Goal: Transaction & Acquisition: Purchase product/service

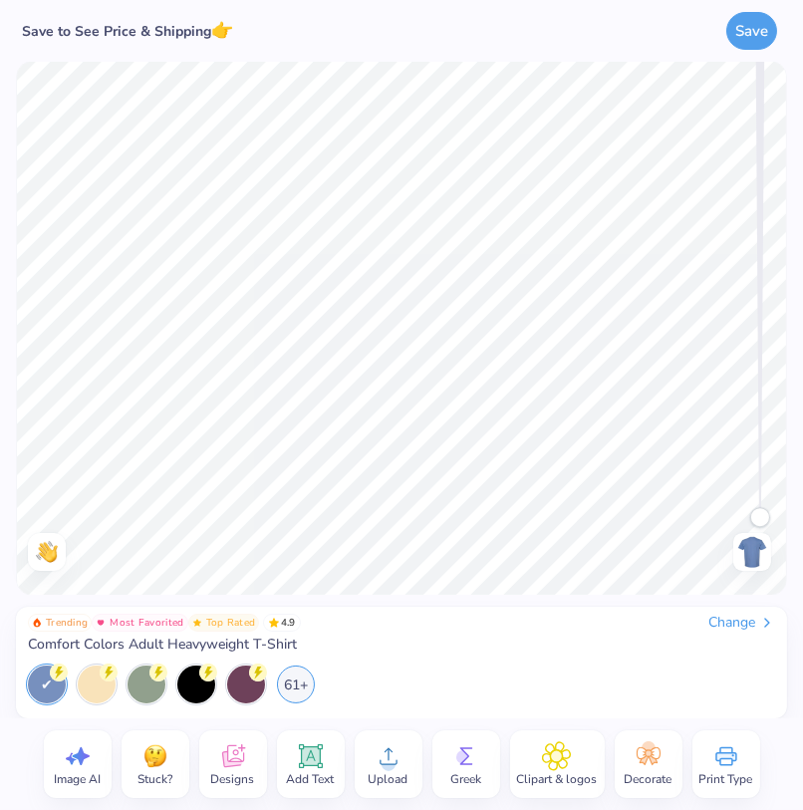
click at [734, 614] on div "Change" at bounding box center [741, 623] width 67 height 18
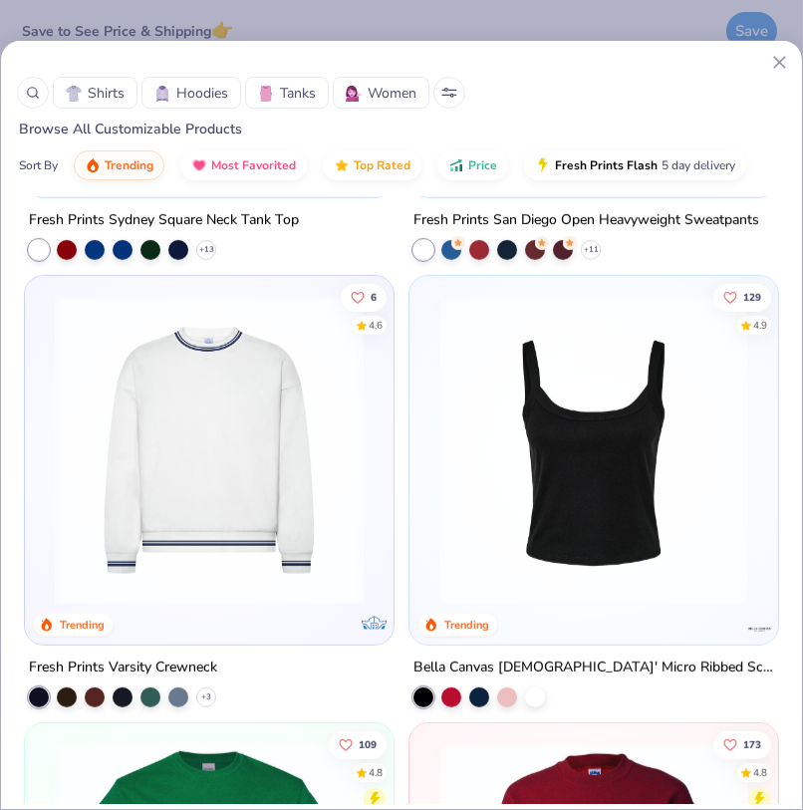
scroll to position [1804, 0]
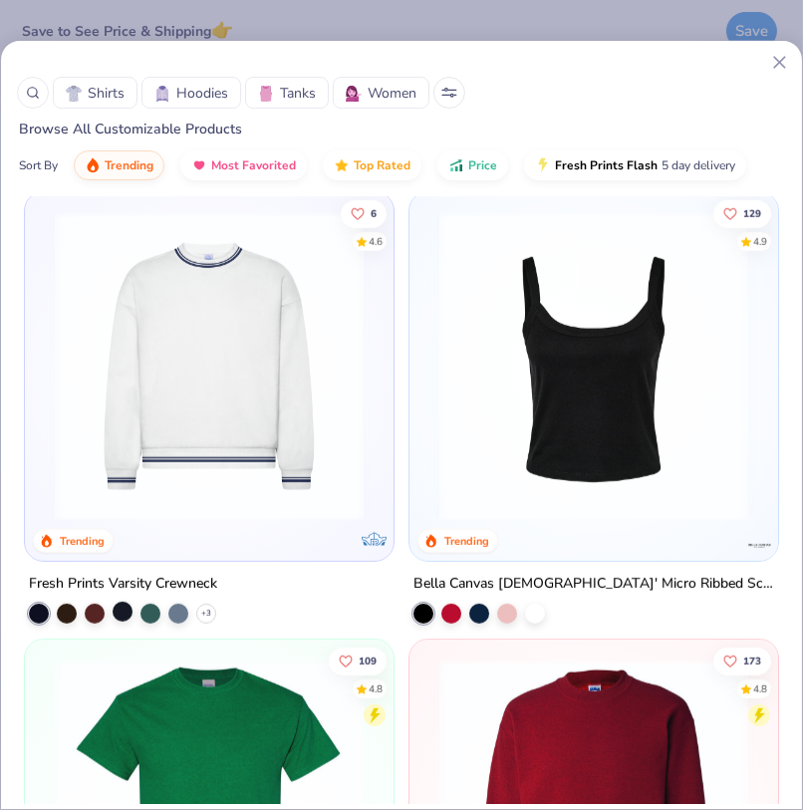
click at [124, 611] on div at bounding box center [123, 612] width 20 height 20
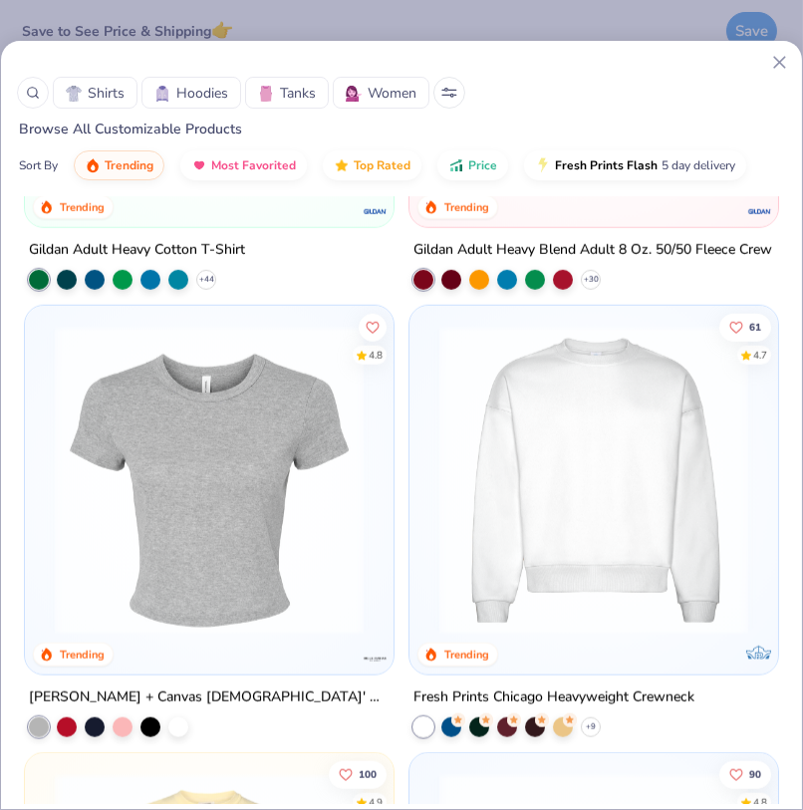
scroll to position [2586, 0]
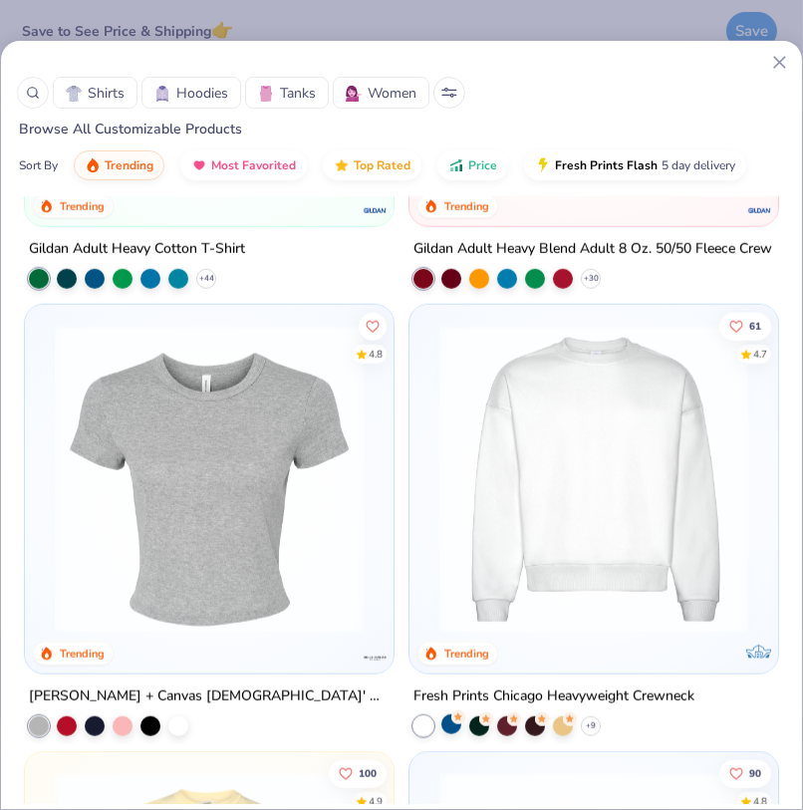
click at [454, 723] on div at bounding box center [451, 724] width 20 height 20
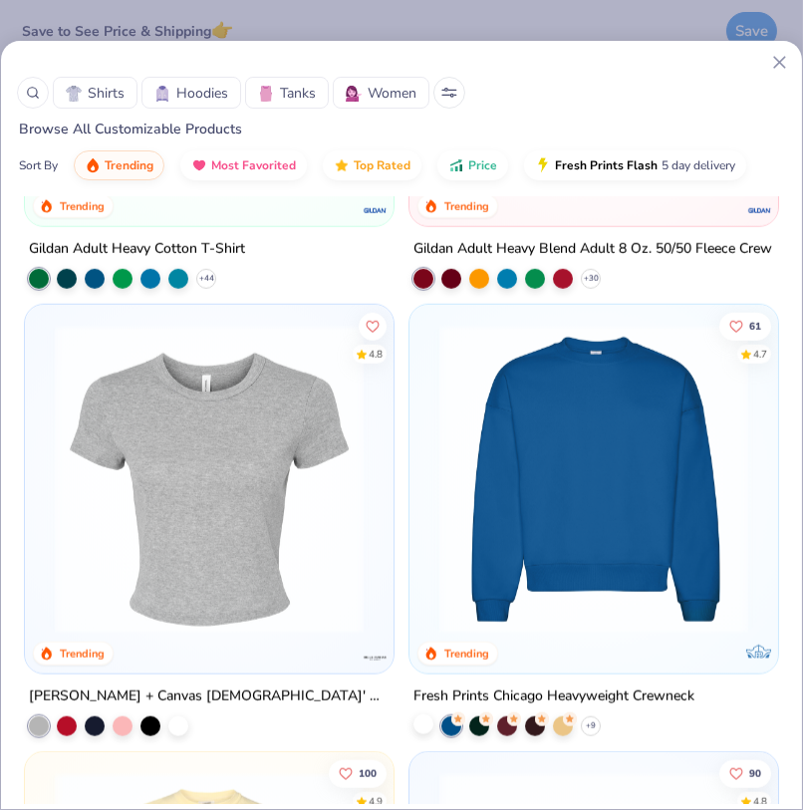
click at [425, 719] on div at bounding box center [423, 724] width 20 height 20
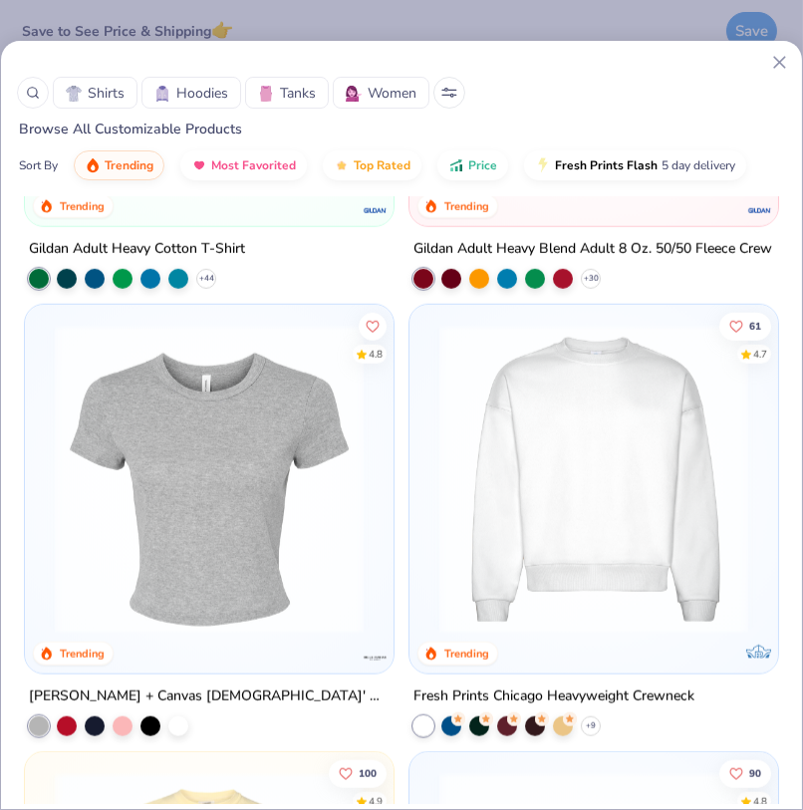
click at [644, 542] on img at bounding box center [593, 479] width 329 height 309
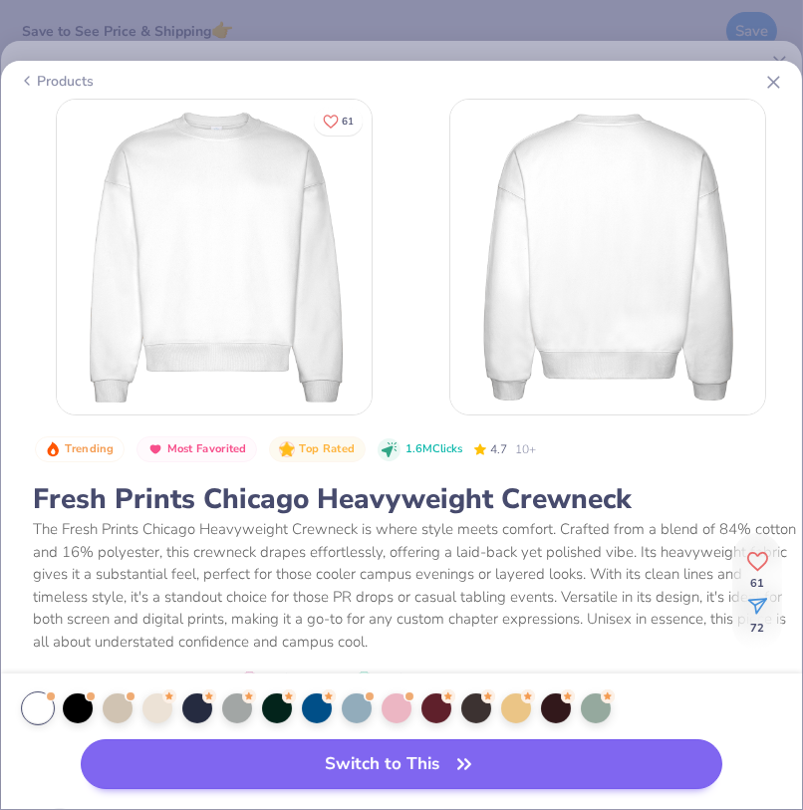
click at [500, 772] on button "Switch to This" at bounding box center [401, 764] width 641 height 50
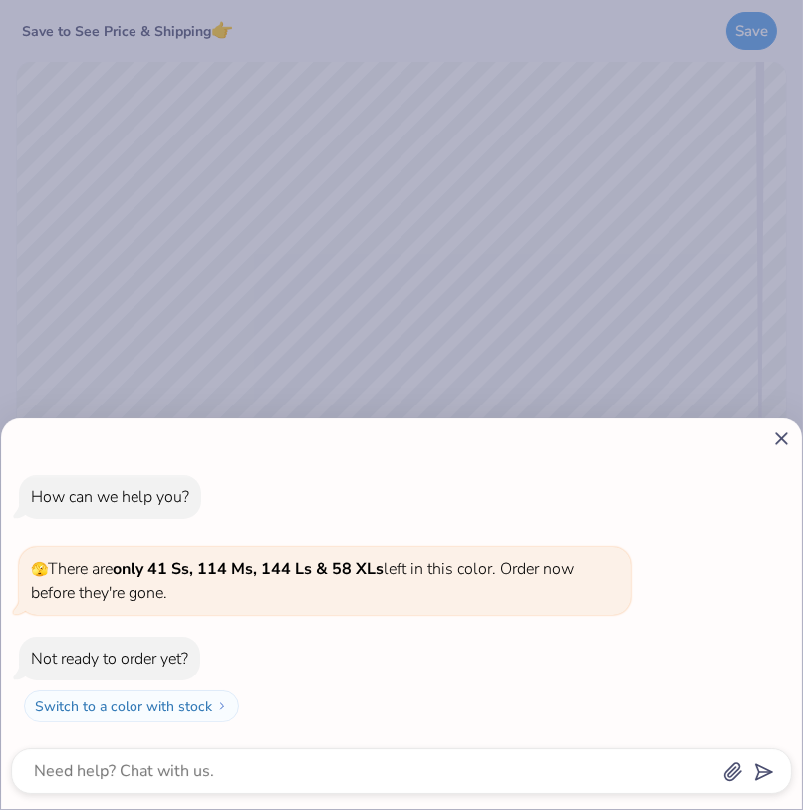
click at [776, 442] on icon at bounding box center [781, 438] width 21 height 21
type textarea "x"
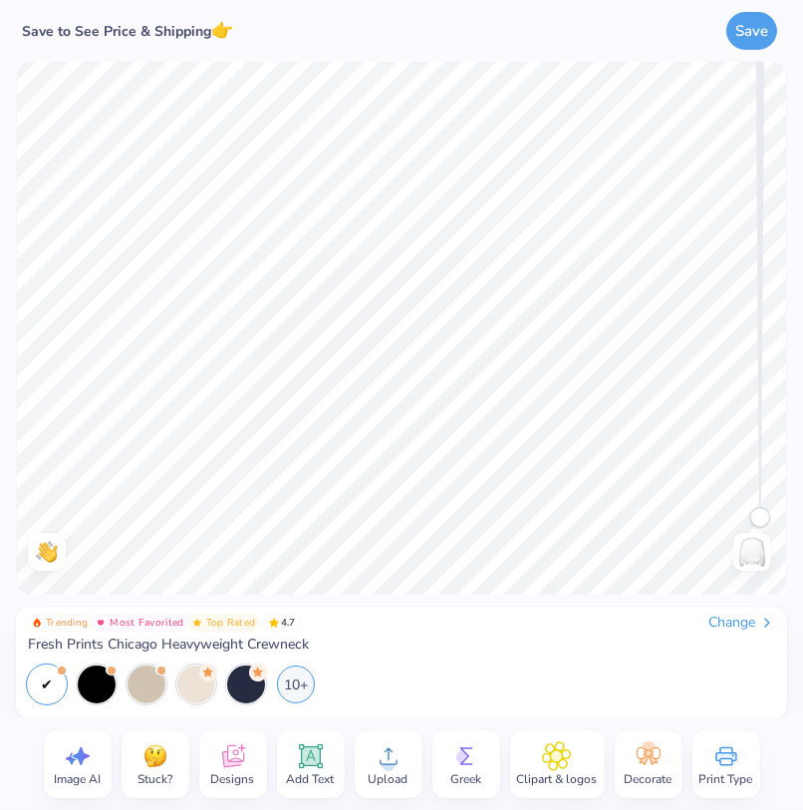
click at [229, 757] on icon at bounding box center [233, 756] width 30 height 30
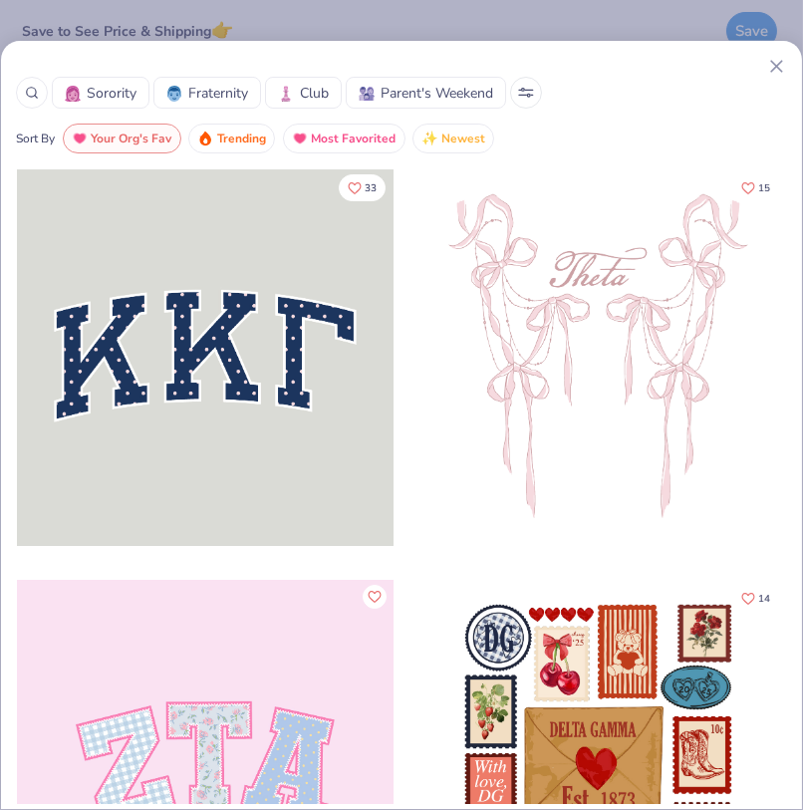
click at [37, 93] on icon at bounding box center [32, 93] width 14 height 14
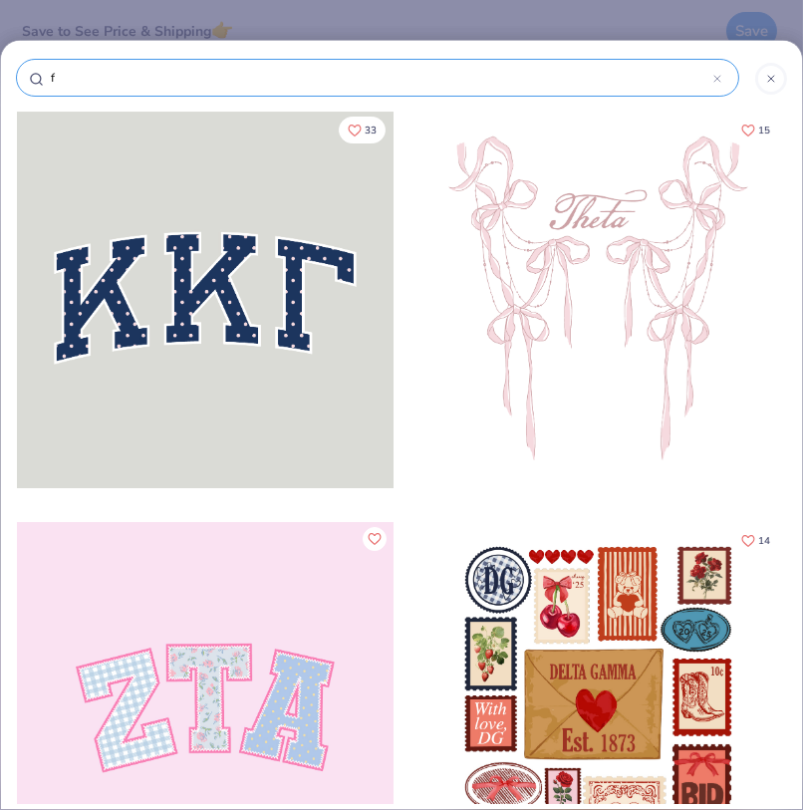
type input "fo"
type input "foo"
type input "foot"
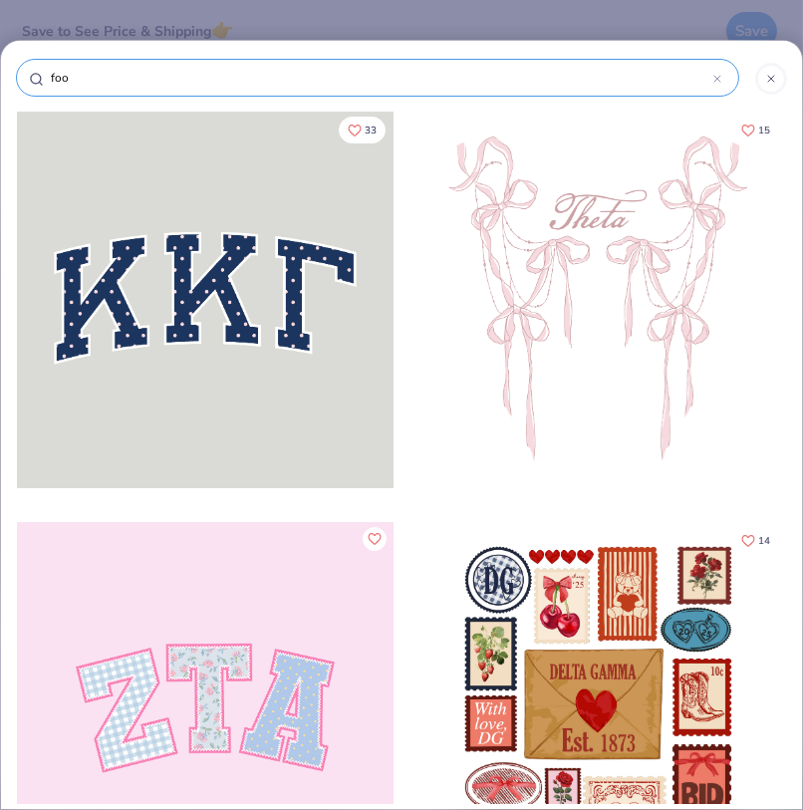
type input "foot"
type input "footb"
type input "footba"
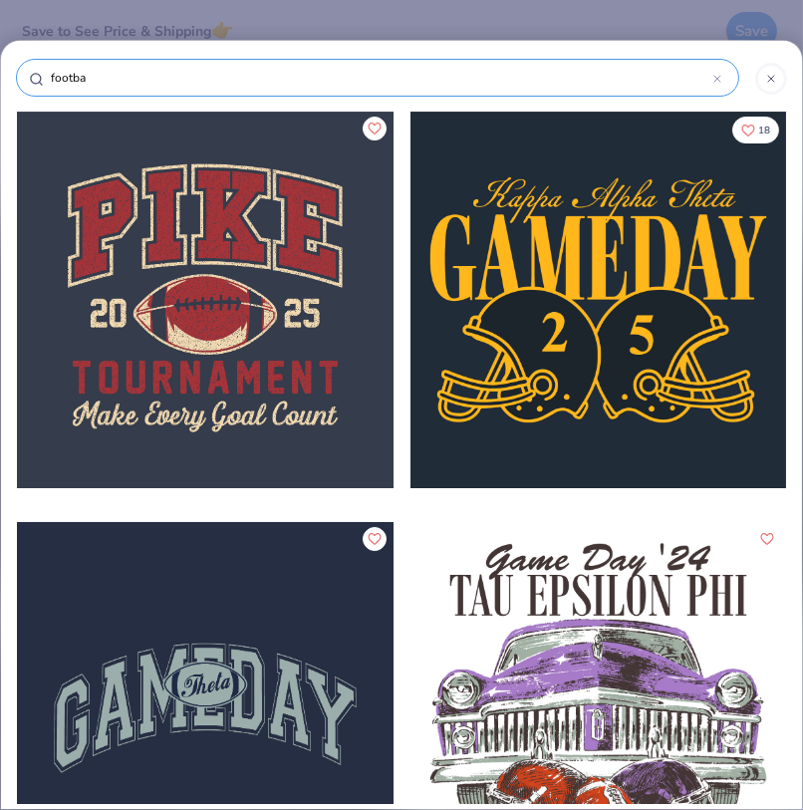
type input "footbal"
type input "football"
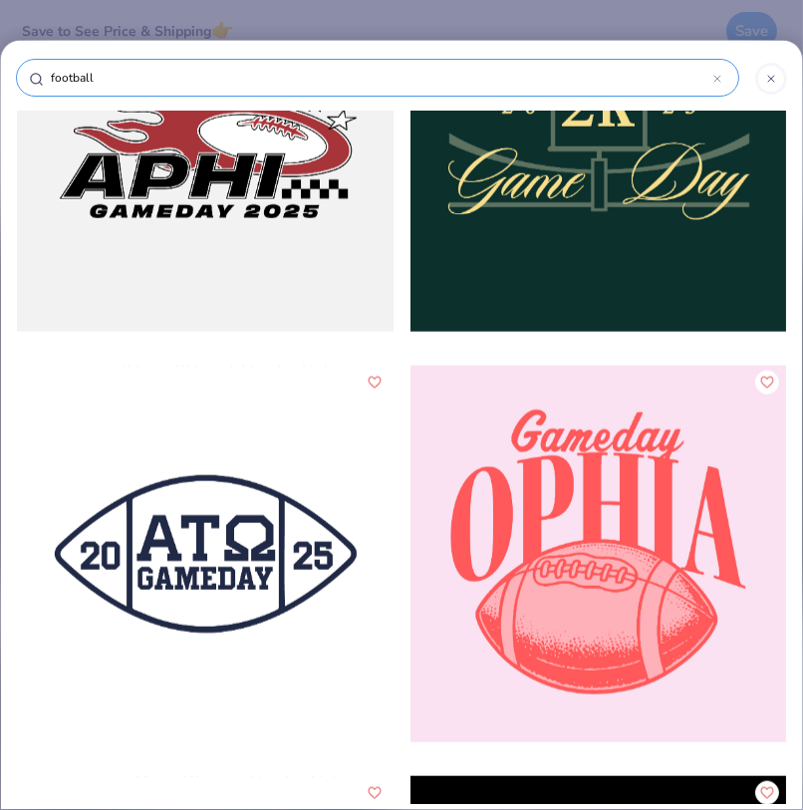
scroll to position [12071, 0]
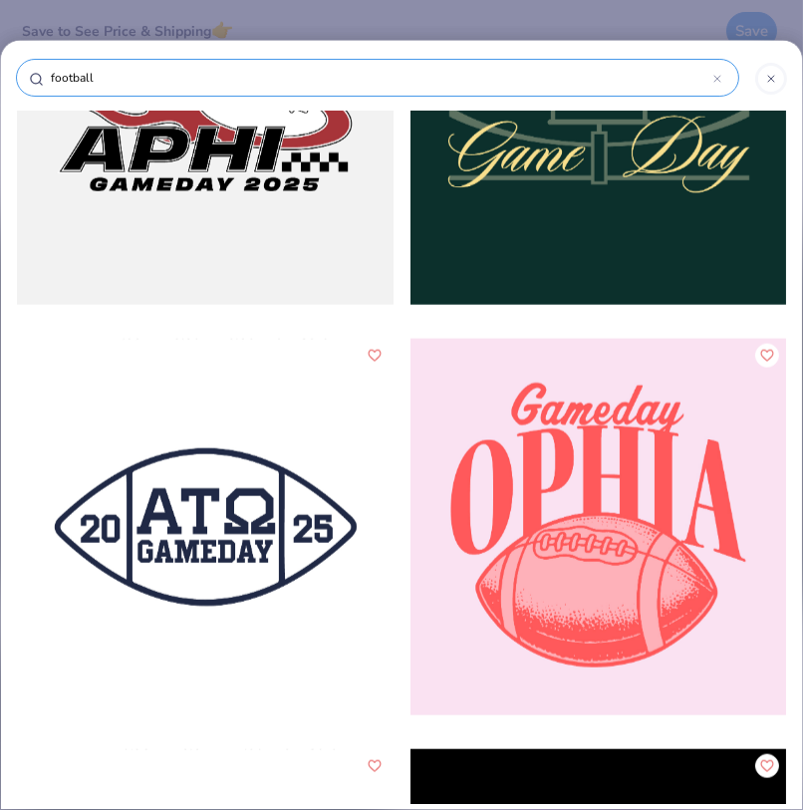
type input "football"
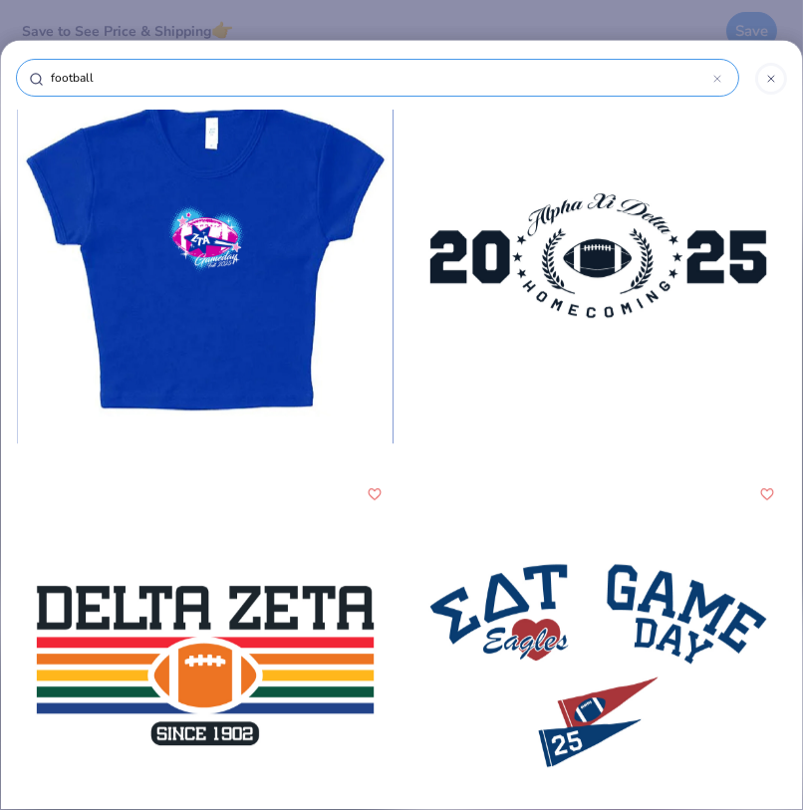
scroll to position [16950, 0]
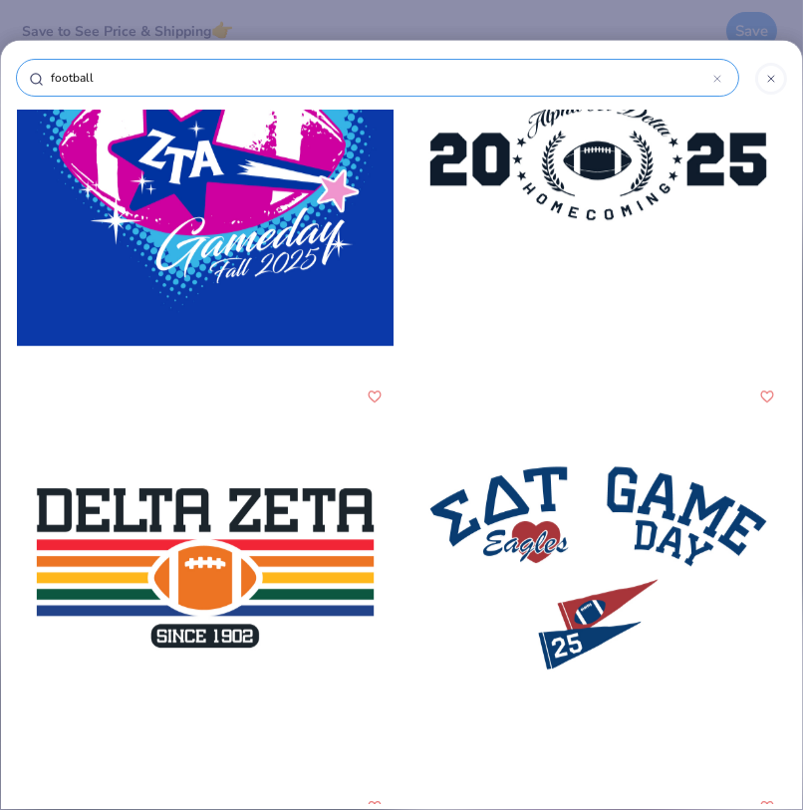
click at [328, 87] on div "football" at bounding box center [377, 78] width 723 height 38
drag, startPoint x: 148, startPoint y: 69, endPoint x: 29, endPoint y: 74, distance: 119.7
click at [29, 74] on div "football" at bounding box center [377, 78] width 723 height 38
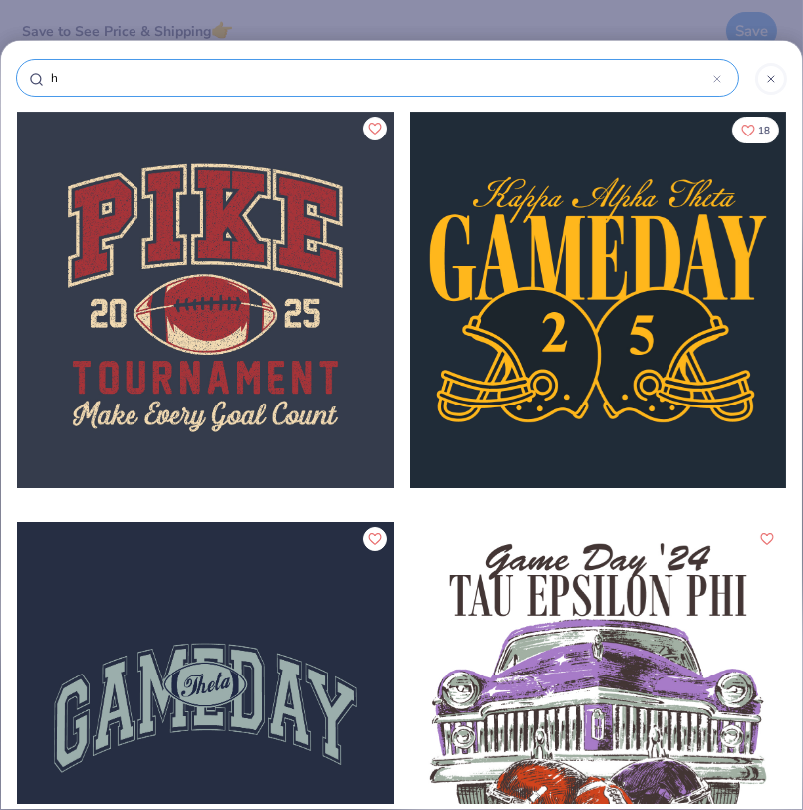
type input "ho"
type input "hom"
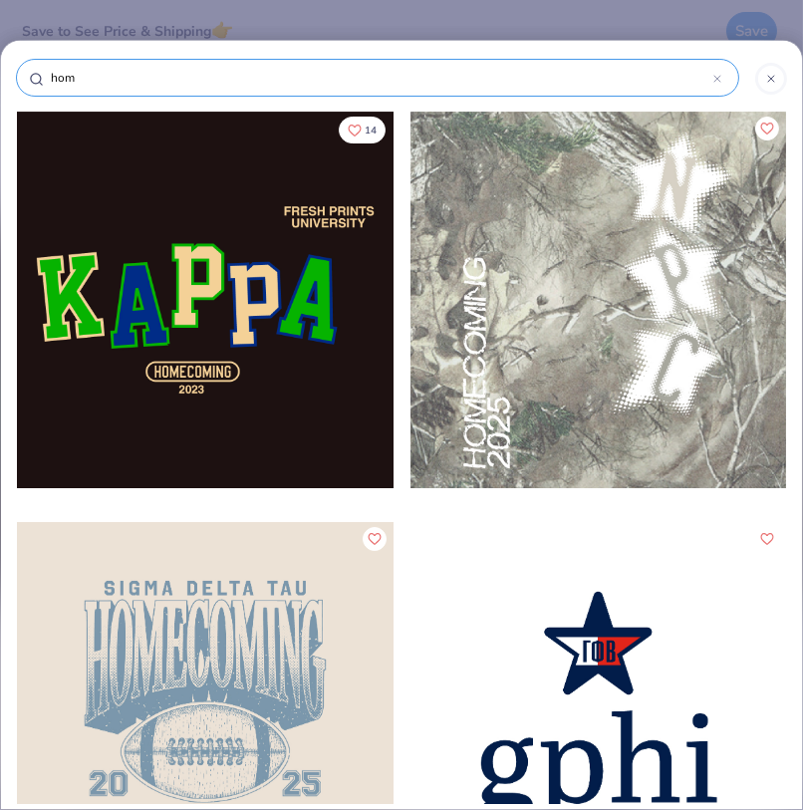
type input "home"
type input "homec"
type input "homeco"
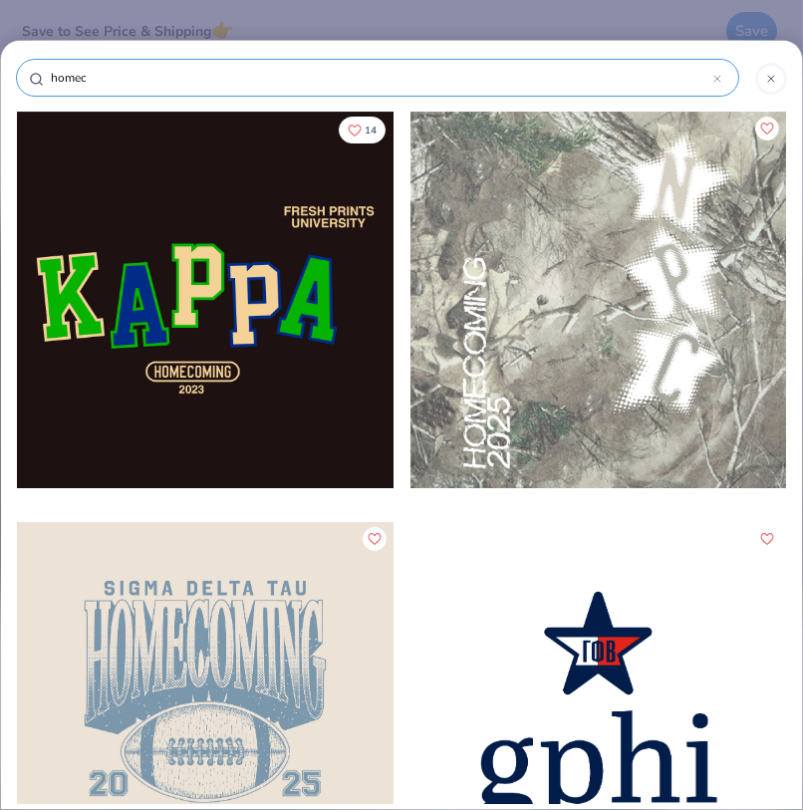
type input "homeco"
type input "homecom"
type input "homecomi"
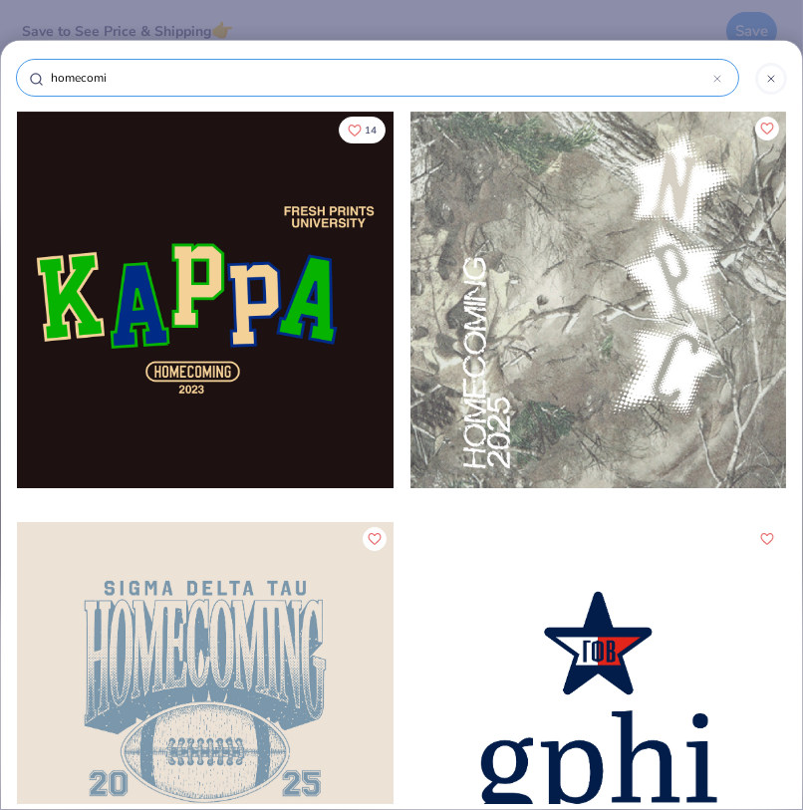
type input "homecomin"
type input "homecoming"
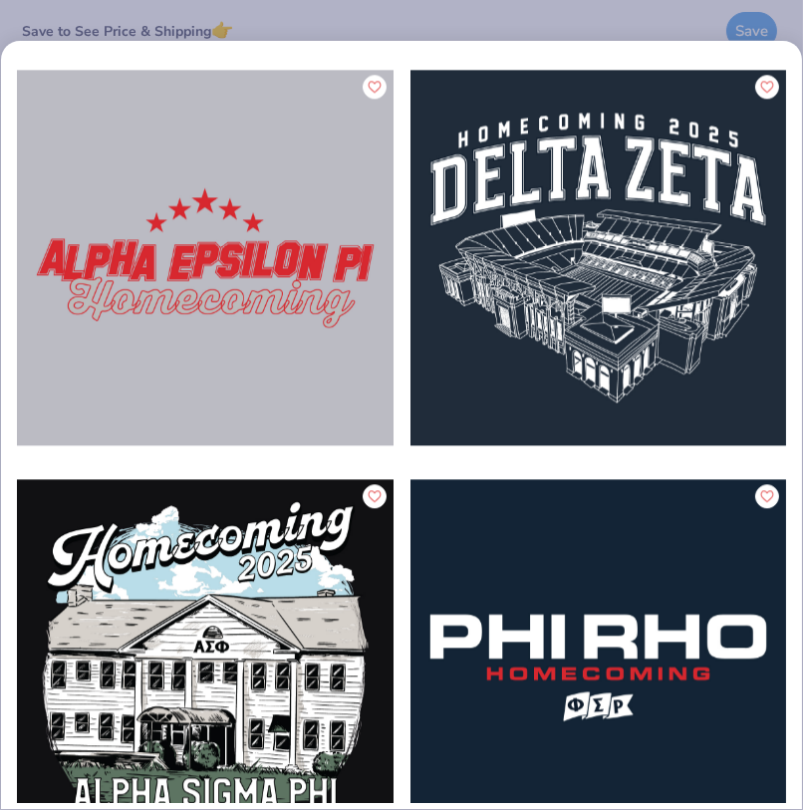
scroll to position [5771, 0]
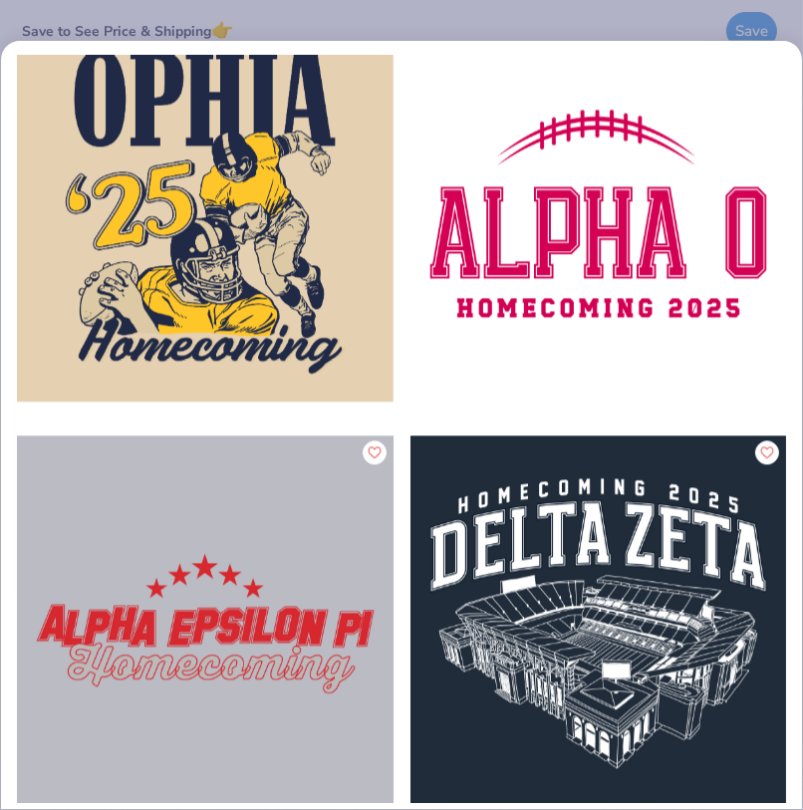
click at [624, 29] on div "homecoming Sorority Fraternity Club Parent's Weekend Sort By Your Org's Fav Tre…" at bounding box center [401, 405] width 803 height 810
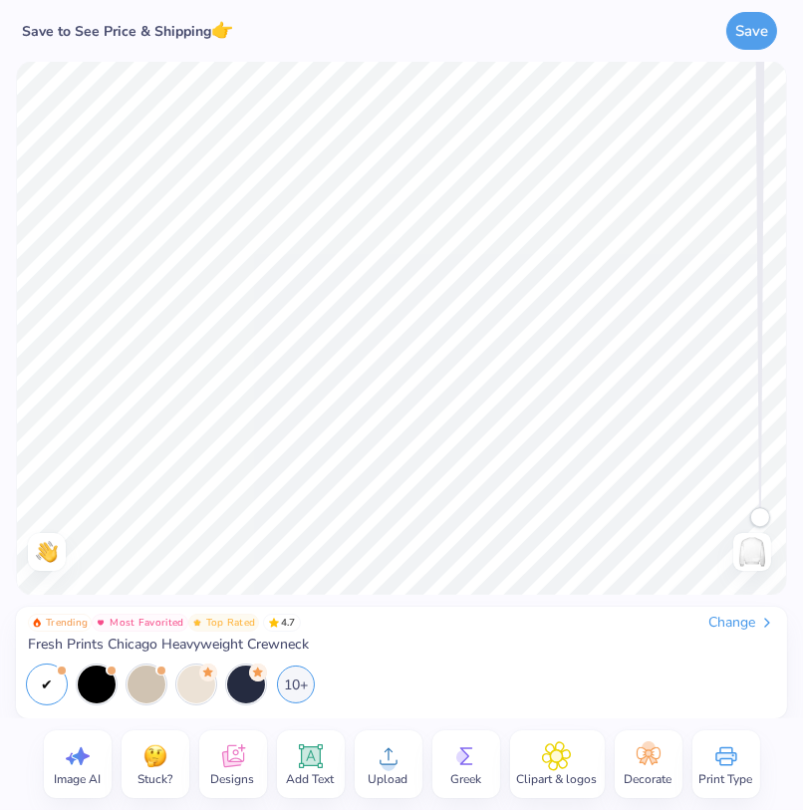
click at [465, 755] on circle at bounding box center [463, 757] width 14 height 14
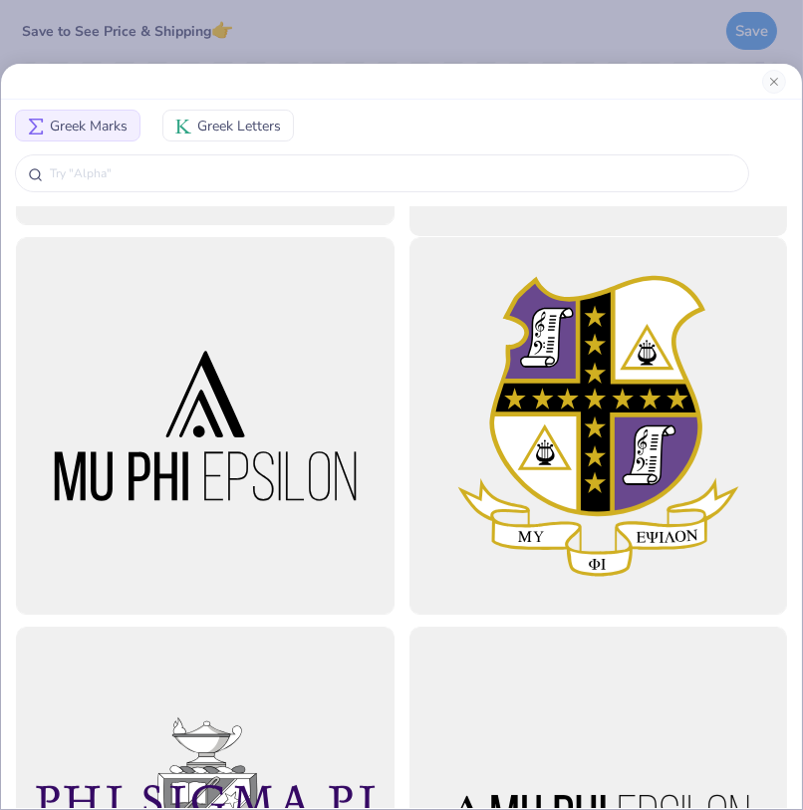
scroll to position [535, 0]
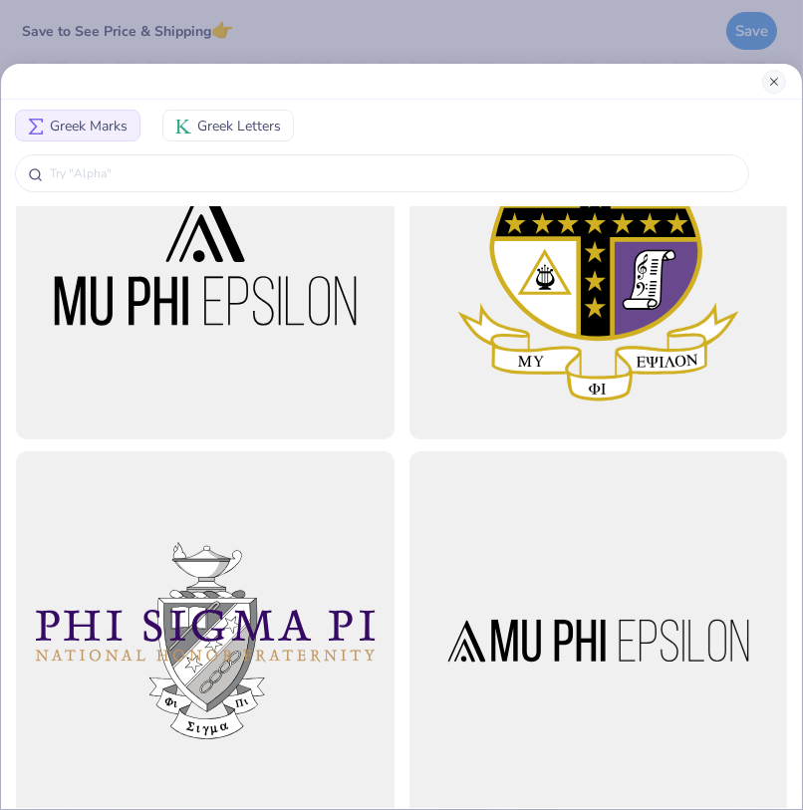
click at [777, 84] on button "Close" at bounding box center [774, 82] width 24 height 24
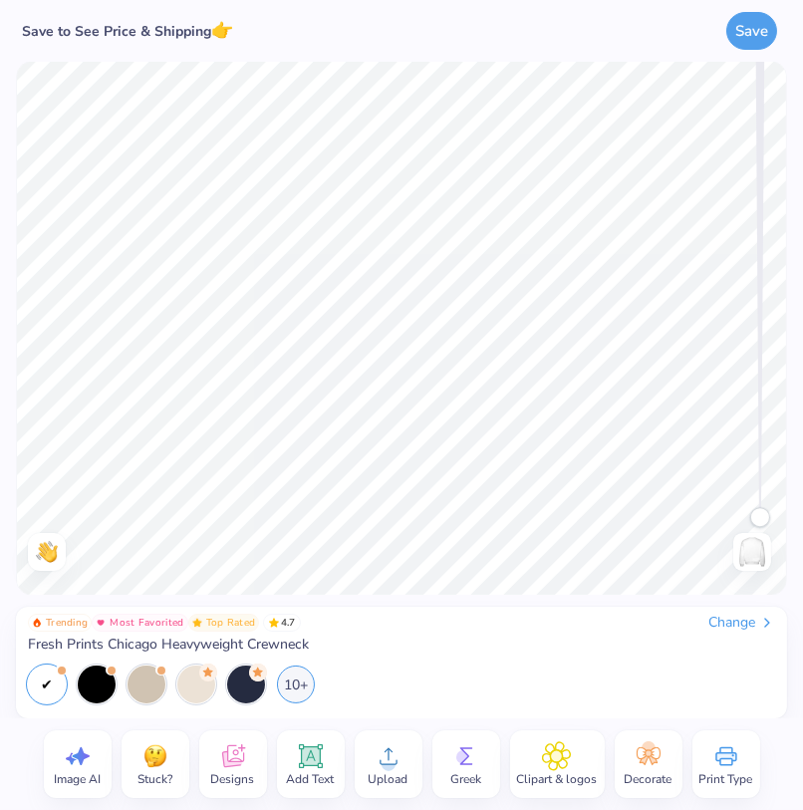
click at [558, 768] on icon at bounding box center [556, 756] width 29 height 30
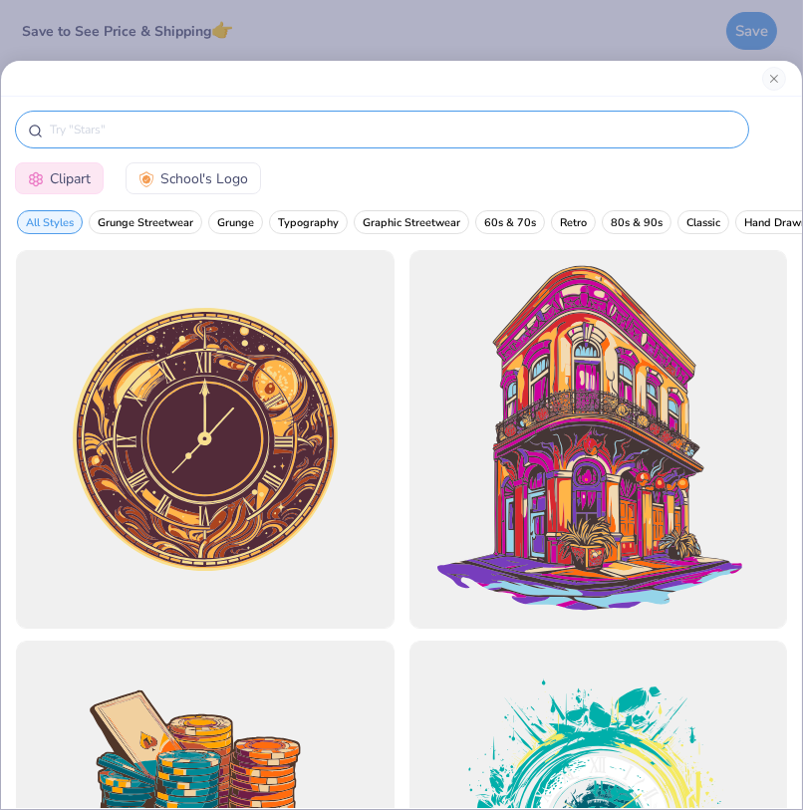
click at [389, 130] on input "text" at bounding box center [392, 130] width 688 height 20
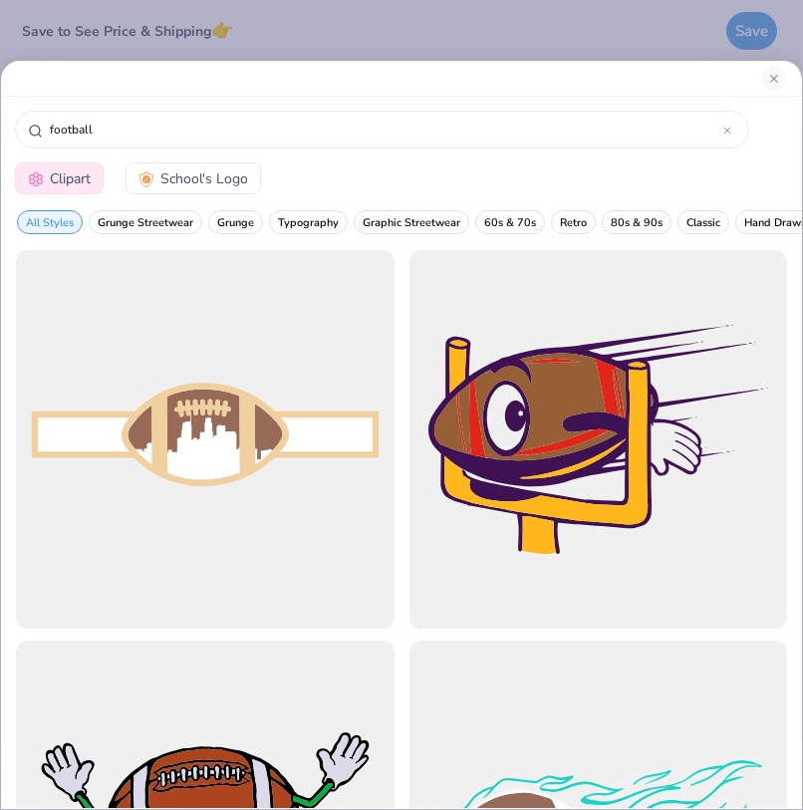
scroll to position [0, 0]
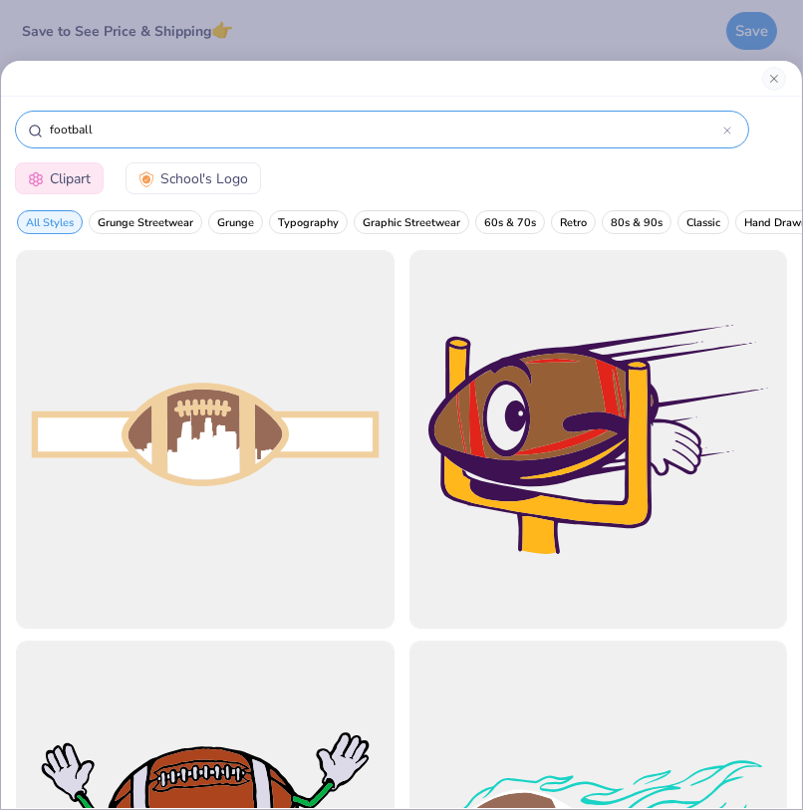
click at [391, 111] on div "football" at bounding box center [382, 130] width 734 height 38
click at [390, 137] on input "football" at bounding box center [385, 130] width 675 height 20
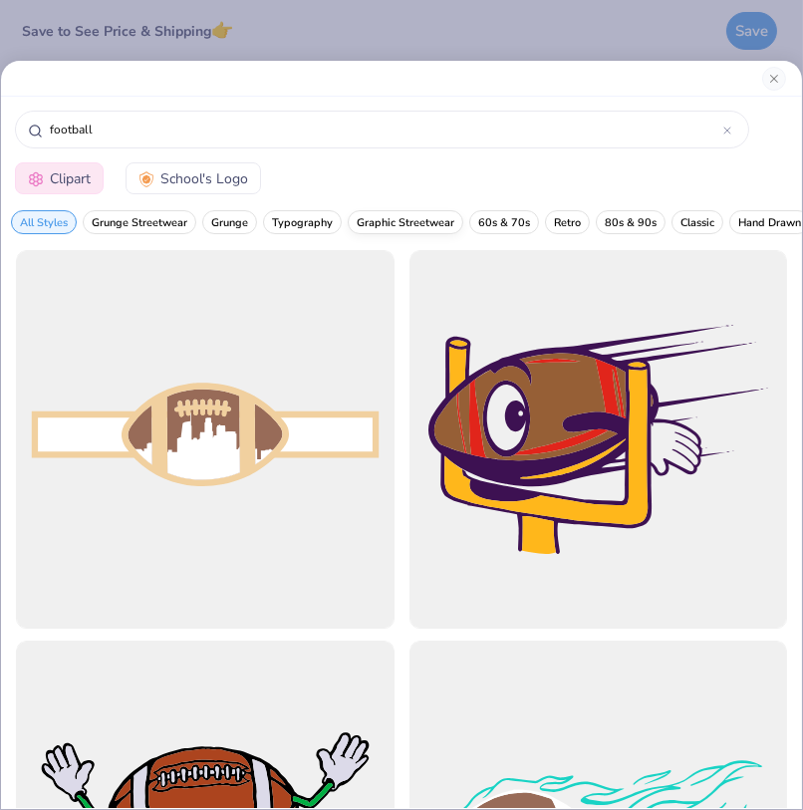
scroll to position [0, 8]
type input "football"
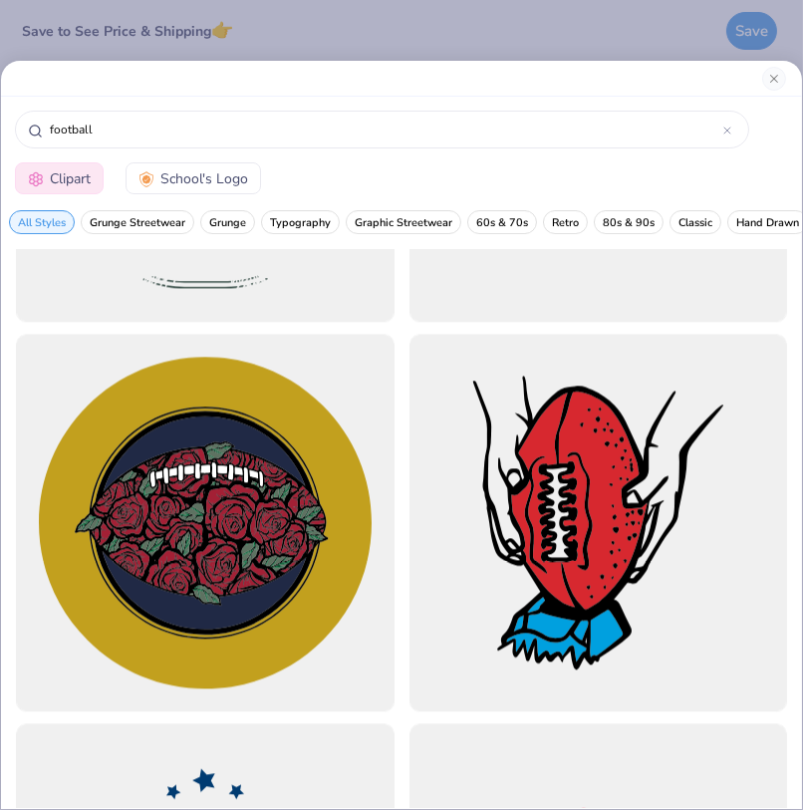
scroll to position [24560, 0]
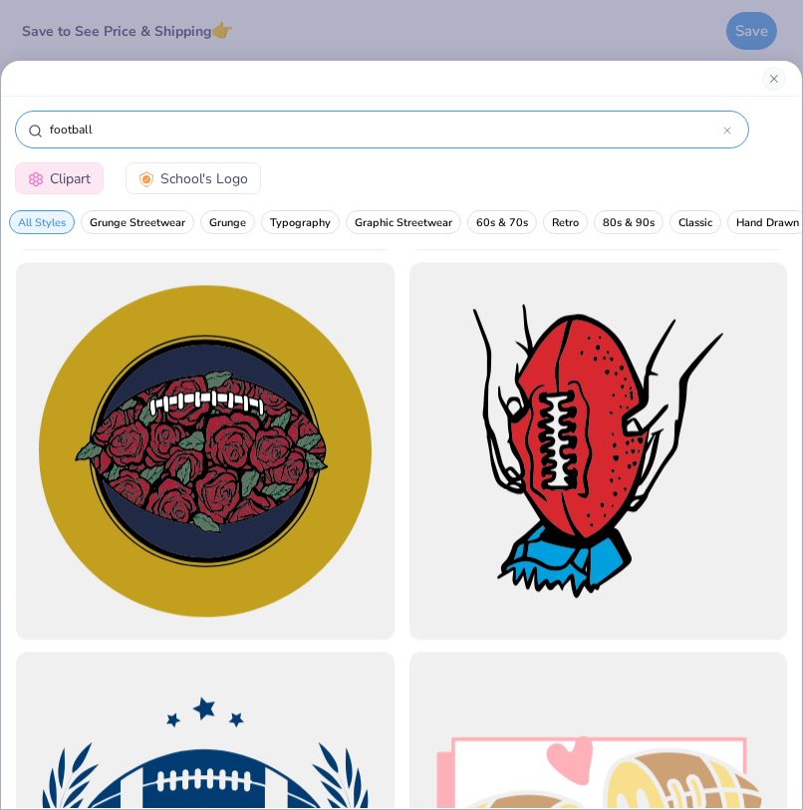
click at [725, 124] on div at bounding box center [727, 130] width 8 height 18
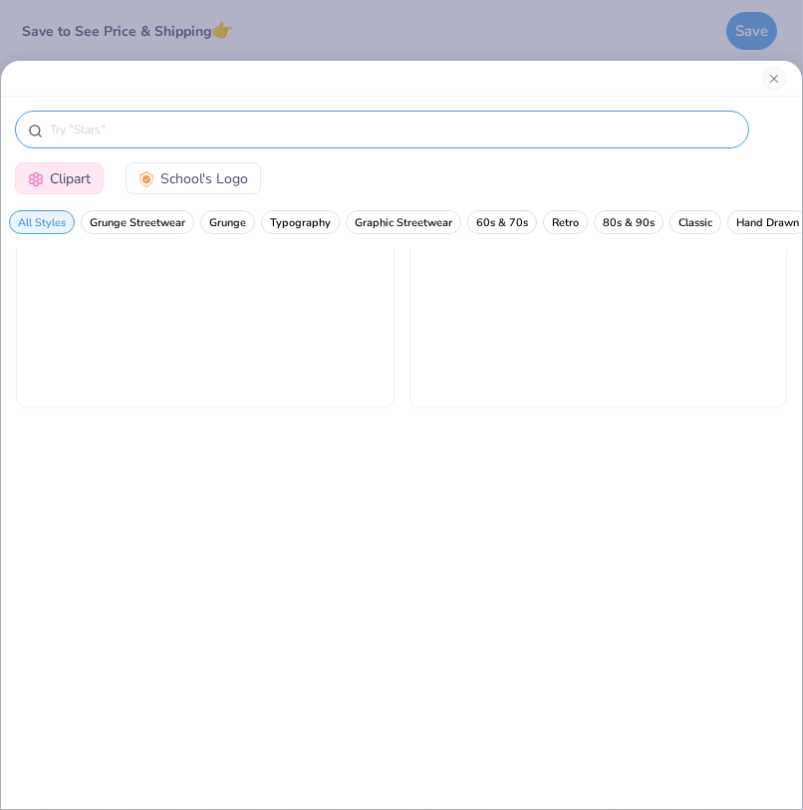
scroll to position [5681, 0]
type input "i"
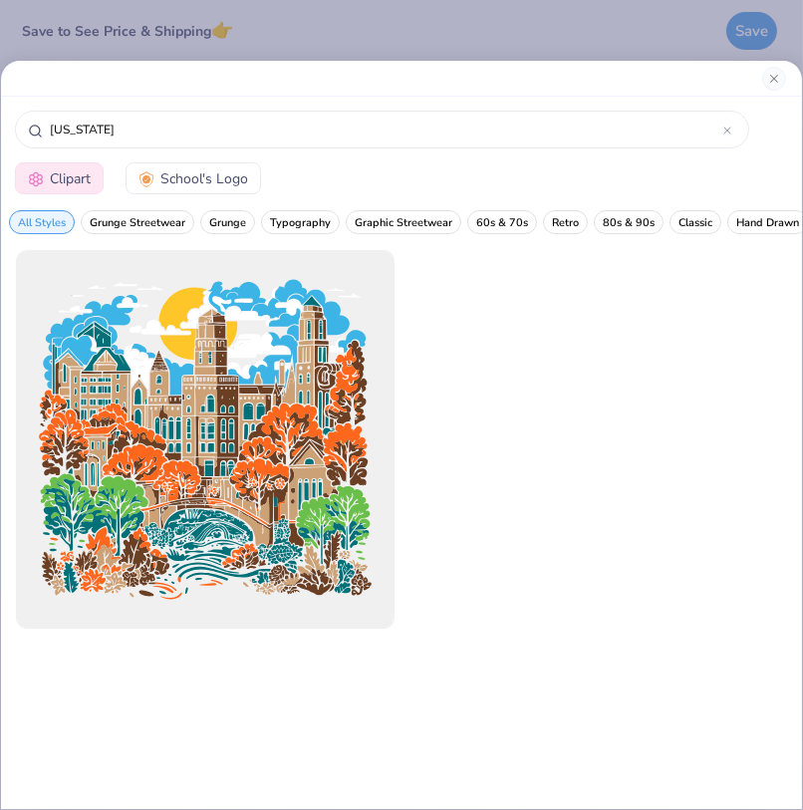
type input "[US_STATE]"
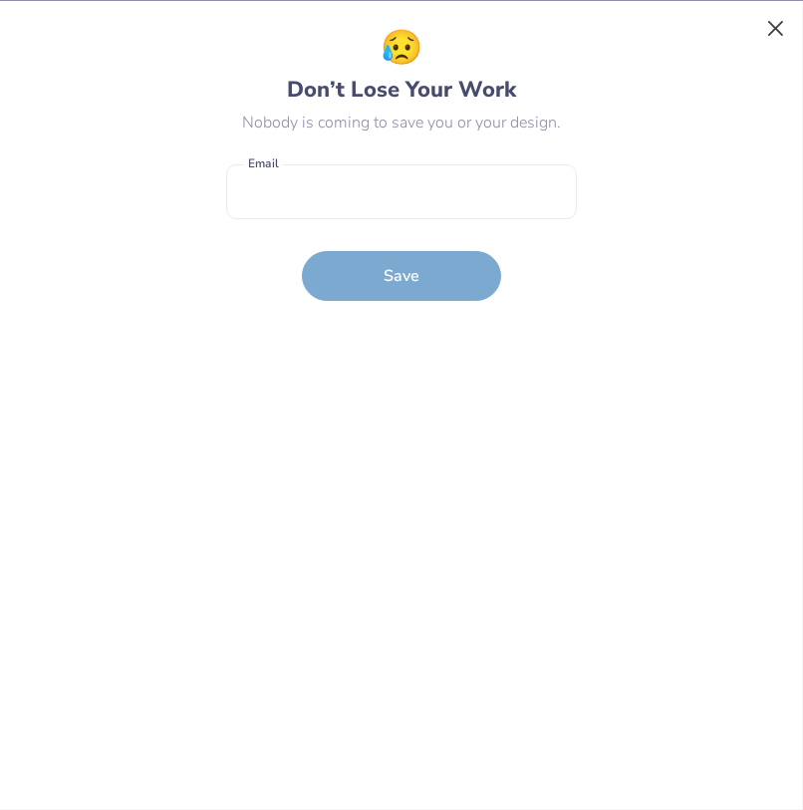
click at [772, 20] on button "Close" at bounding box center [776, 28] width 38 height 38
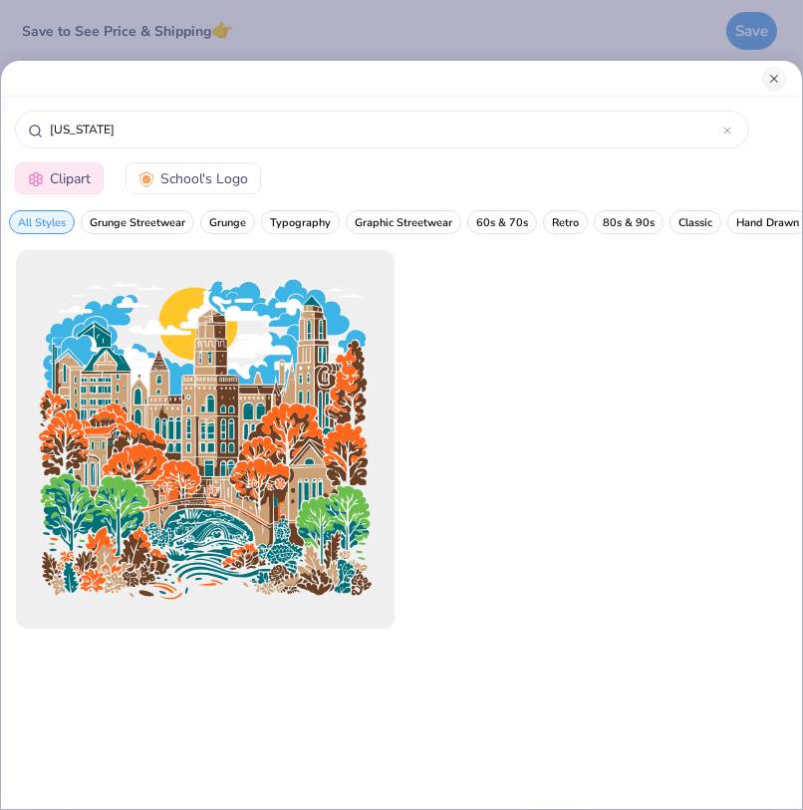
click at [769, 69] on button "Close" at bounding box center [774, 79] width 24 height 24
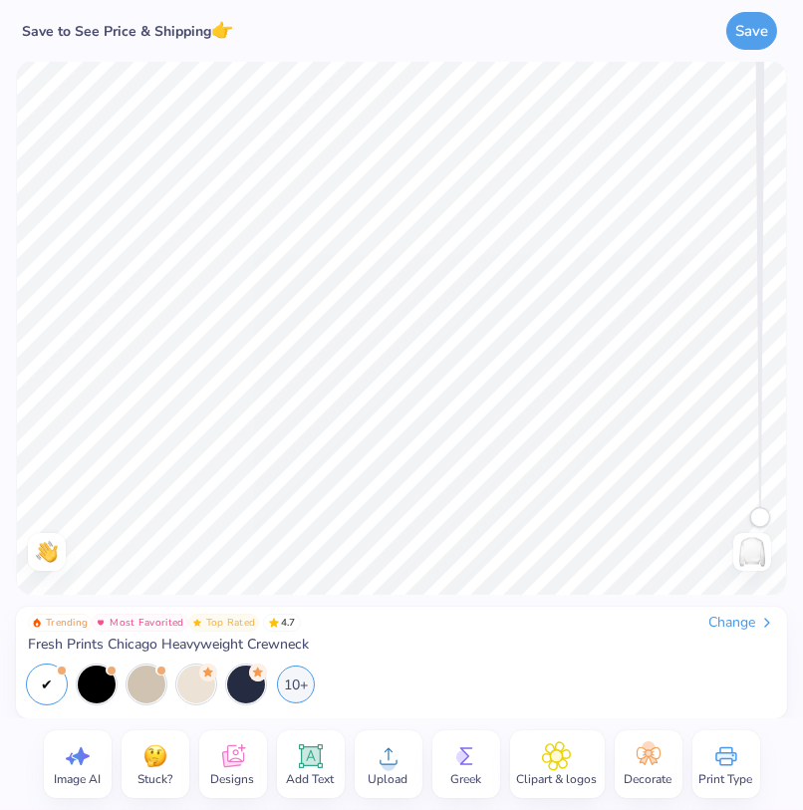
click at [253, 766] on div "Designs" at bounding box center [233, 764] width 68 height 68
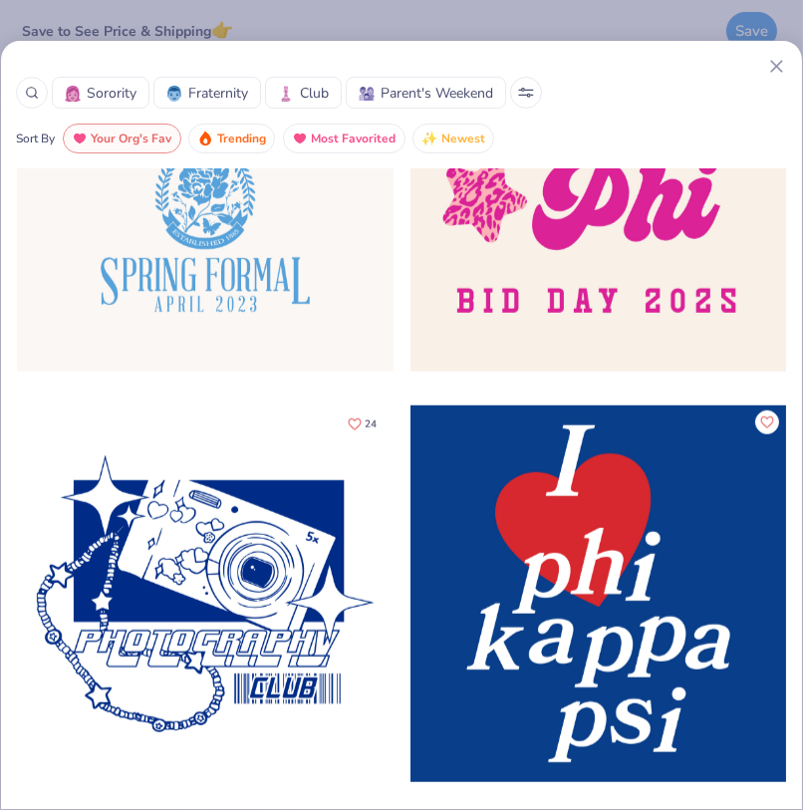
scroll to position [2387, 0]
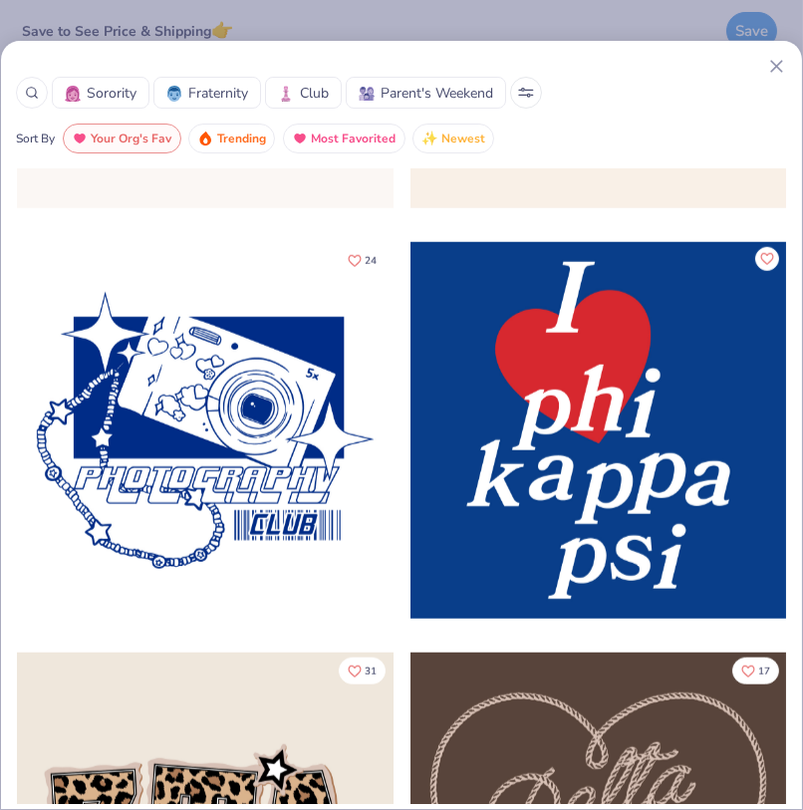
click at [782, 62] on icon at bounding box center [776, 66] width 21 height 21
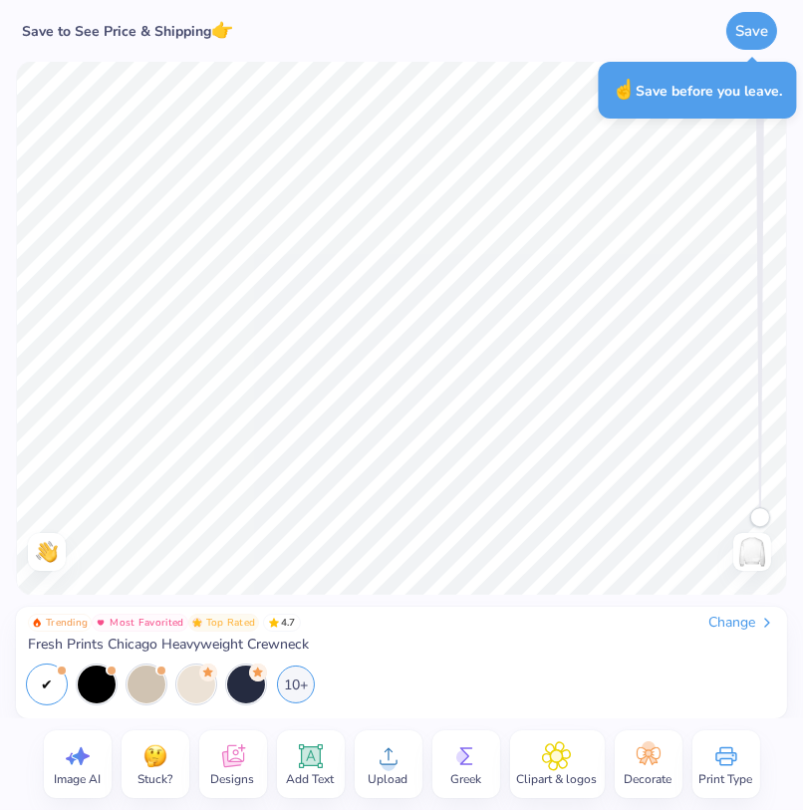
click at [746, 624] on div "Change" at bounding box center [741, 623] width 67 height 18
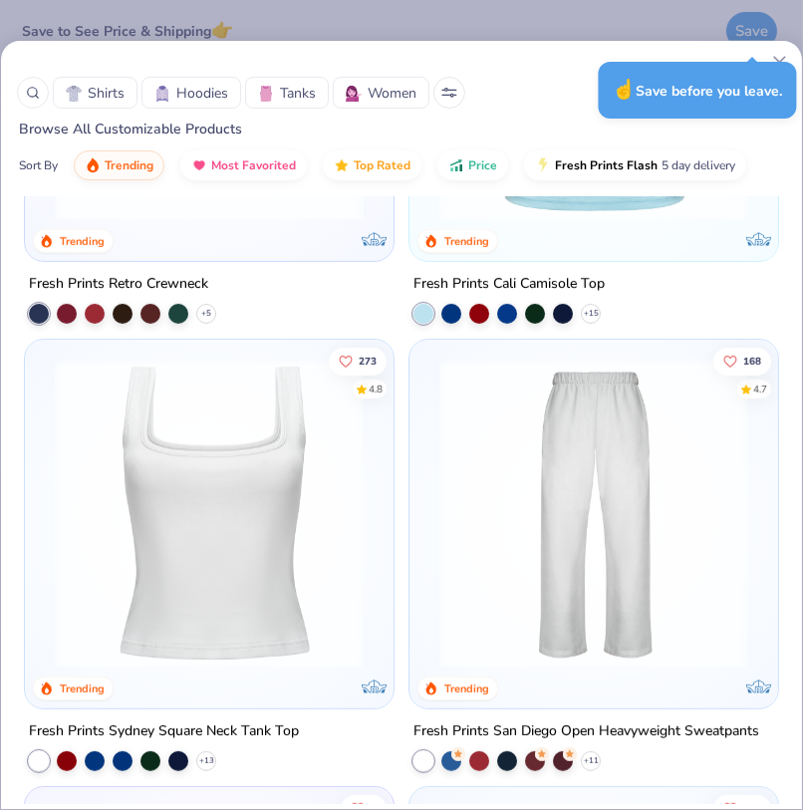
scroll to position [1273, 0]
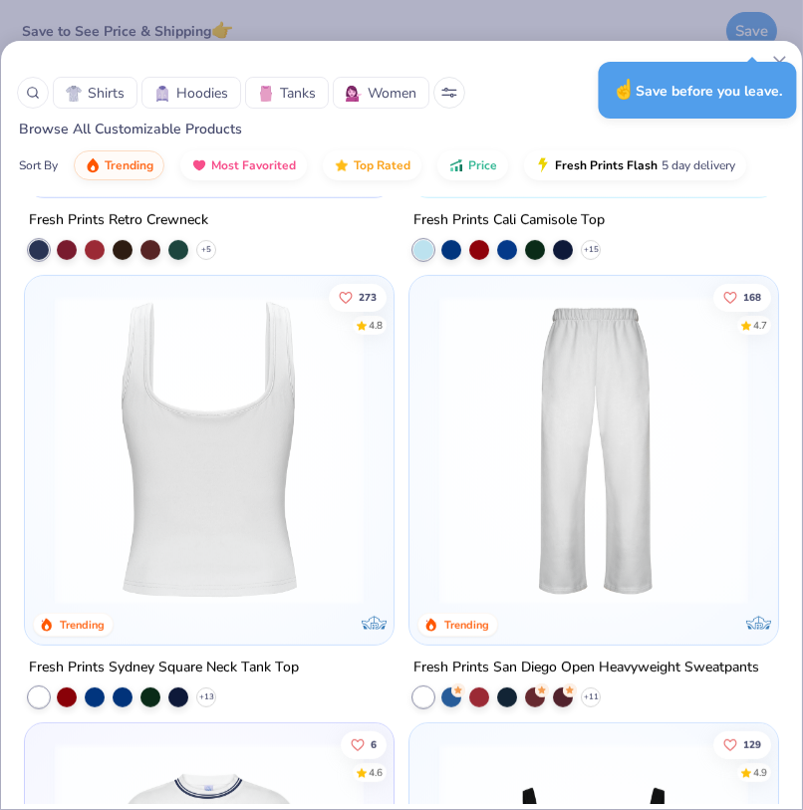
click at [253, 515] on img at bounding box center [209, 450] width 329 height 309
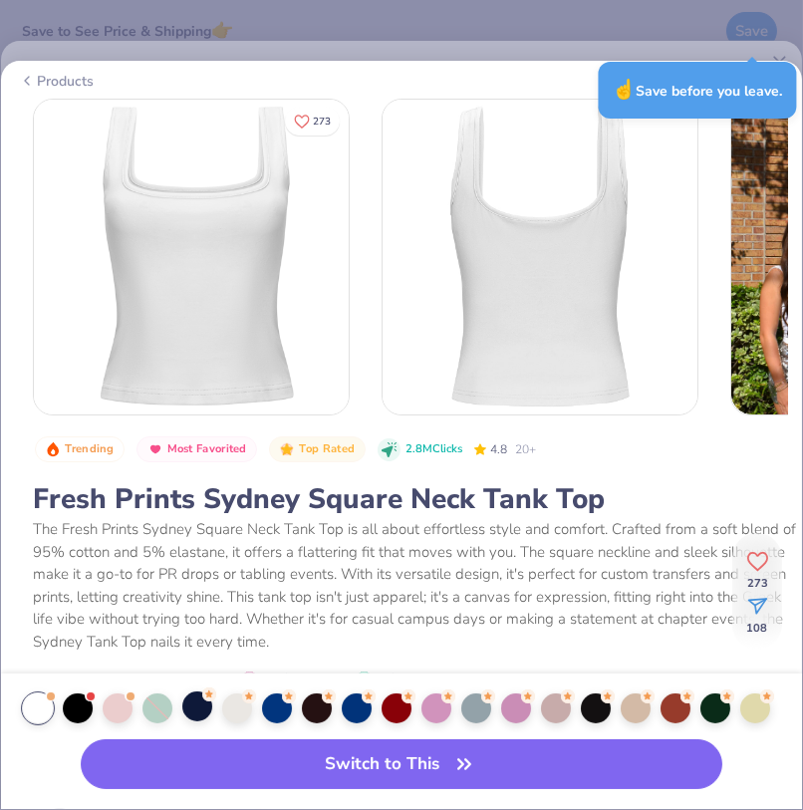
click at [203, 709] on div at bounding box center [197, 706] width 30 height 30
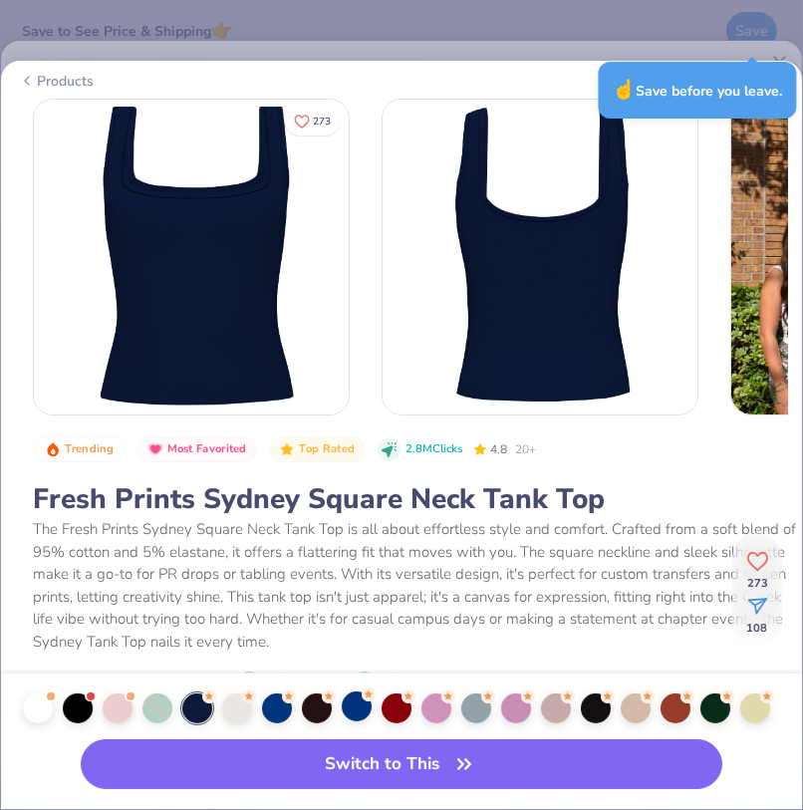
click at [348, 707] on div at bounding box center [357, 706] width 30 height 30
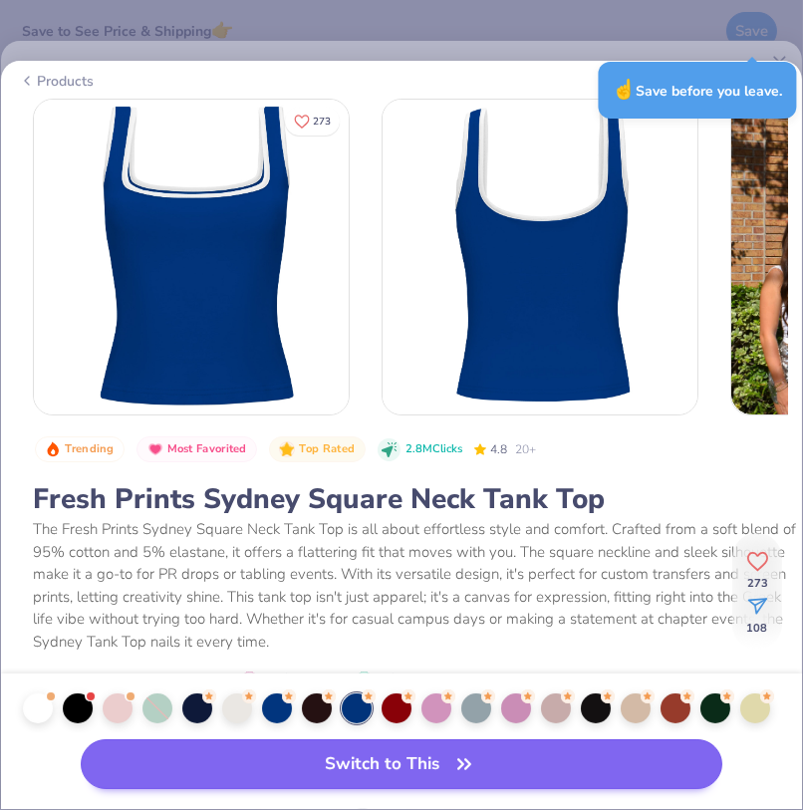
click at [219, 770] on button "Switch to This" at bounding box center [401, 764] width 641 height 50
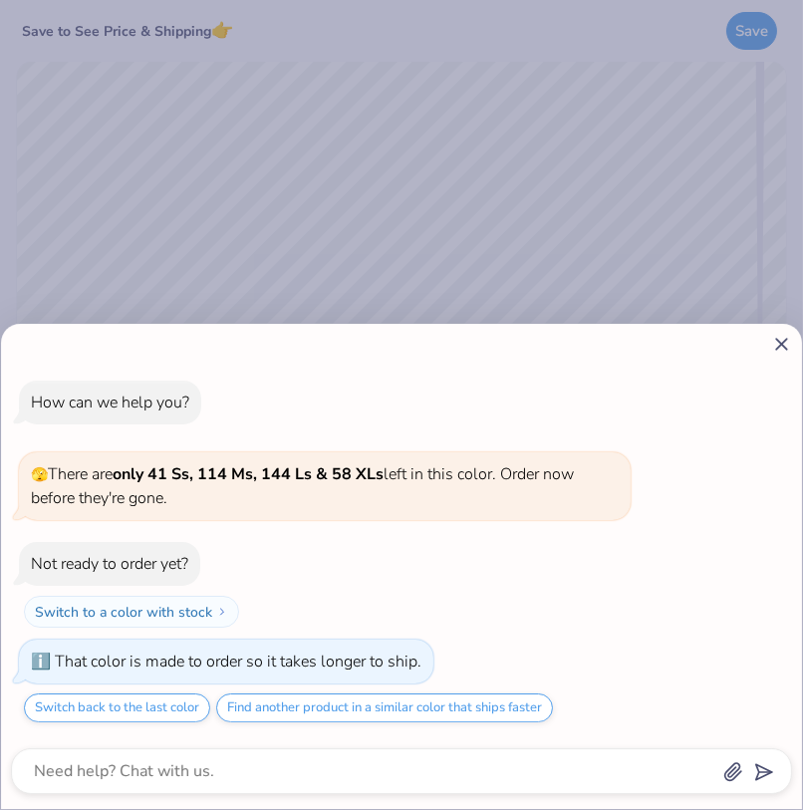
click at [781, 340] on icon at bounding box center [781, 344] width 21 height 21
type textarea "x"
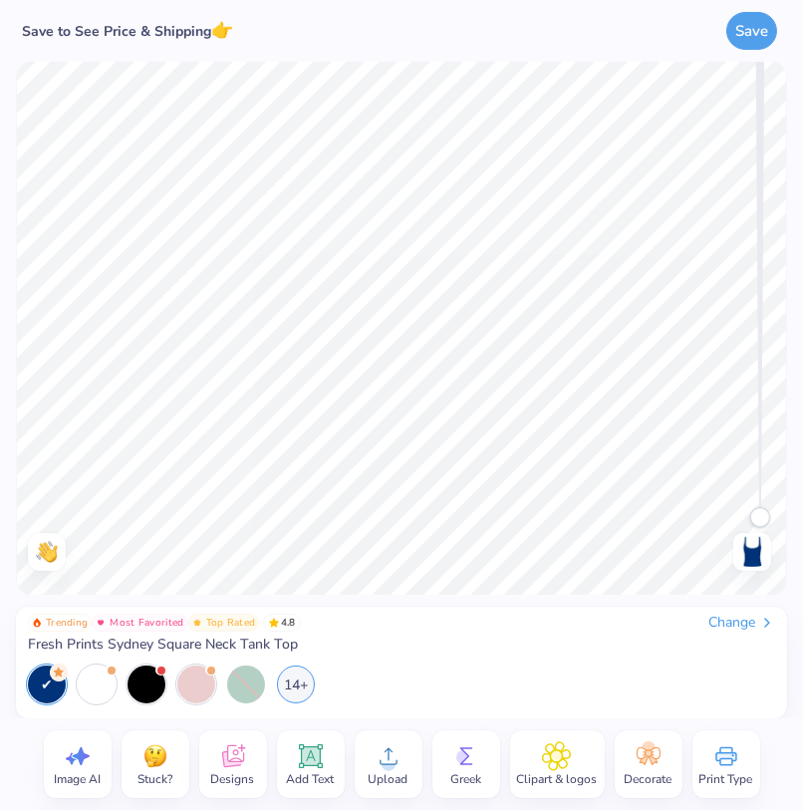
click at [233, 779] on span "Designs" at bounding box center [233, 779] width 44 height 16
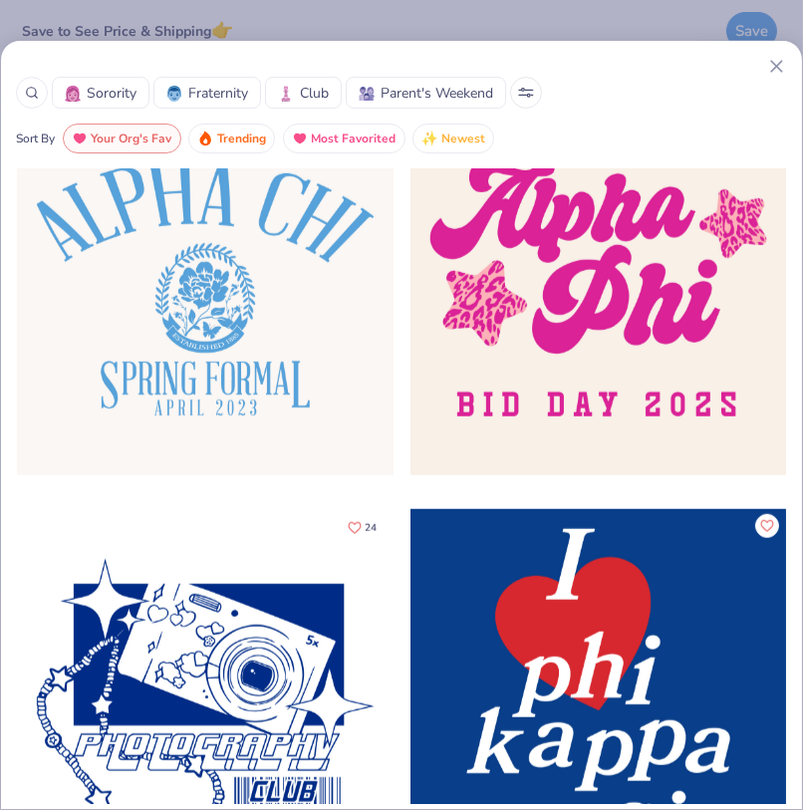
scroll to position [2182, 0]
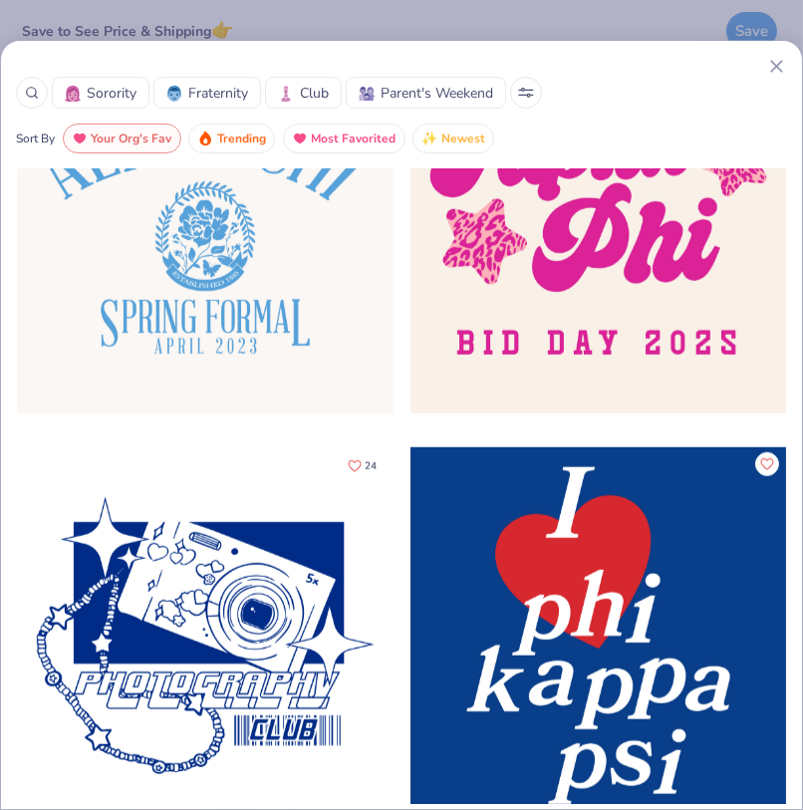
click at [776, 60] on icon at bounding box center [776, 66] width 21 height 21
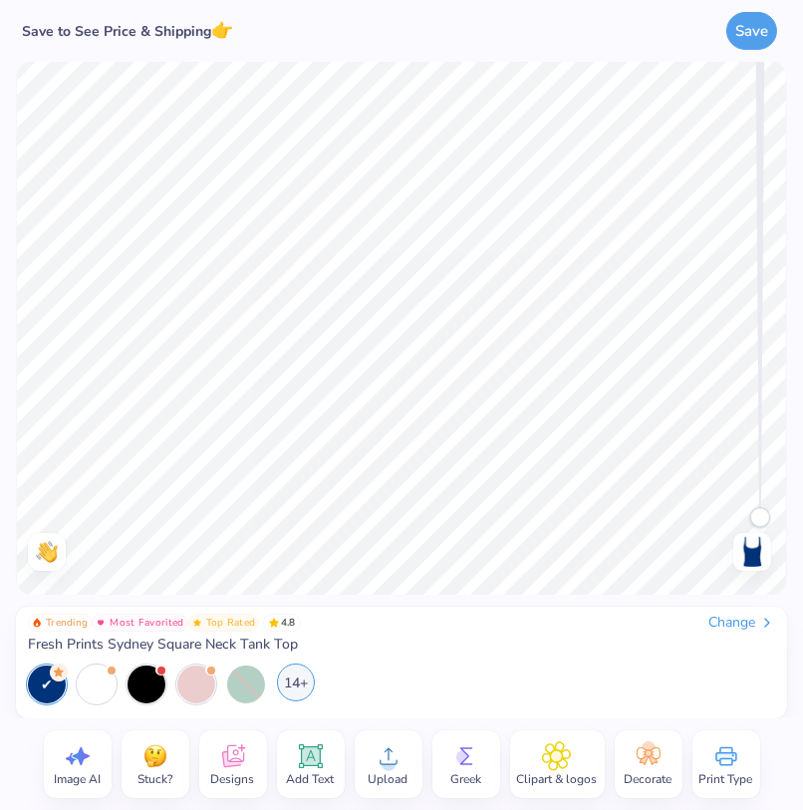
click at [281, 683] on div "14+" at bounding box center [296, 682] width 38 height 38
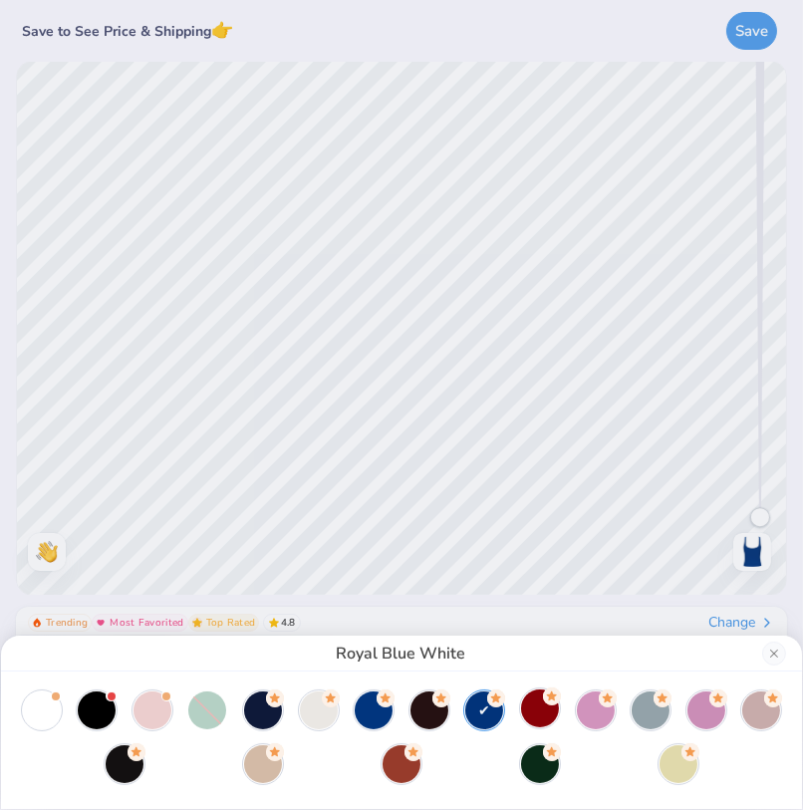
click at [527, 703] on div at bounding box center [540, 708] width 38 height 38
click at [399, 777] on div at bounding box center [402, 762] width 38 height 38
click at [534, 703] on div at bounding box center [540, 708] width 38 height 38
click at [604, 500] on div "Crimson White" at bounding box center [401, 405] width 803 height 810
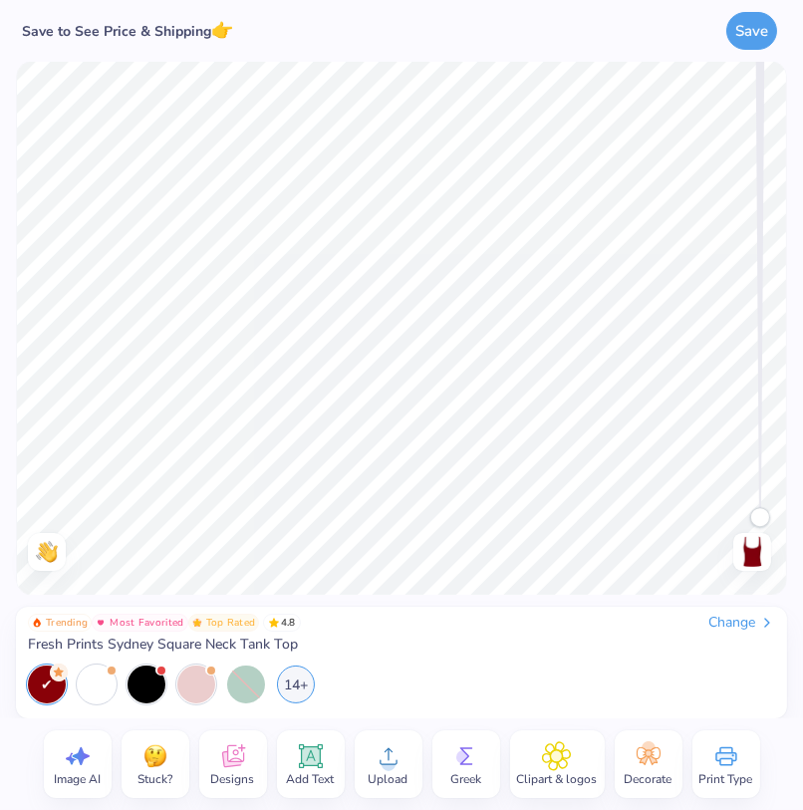
click at [227, 763] on icon at bounding box center [231, 759] width 19 height 16
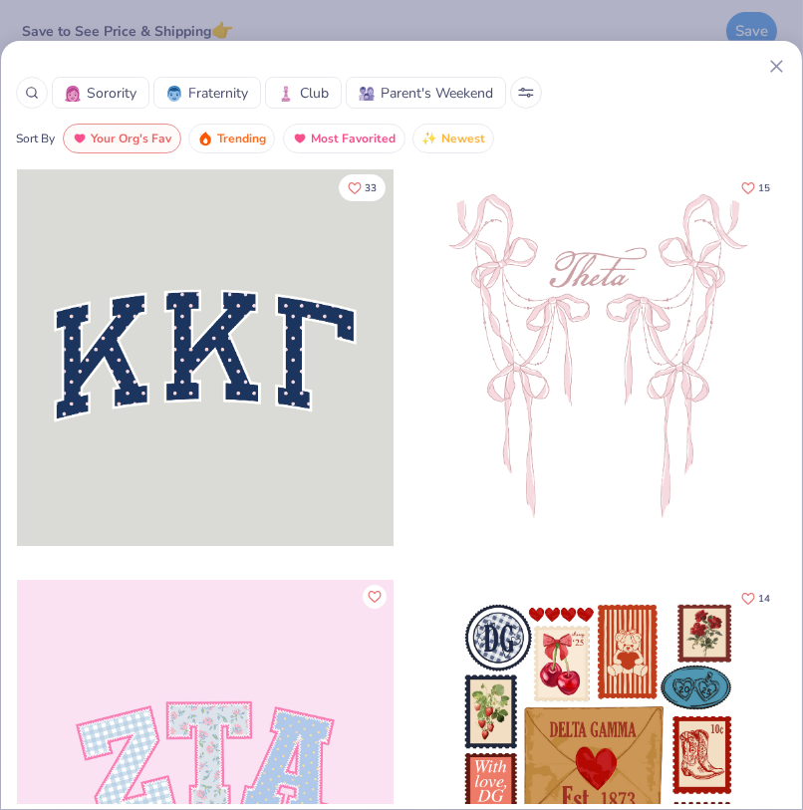
click at [26, 86] on icon at bounding box center [32, 93] width 14 height 14
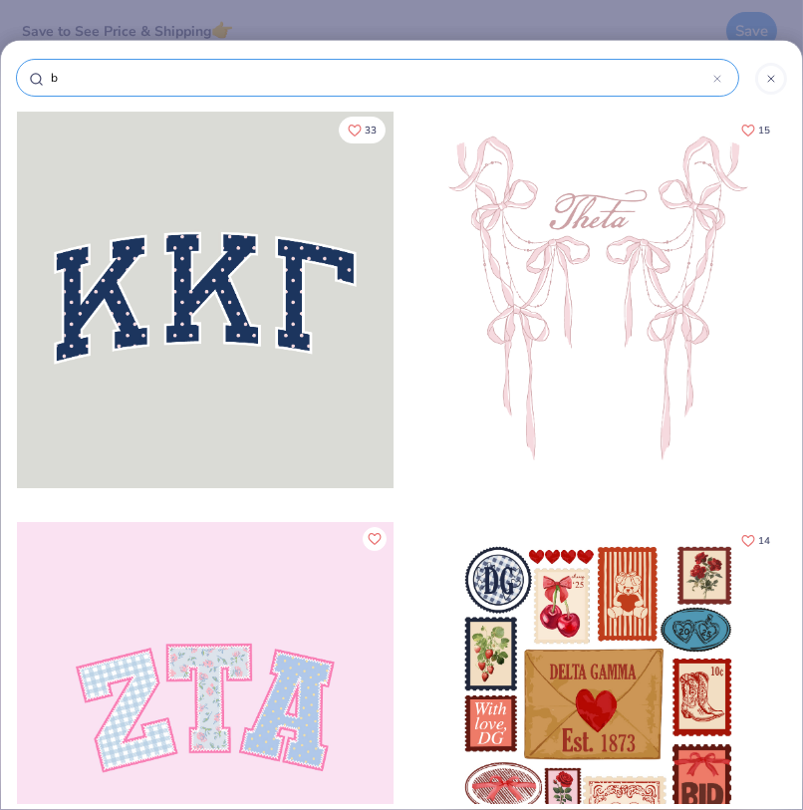
type input "bi"
type input "bid"
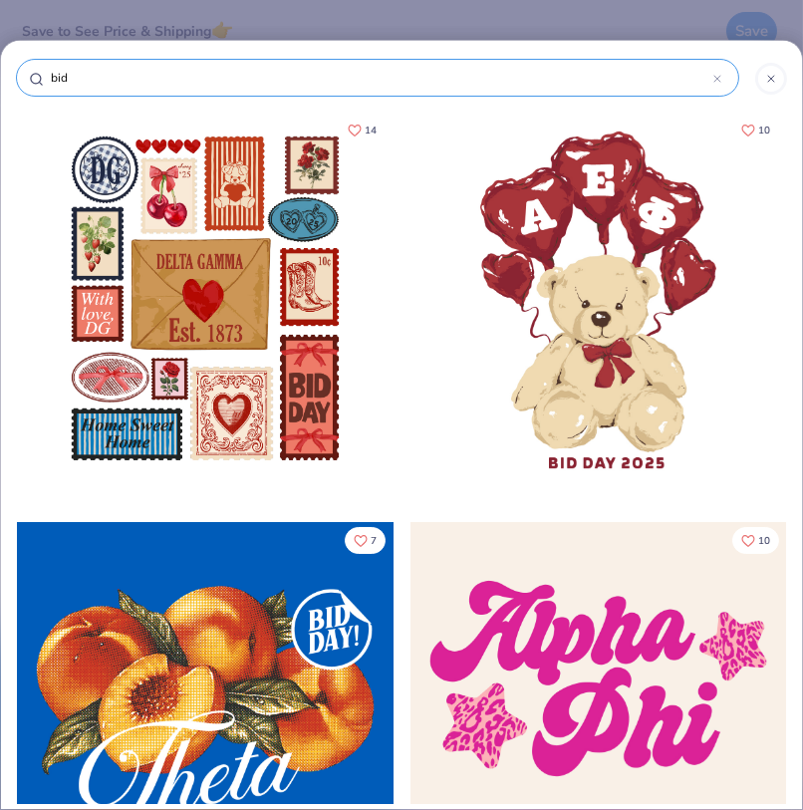
type input "bid"
type input "bid d"
type input "bid da"
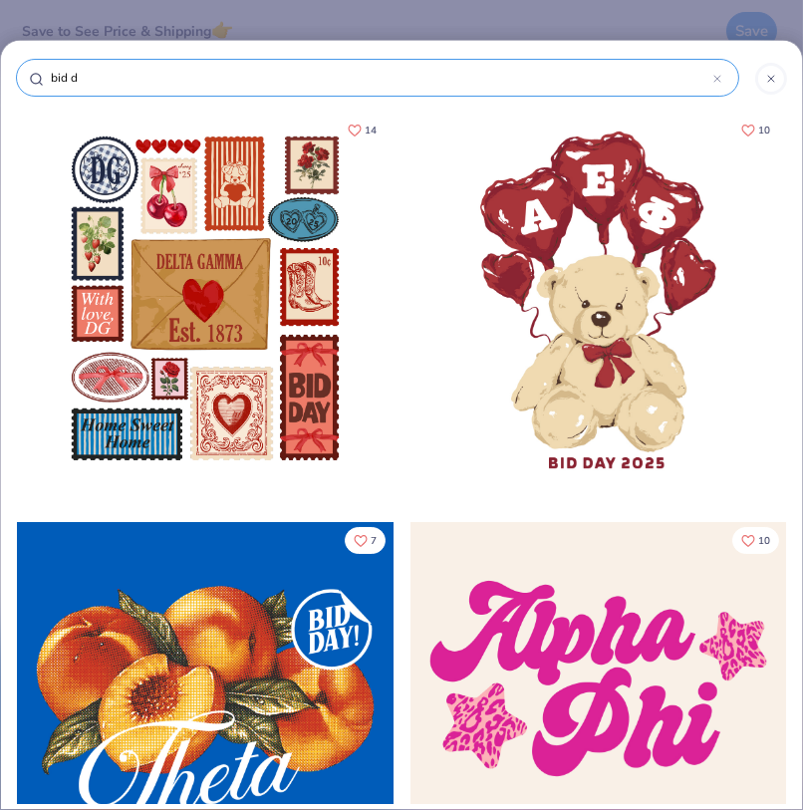
type input "bid da"
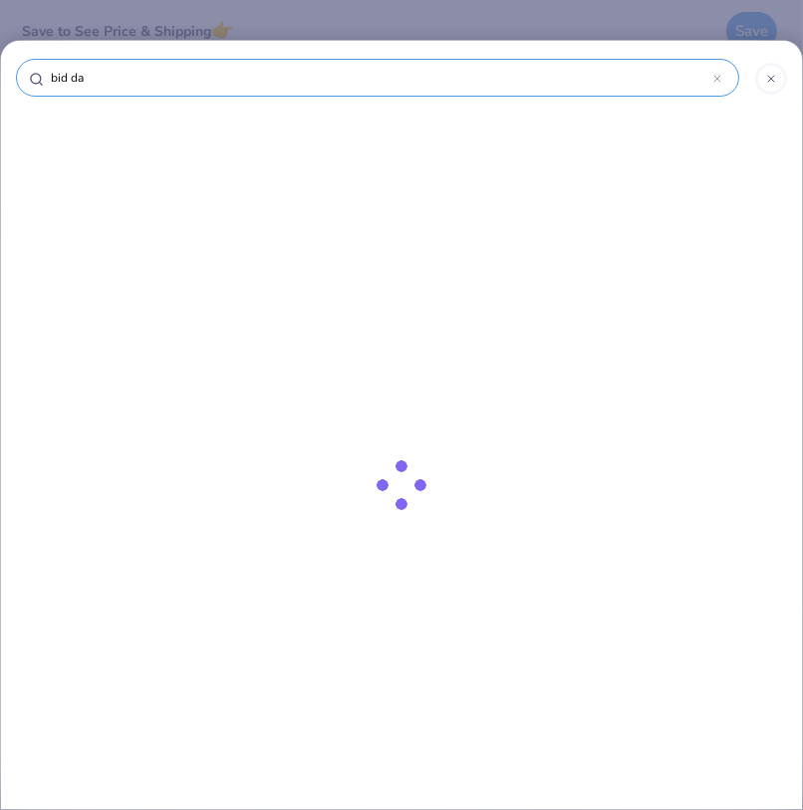
type input "bid day"
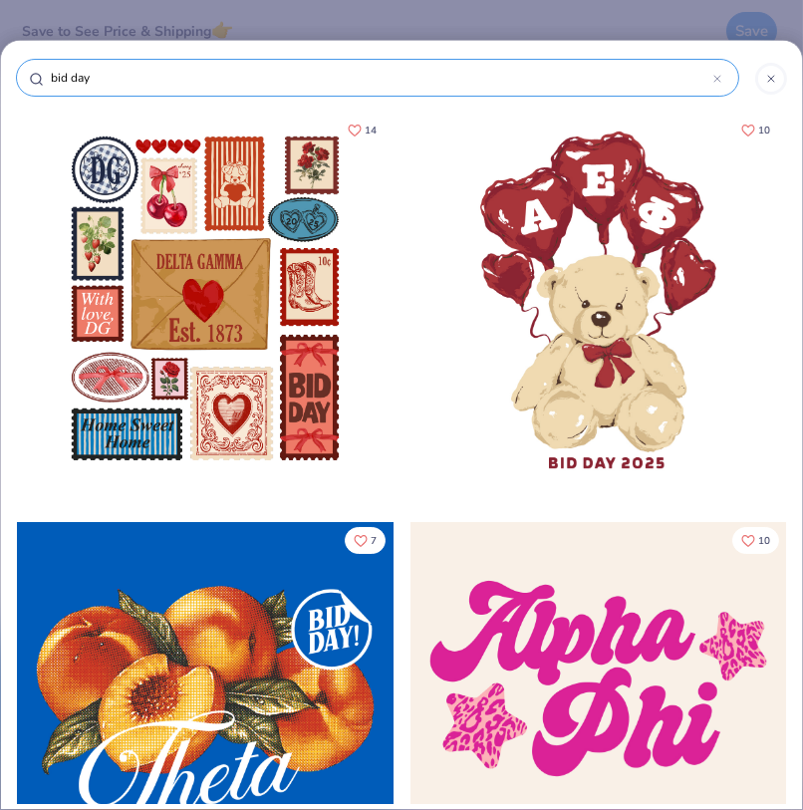
type input "bid day"
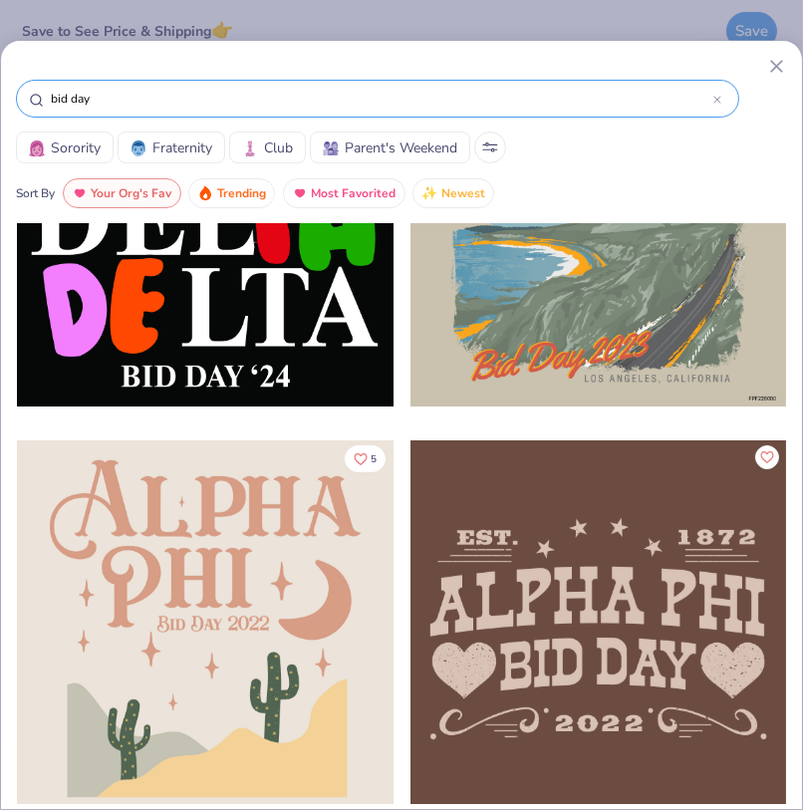
scroll to position [9785, 0]
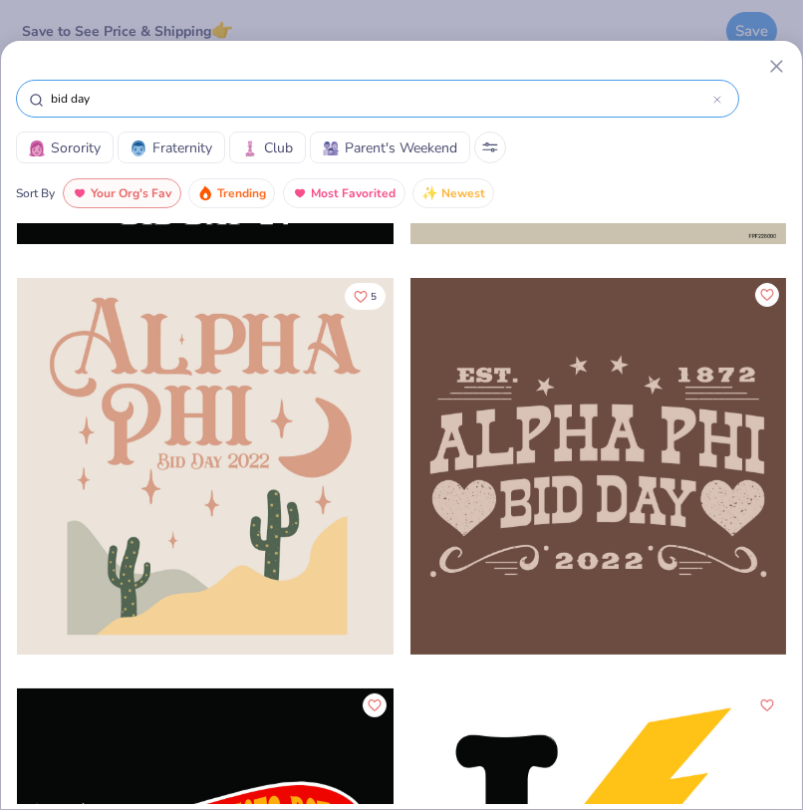
click at [651, 102] on input "bid day" at bounding box center [381, 99] width 664 height 20
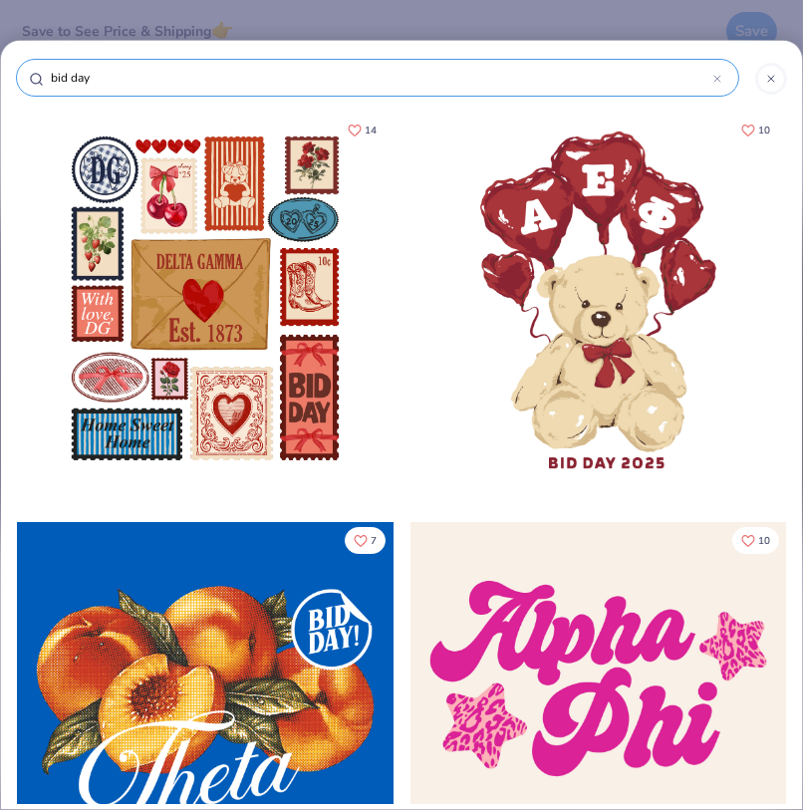
scroll to position [5811, 0]
drag, startPoint x: 100, startPoint y: 79, endPoint x: 28, endPoint y: 77, distance: 71.8
click at [28, 77] on div "bid day" at bounding box center [377, 78] width 723 height 38
type input "iv"
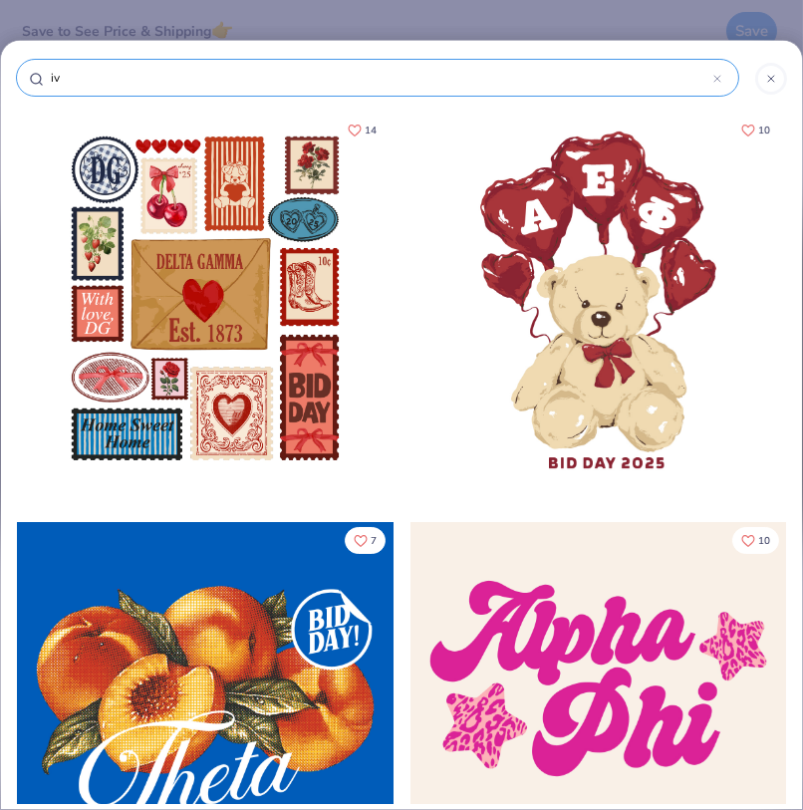
type input "ivy"
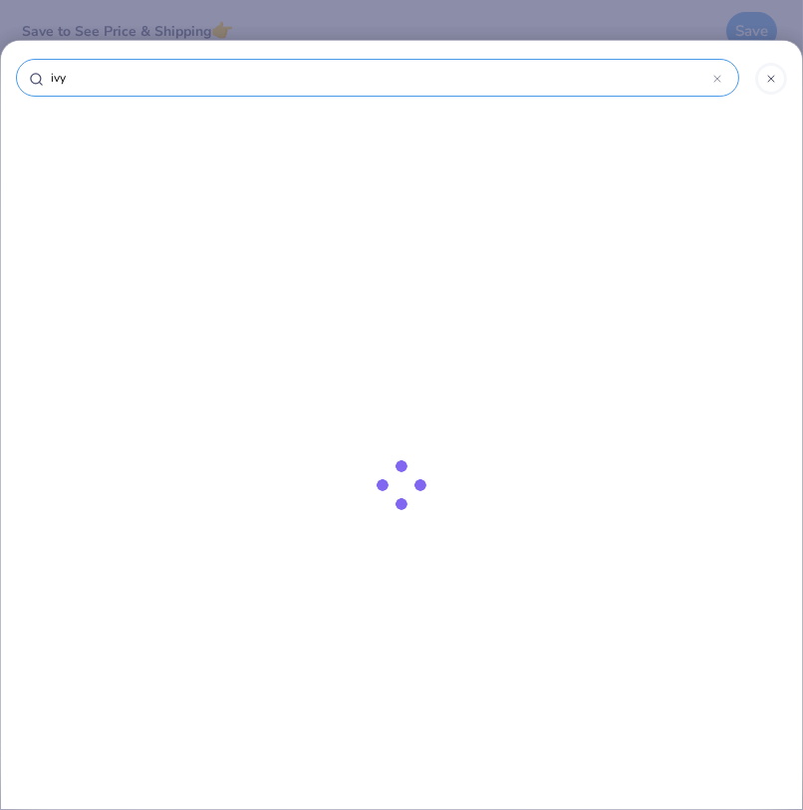
type input "ivy"
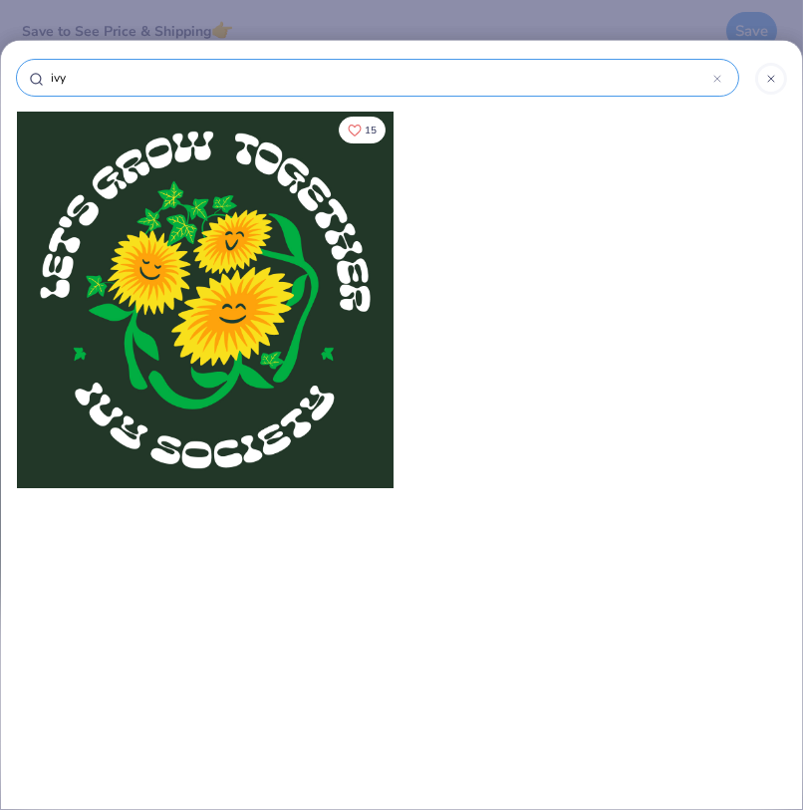
type input "ivy"
type input "iv"
type input "i"
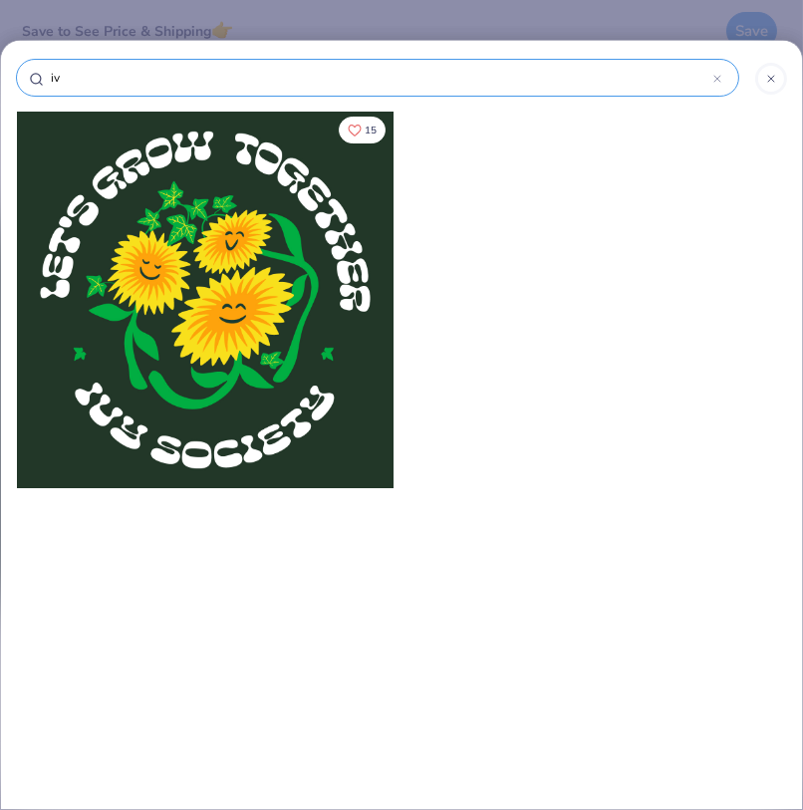
type input "i"
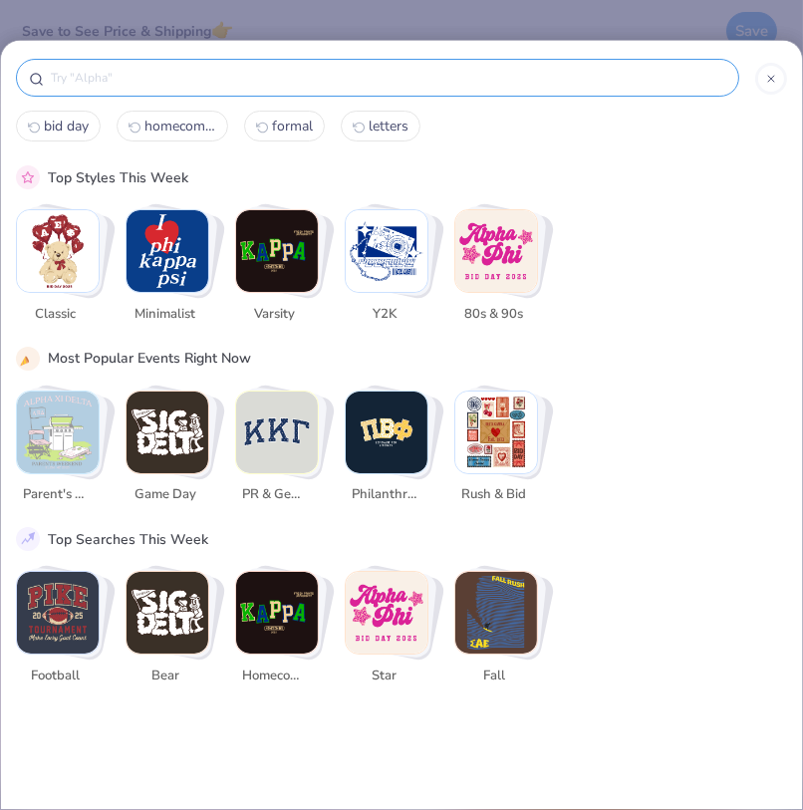
type input "a"
click at [770, 80] on line at bounding box center [771, 79] width 6 height 6
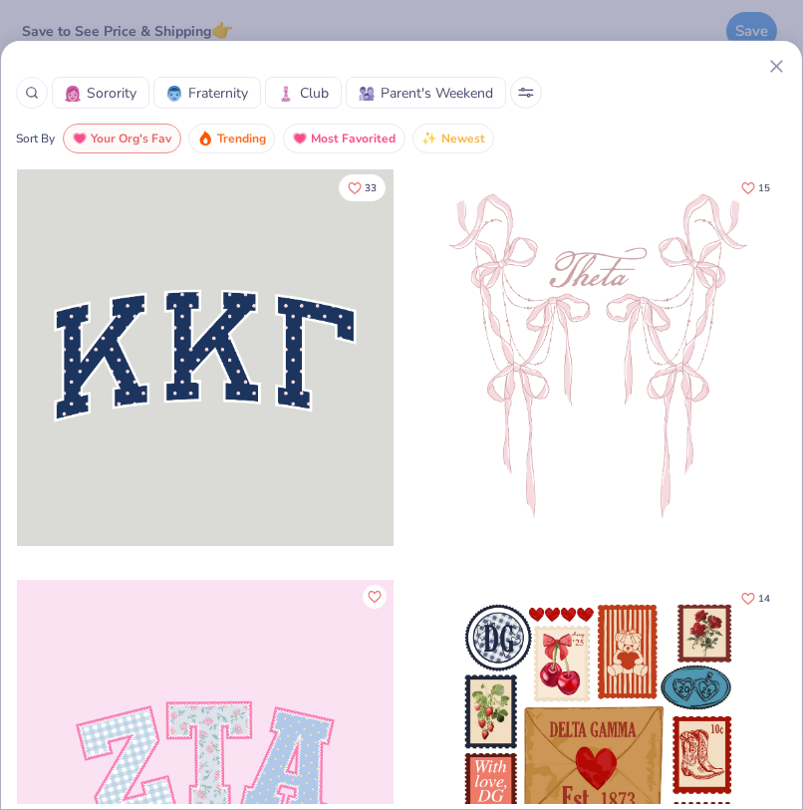
scroll to position [0, 0]
click at [33, 88] on icon at bounding box center [32, 93] width 14 height 14
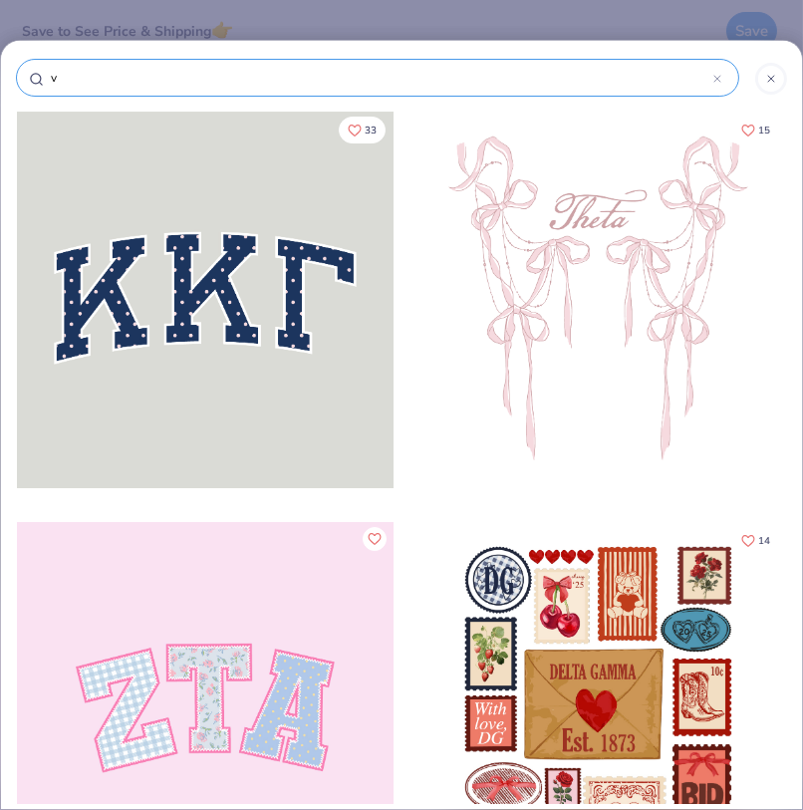
type input "ve"
type input "veg"
type input "[PERSON_NAME]"
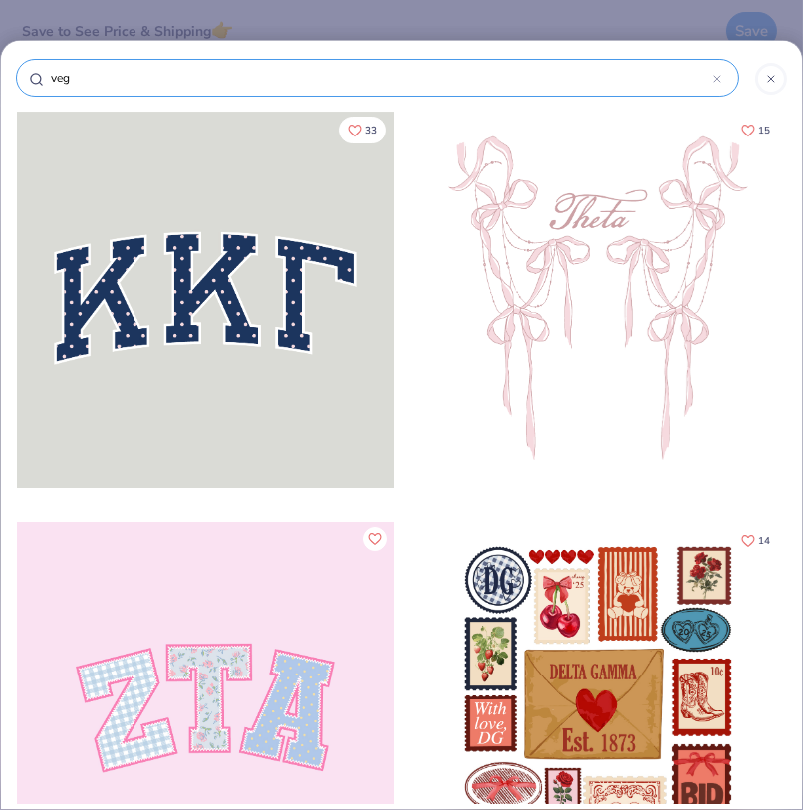
type input "[PERSON_NAME]"
type input "vegas"
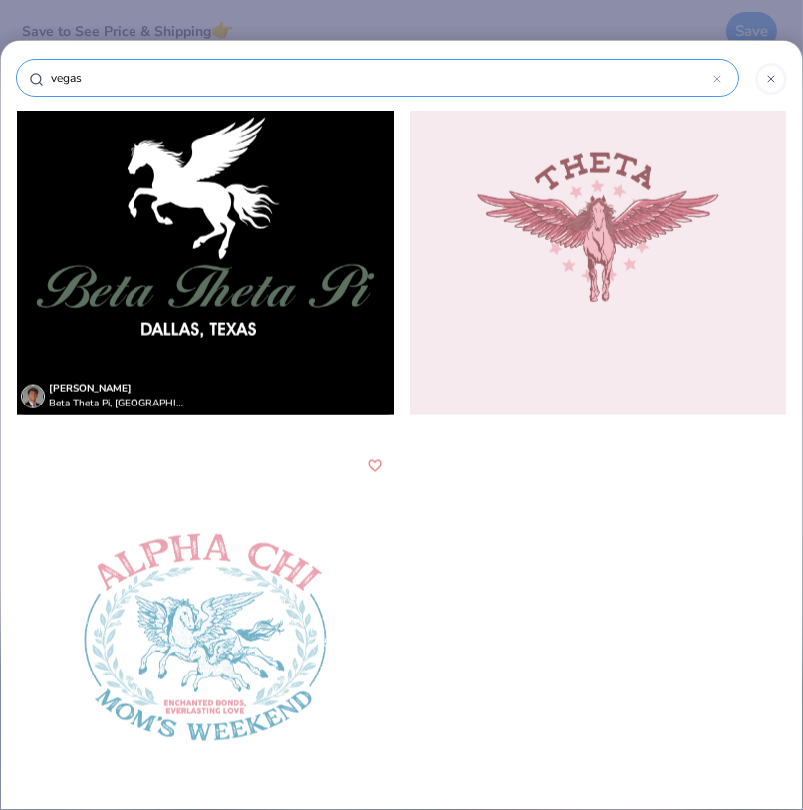
scroll to position [3761, 0]
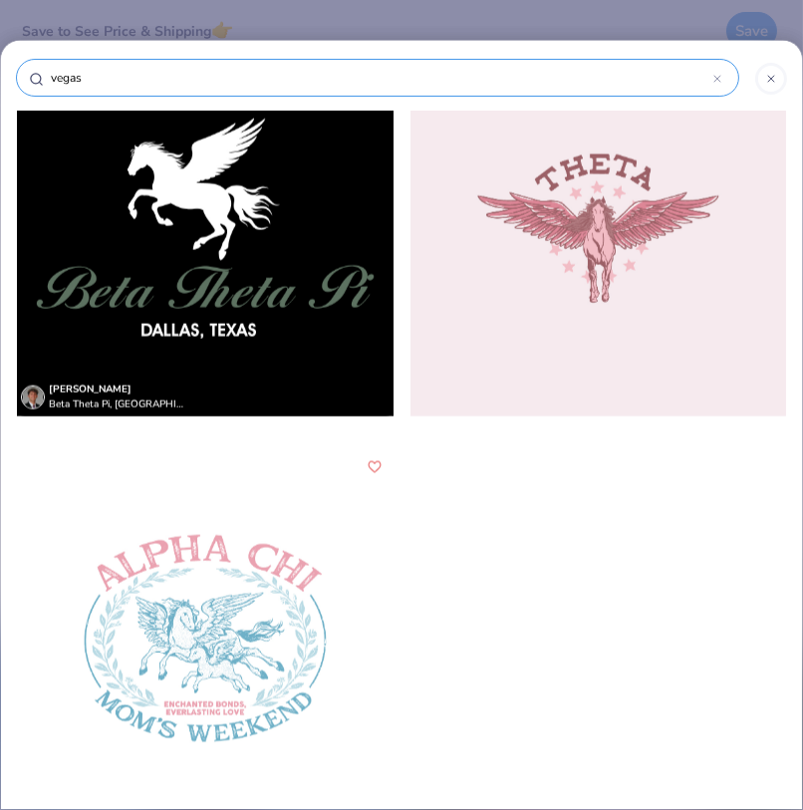
type input "vegas"
drag, startPoint x: 203, startPoint y: 62, endPoint x: 139, endPoint y: 72, distance: 64.5
click at [139, 72] on div "vegas" at bounding box center [377, 78] width 723 height 38
drag, startPoint x: 98, startPoint y: 78, endPoint x: 30, endPoint y: 77, distance: 67.8
click at [30, 77] on div "vegas" at bounding box center [377, 78] width 723 height 38
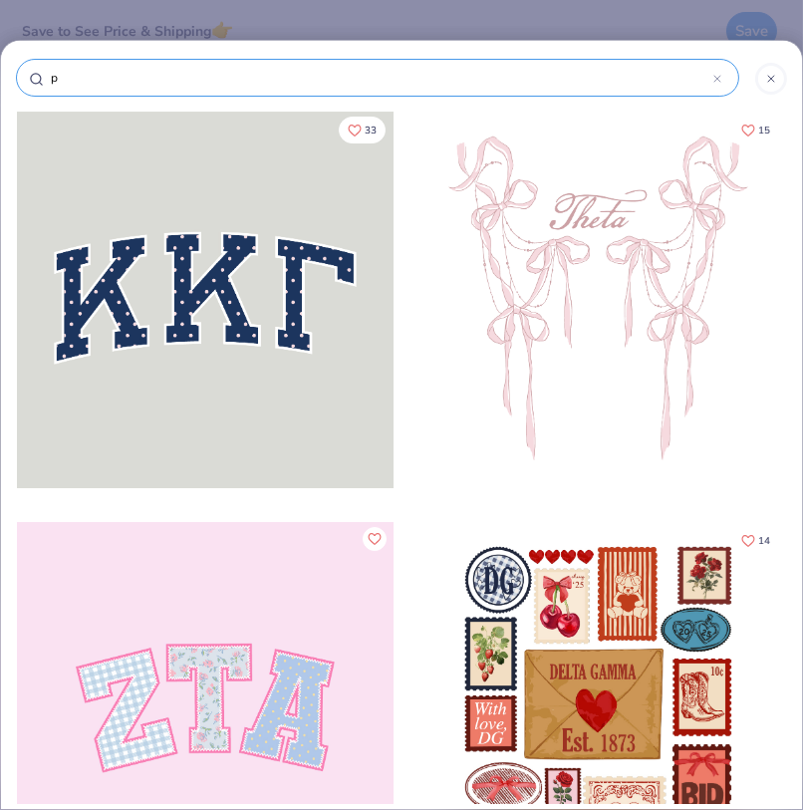
type input "po"
type input "pok"
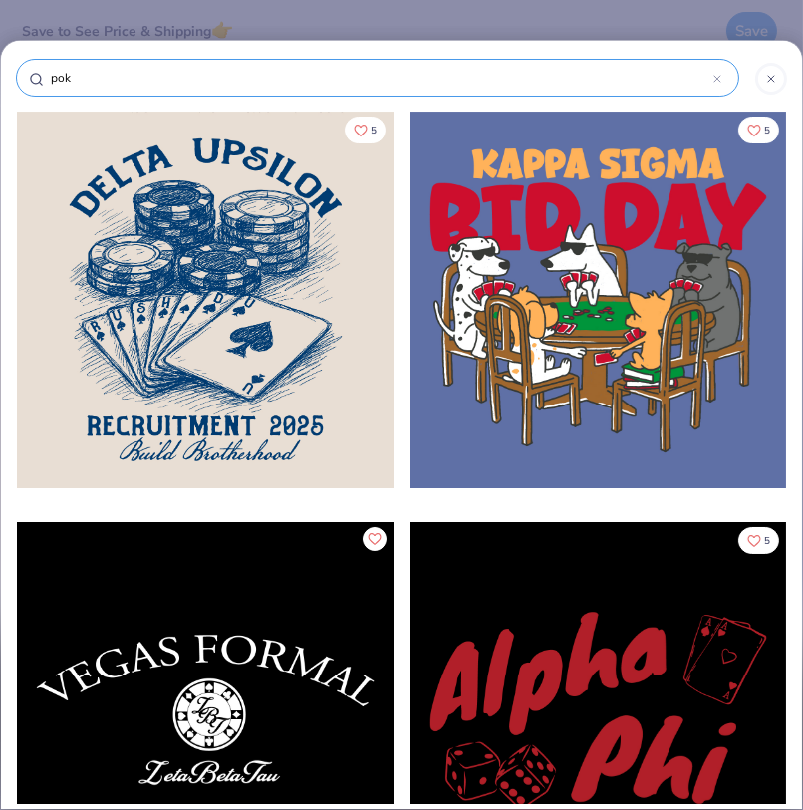
type input "poke"
type input "poker"
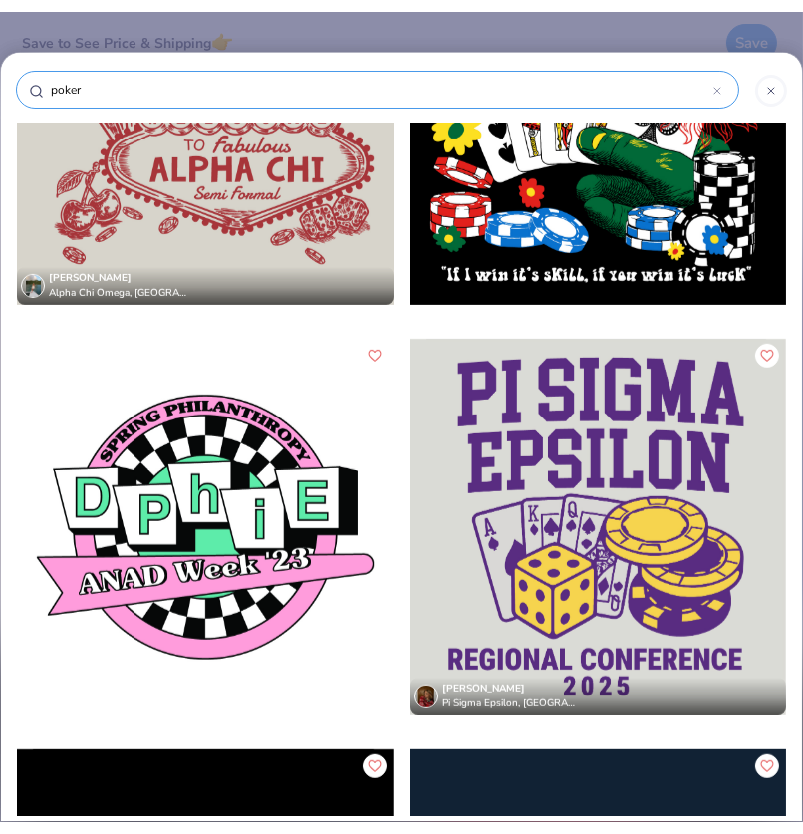
scroll to position [1348, 0]
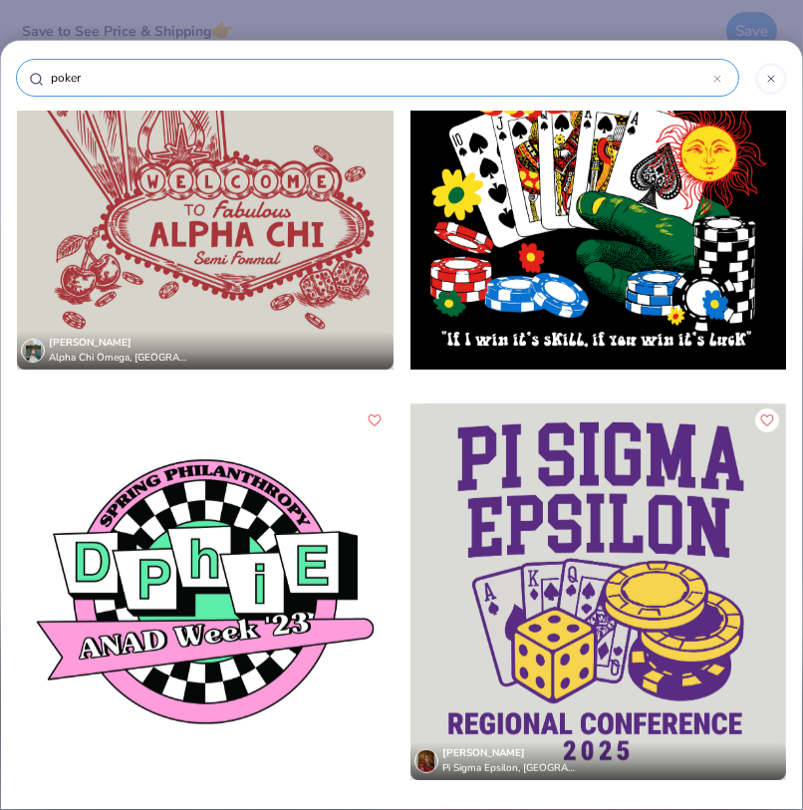
type input "poker"
click at [245, 286] on div at bounding box center [205, 182] width 377 height 377
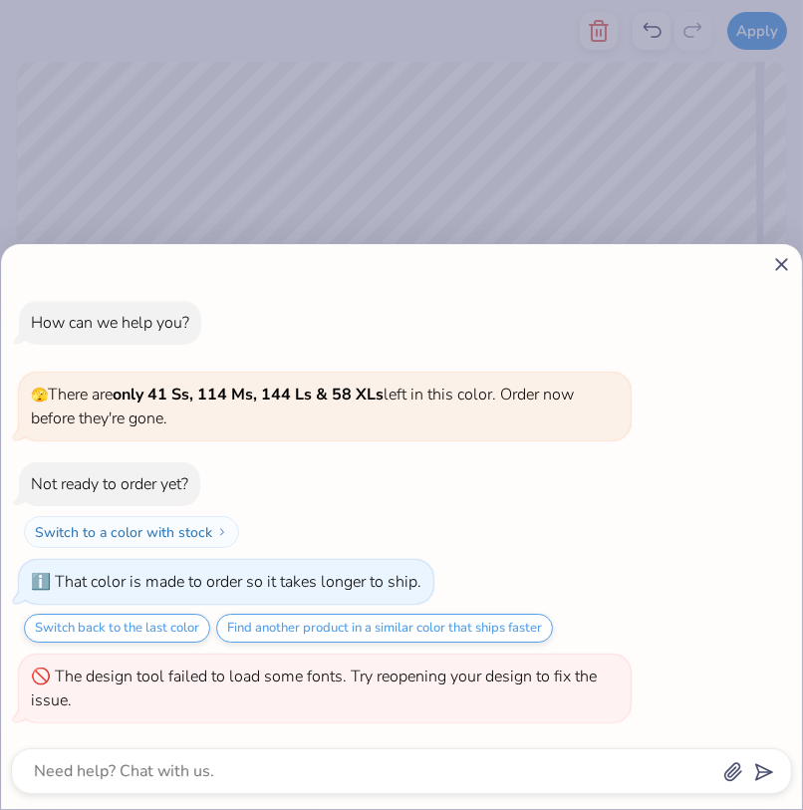
click at [737, 114] on div "How can we help you? 🫣 There are only 41 Ss, 114 Ms, 144 Ls & 58 XLs left in th…" at bounding box center [401, 405] width 803 height 810
type textarea "x"
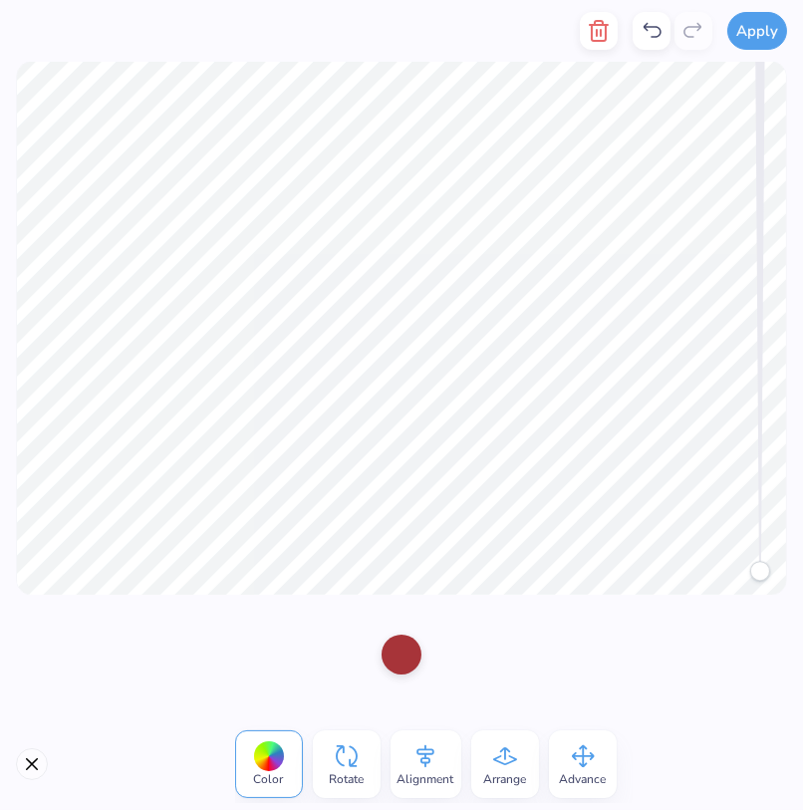
click at [408, 660] on div at bounding box center [402, 655] width 40 height 40
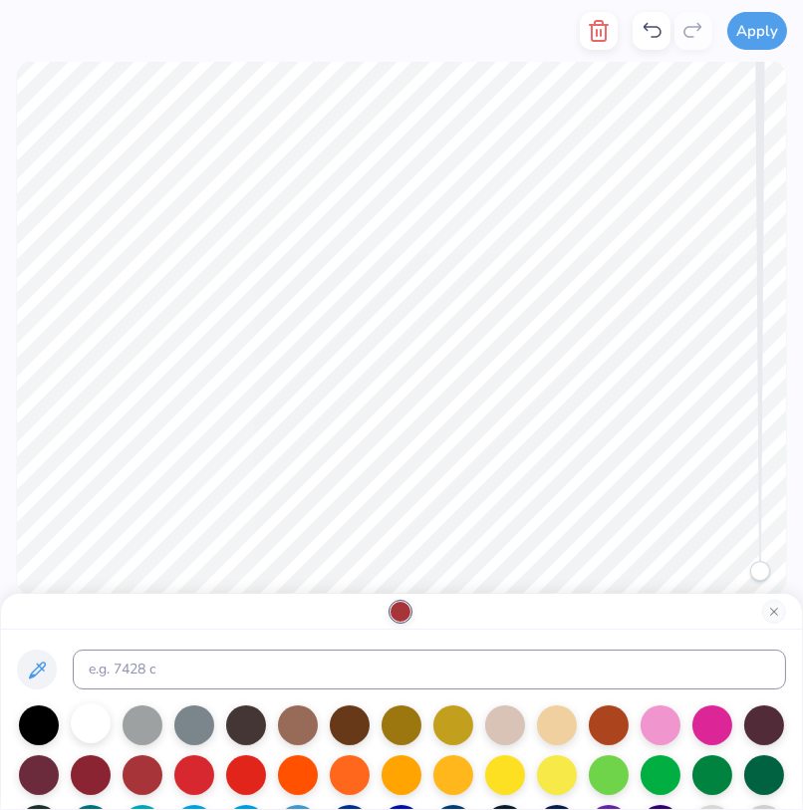
click at [91, 723] on div at bounding box center [91, 723] width 40 height 40
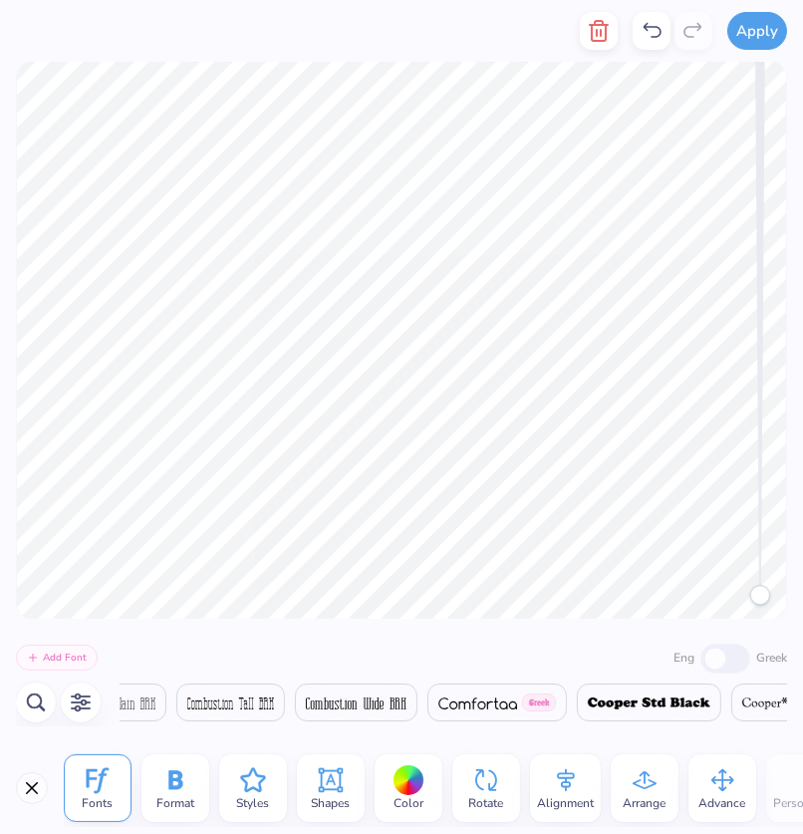
scroll to position [0, 2]
type textarea "alpha phi"
type textarea "S"
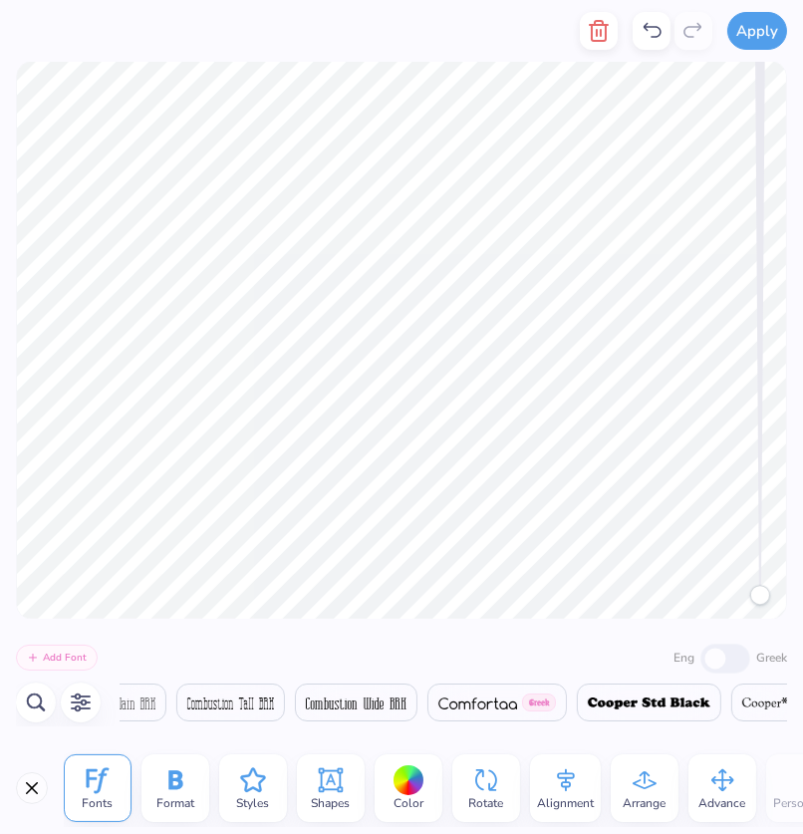
type textarea "Bid Day 2025"
type textarea "f"
click at [719, 649] on div "Greek" at bounding box center [743, 657] width 87 height 33
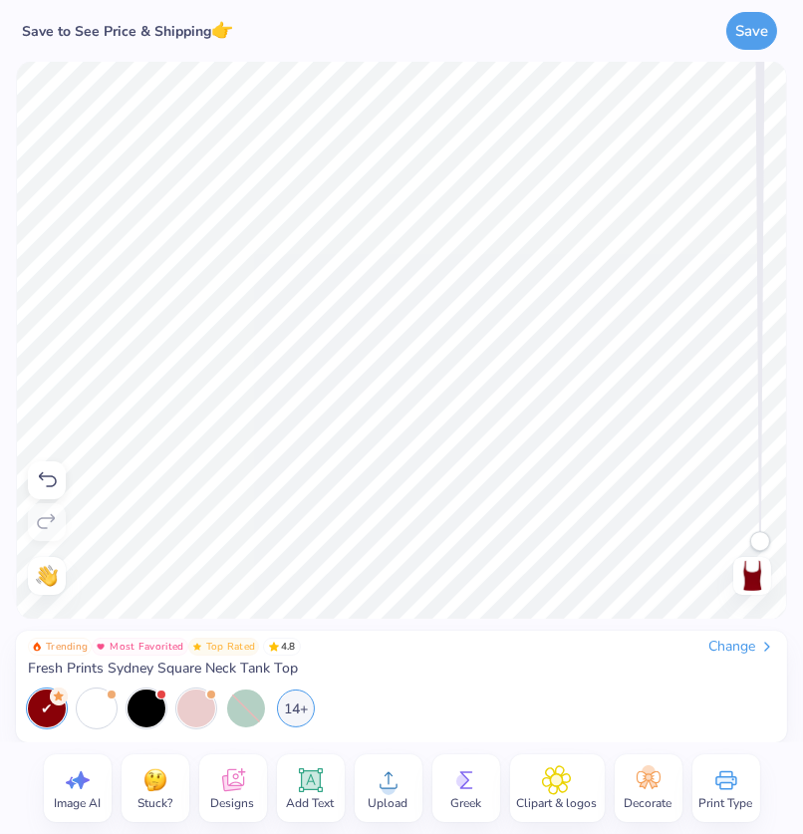
click at [38, 476] on icon at bounding box center [47, 480] width 24 height 24
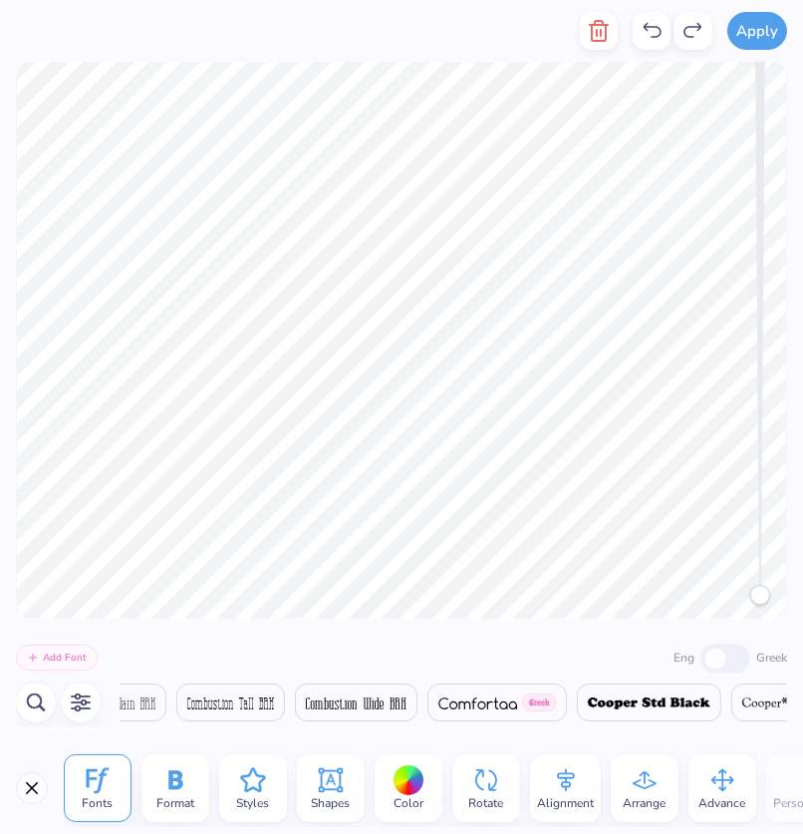
click at [717, 658] on div "Greek" at bounding box center [743, 657] width 87 height 33
click at [773, 658] on label "Greek" at bounding box center [771, 658] width 31 height 18
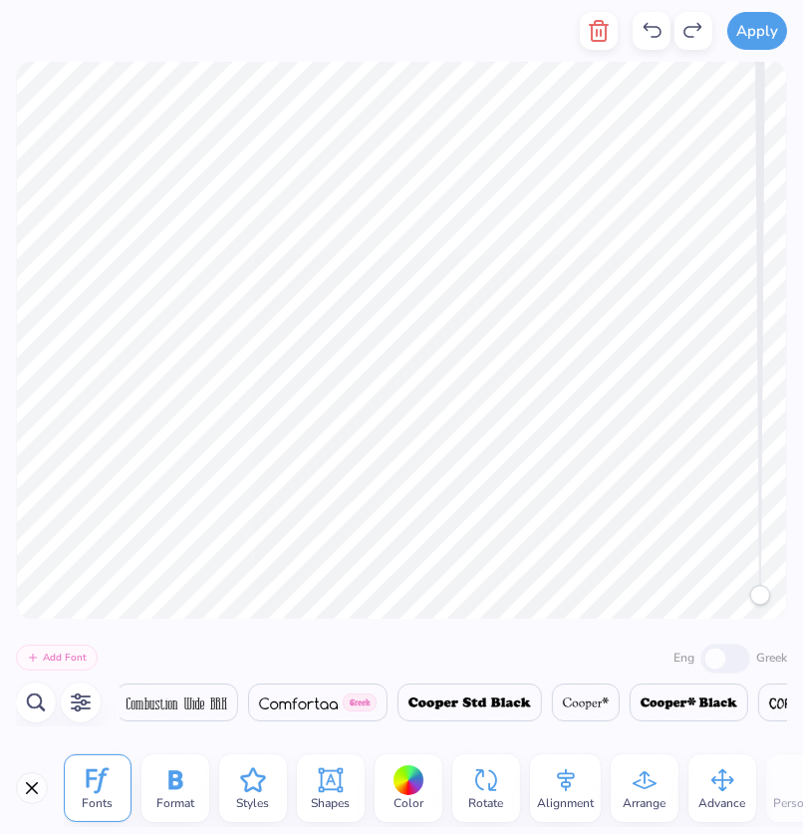
click at [531, 699] on img at bounding box center [469, 703] width 123 height 12
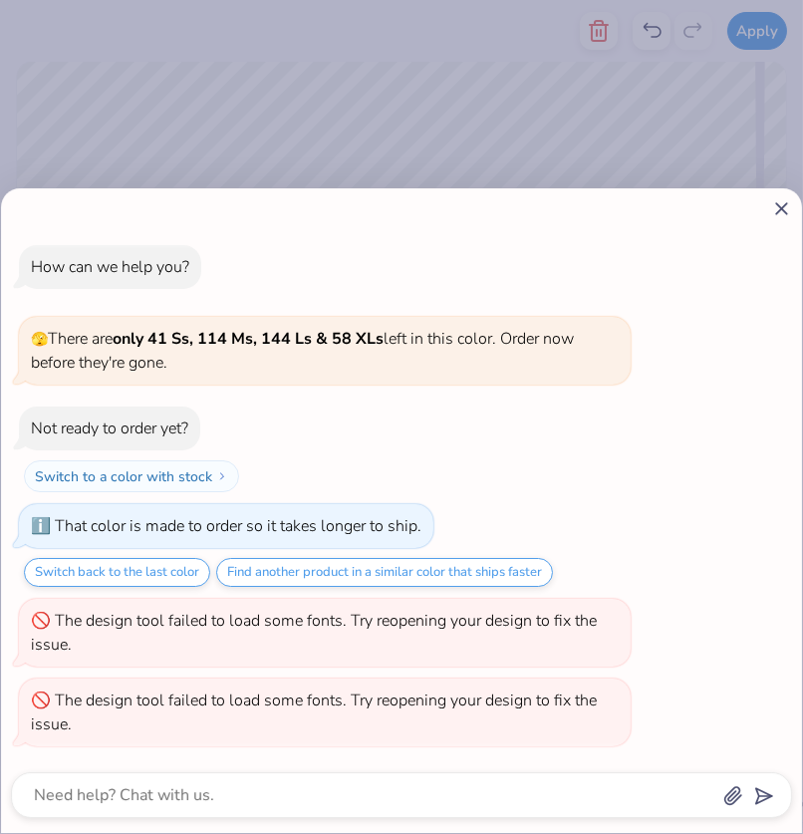
click at [697, 182] on div "How can we help you? 🫣 There are only 41 Ss, 114 Ms, 144 Ls & 58 XLs left in th…" at bounding box center [401, 417] width 803 height 834
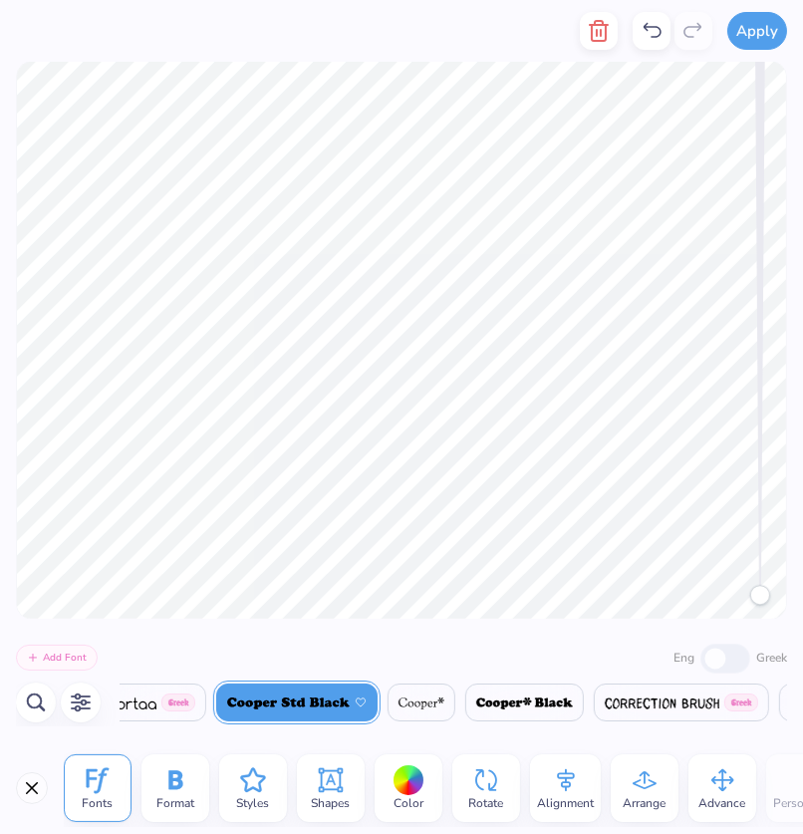
click at [80, 697] on icon "button" at bounding box center [81, 702] width 24 height 24
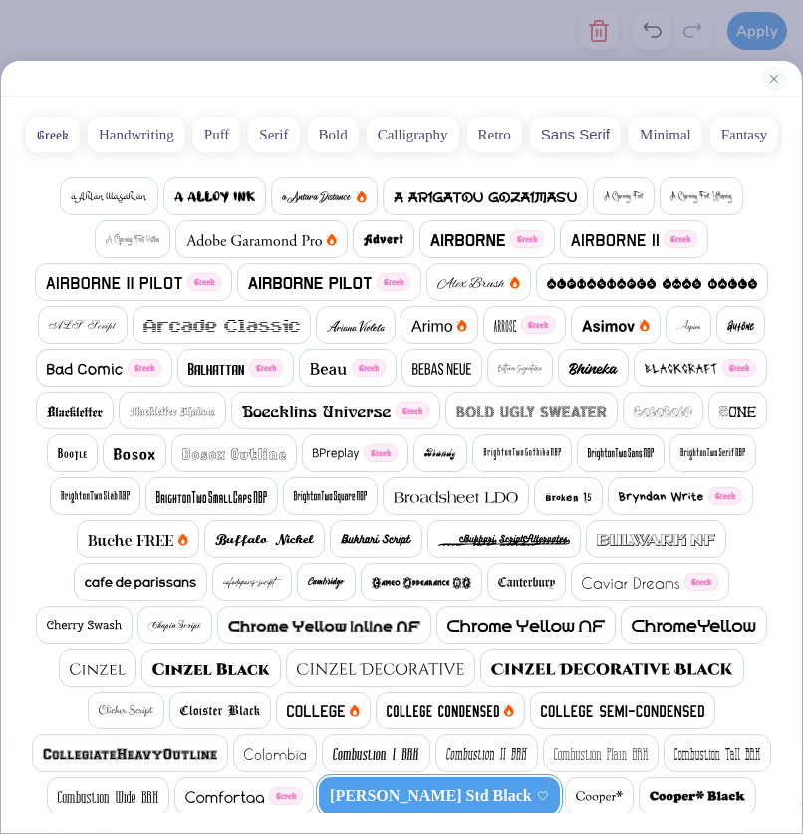
click at [391, 406] on img at bounding box center [316, 411] width 148 height 12
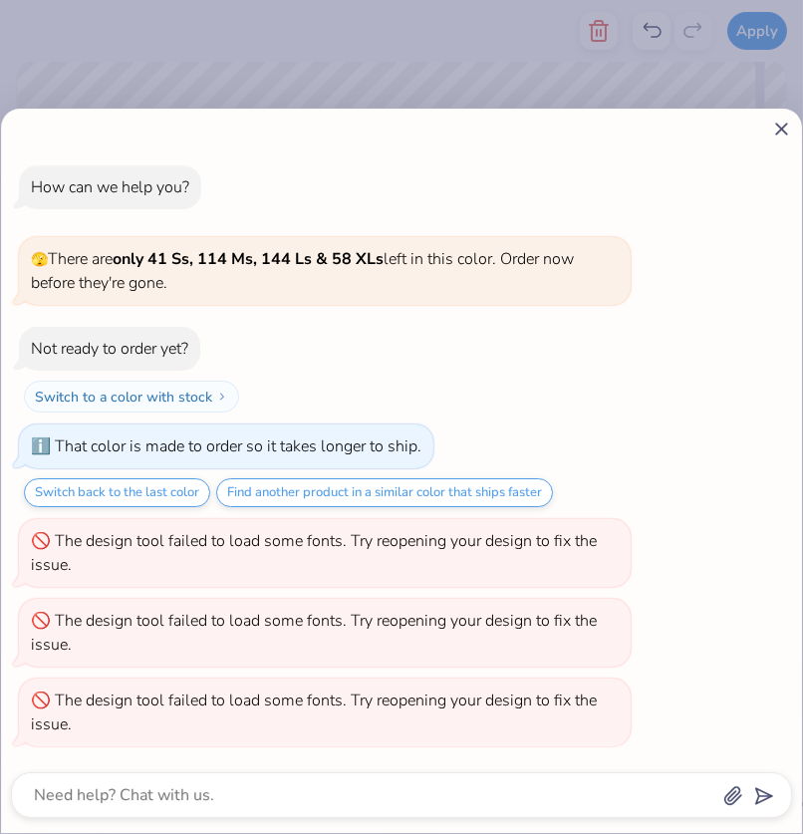
scroll to position [0, 3938]
click at [782, 139] on icon at bounding box center [781, 129] width 21 height 21
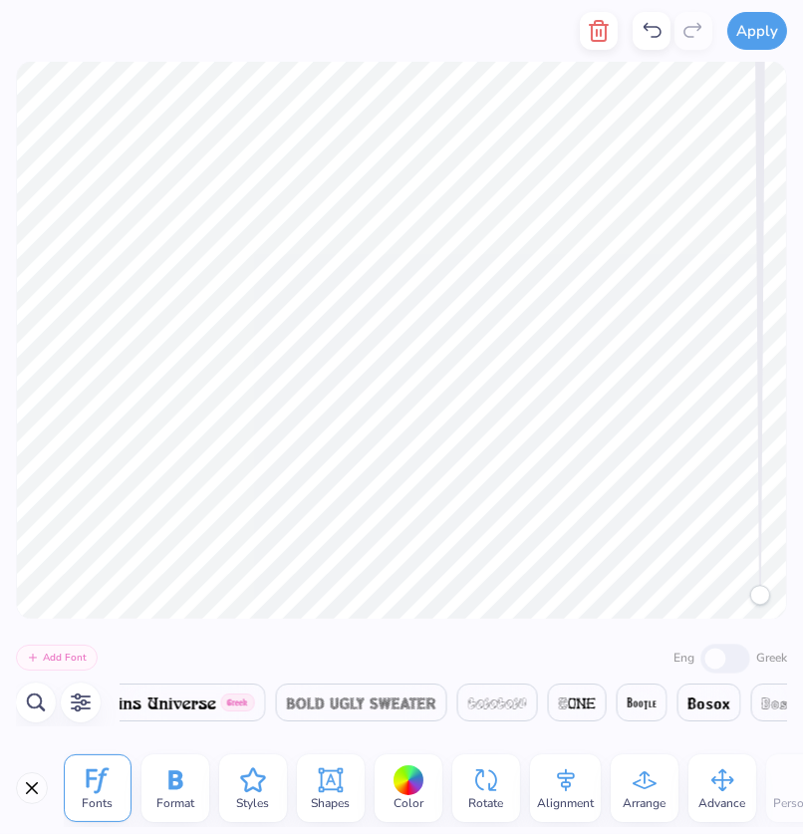
scroll to position [0, 34820]
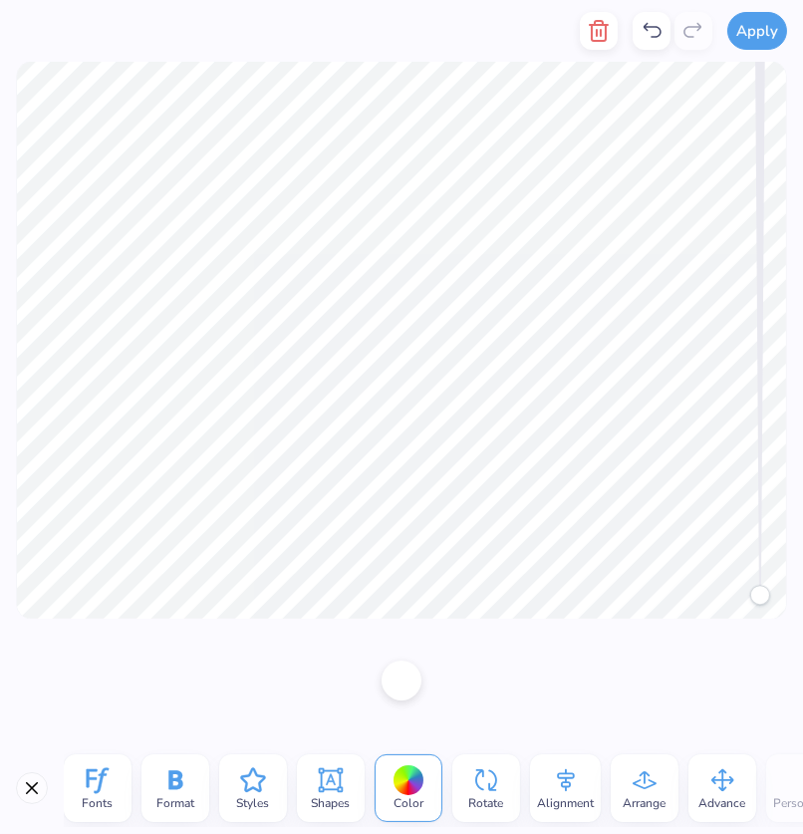
click at [118, 790] on div "Fonts" at bounding box center [98, 788] width 68 height 68
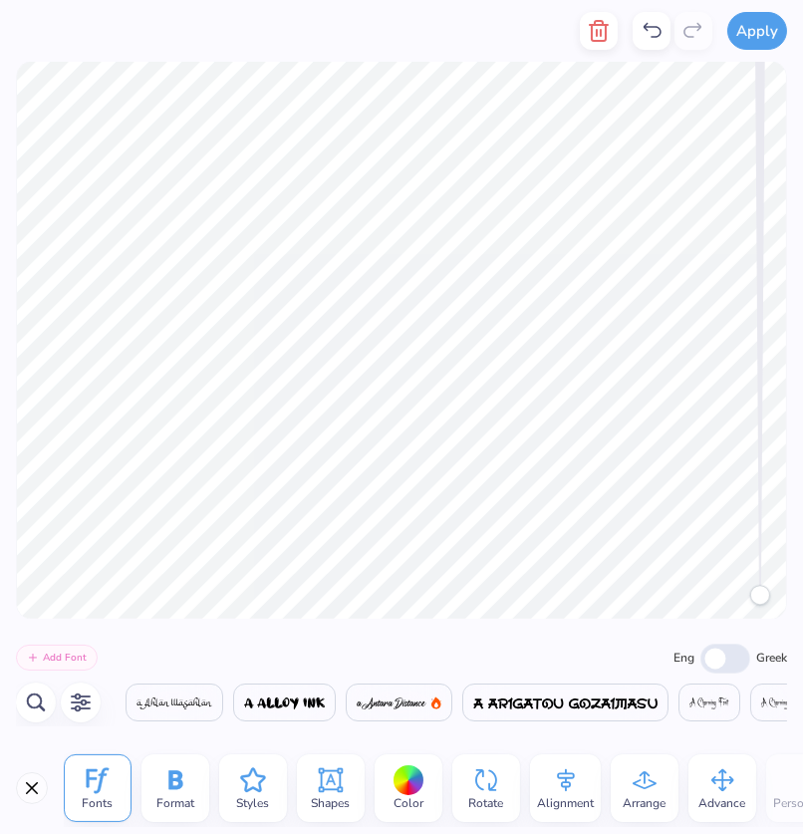
scroll to position [0, 0]
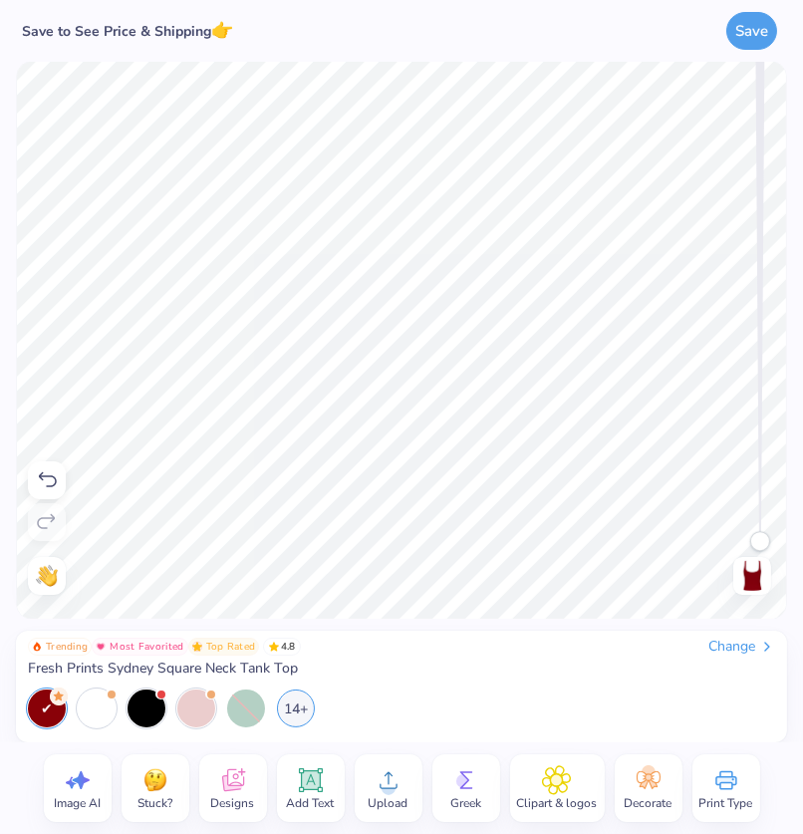
click at [43, 487] on icon at bounding box center [47, 480] width 24 height 24
click at [43, 486] on icon at bounding box center [47, 480] width 24 height 24
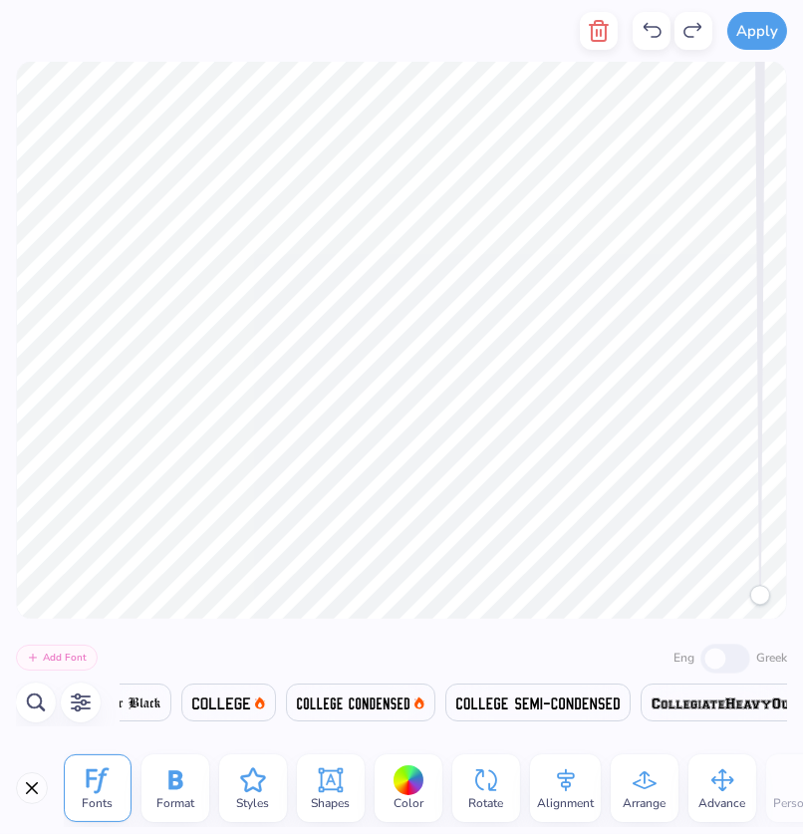
scroll to position [0, 10269]
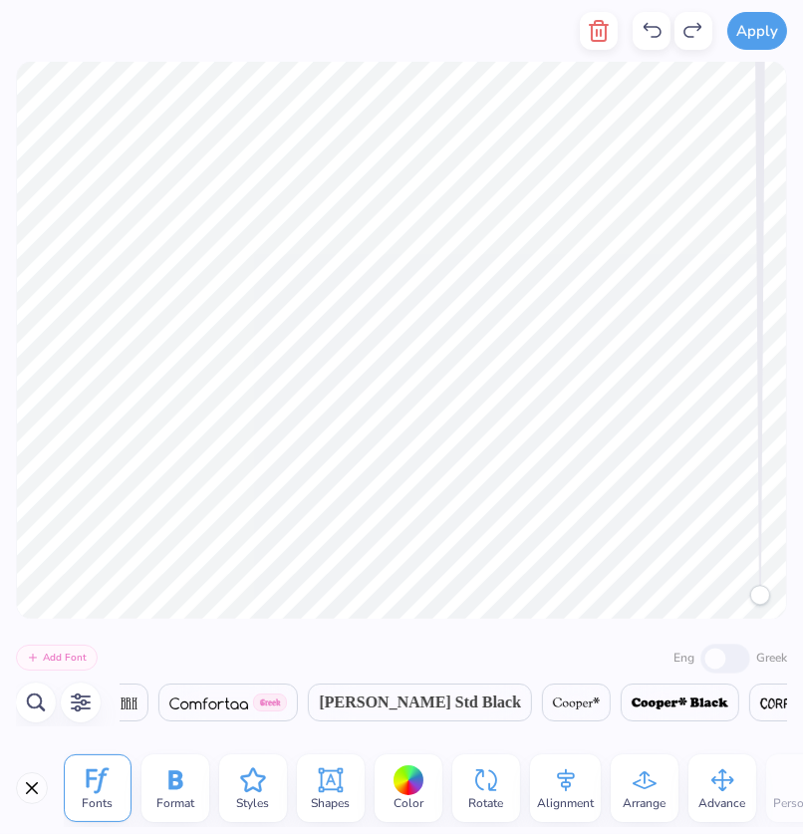
click at [287, 708] on span "Greek" at bounding box center [270, 702] width 34 height 18
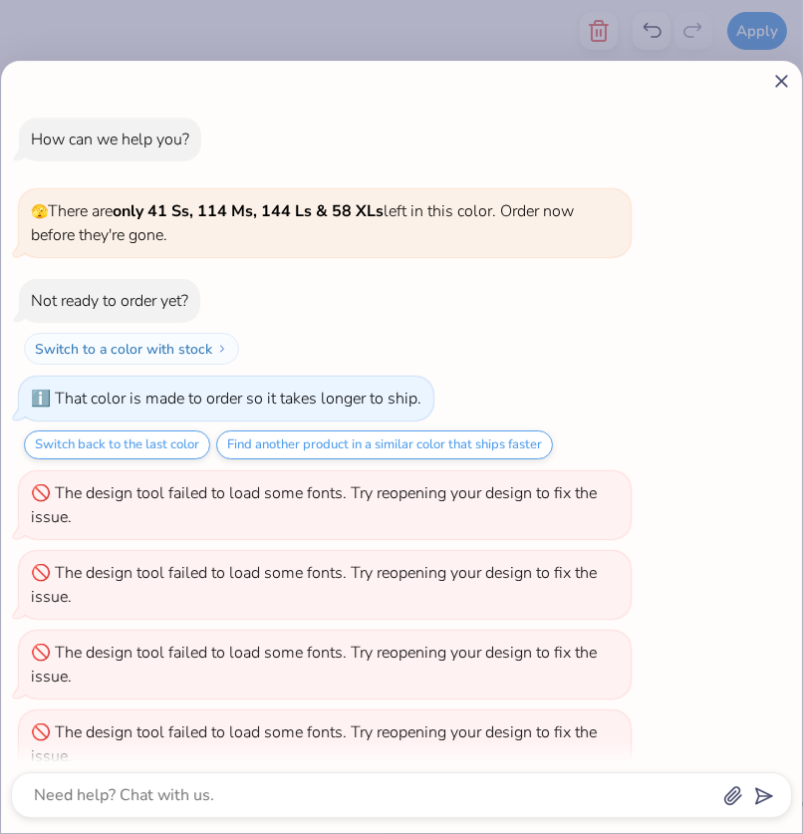
scroll to position [26, 0]
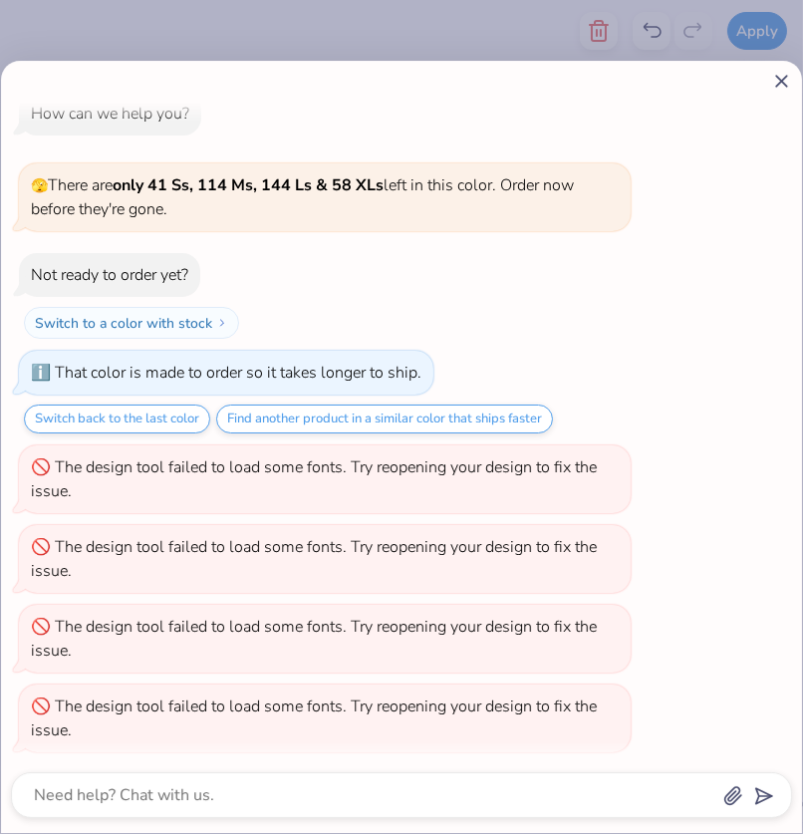
click at [780, 82] on line at bounding box center [781, 81] width 11 height 11
type textarea "x"
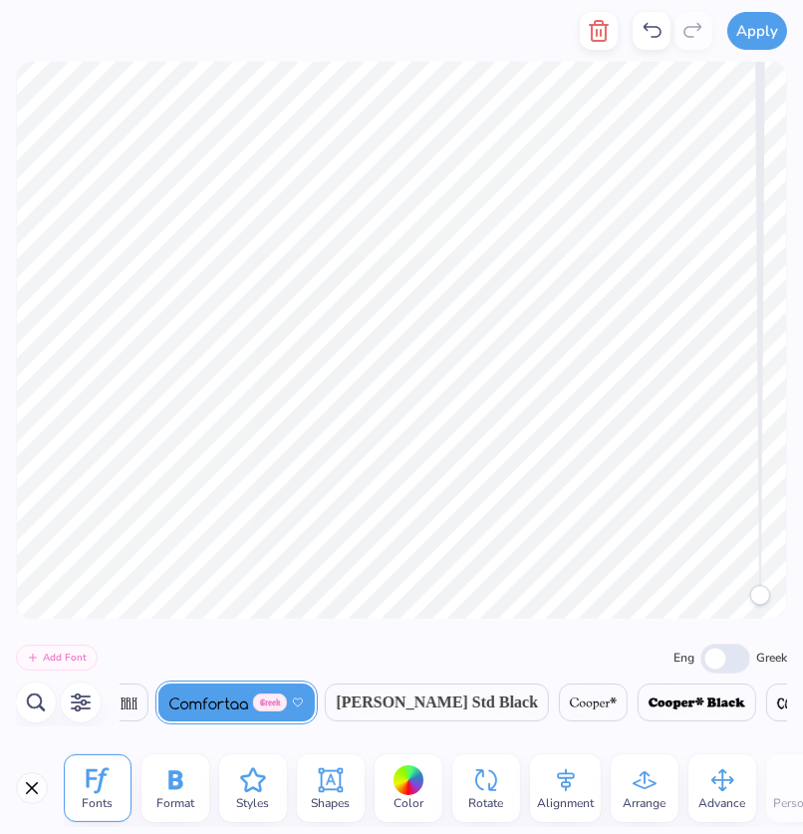
click at [731, 656] on input "Eng" at bounding box center [725, 659] width 50 height 30
checkbox input "true"
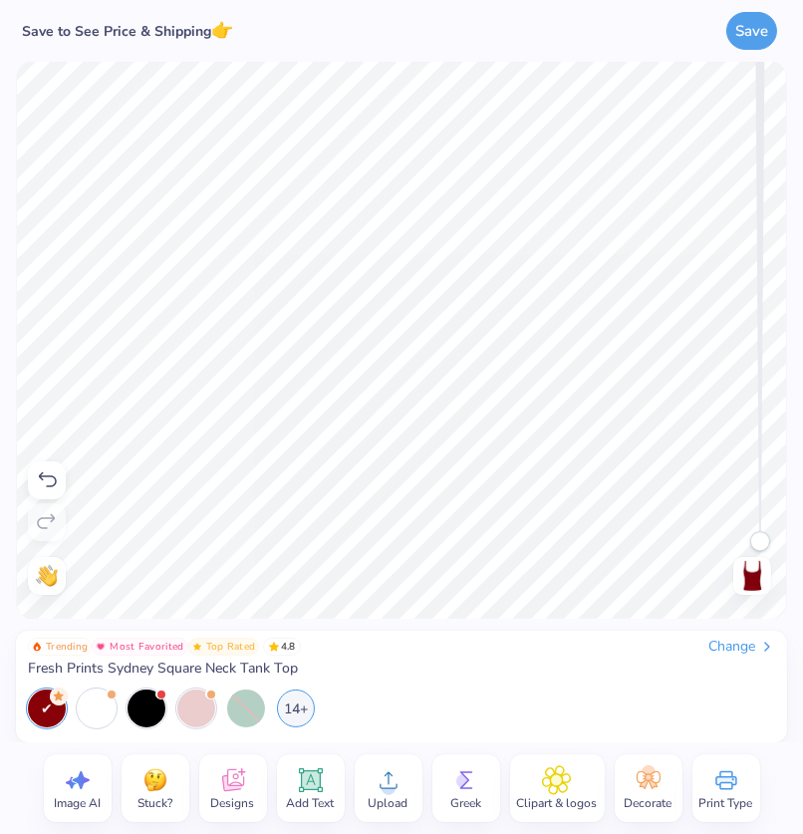
click at [49, 475] on icon at bounding box center [48, 479] width 18 height 15
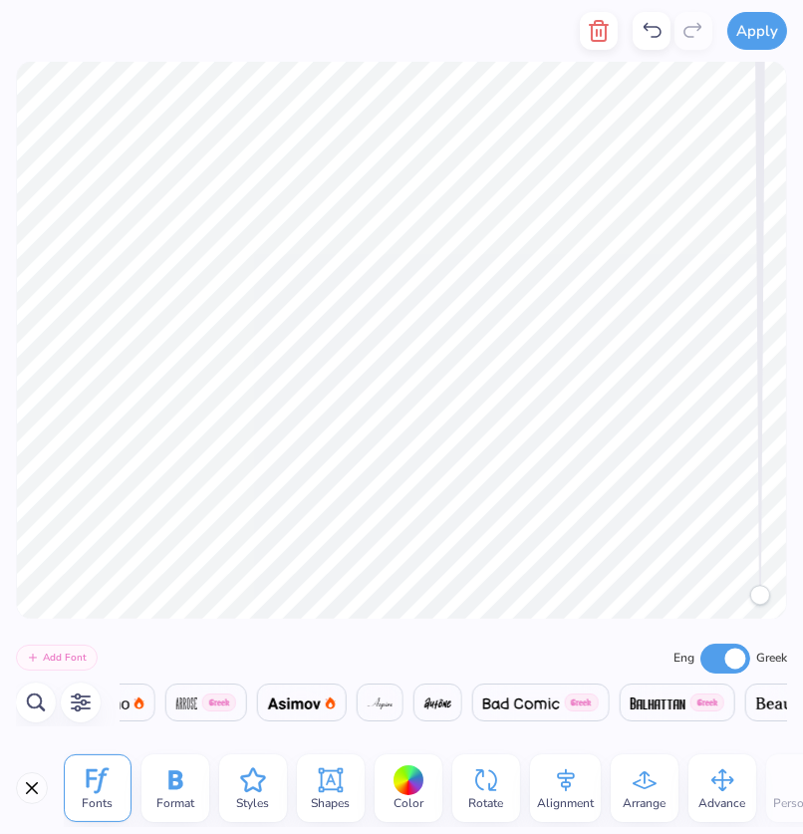
scroll to position [0, 2940]
type textarea "φ"
click at [192, 757] on div "Format" at bounding box center [175, 788] width 68 height 68
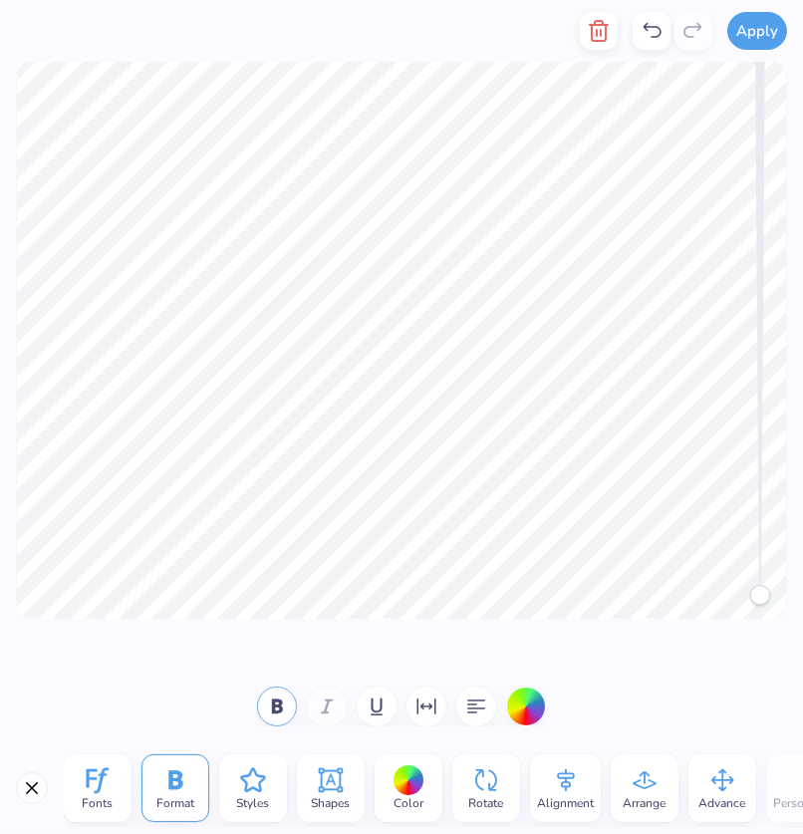
click at [280, 708] on icon "button" at bounding box center [277, 706] width 11 height 14
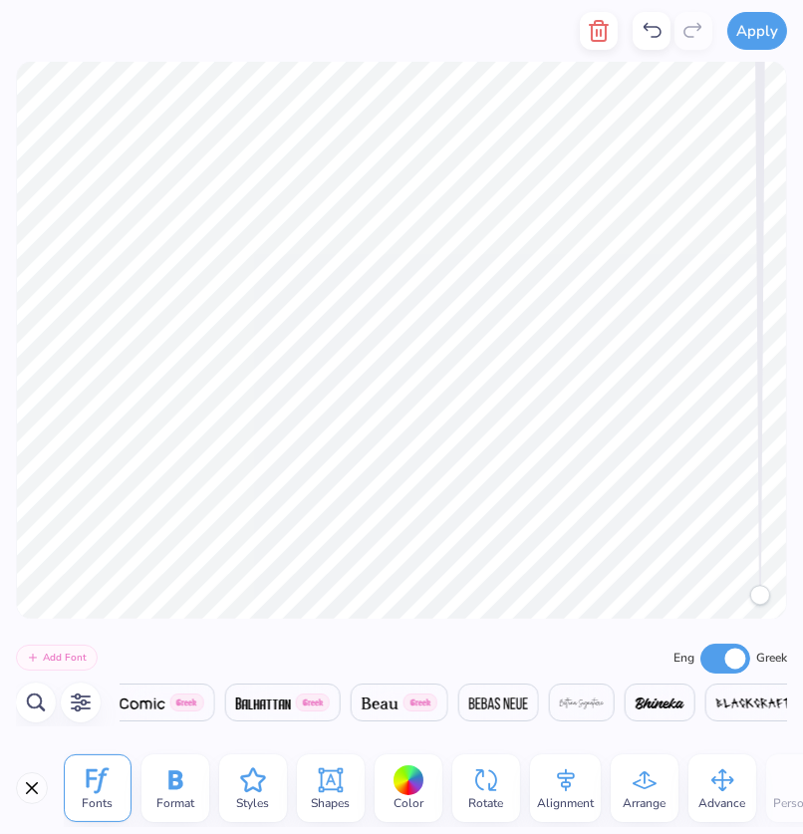
click at [397, 707] on img at bounding box center [380, 703] width 36 height 12
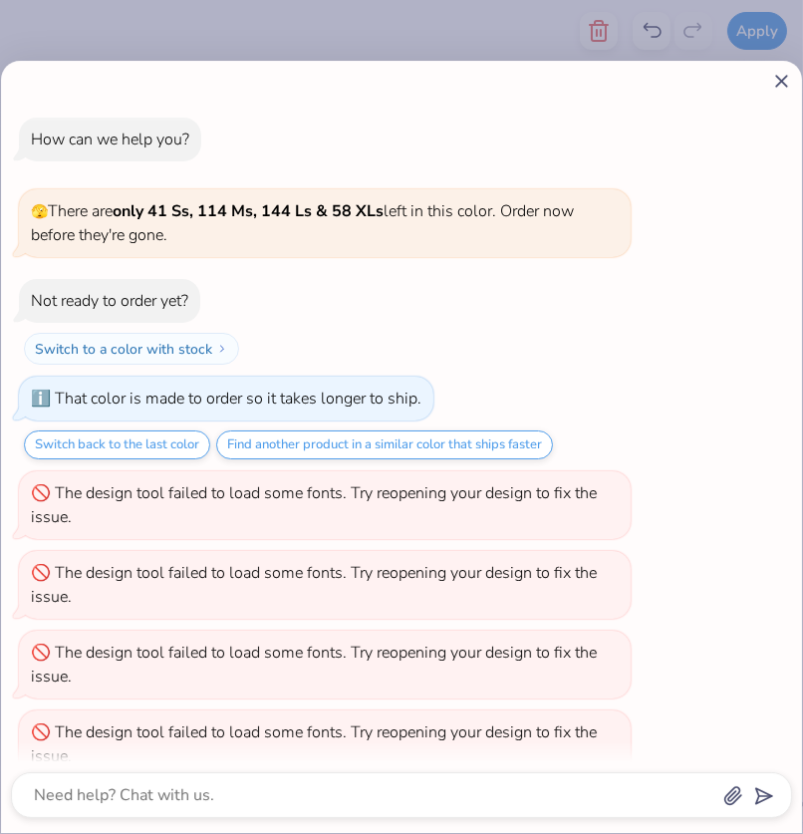
scroll to position [105, 0]
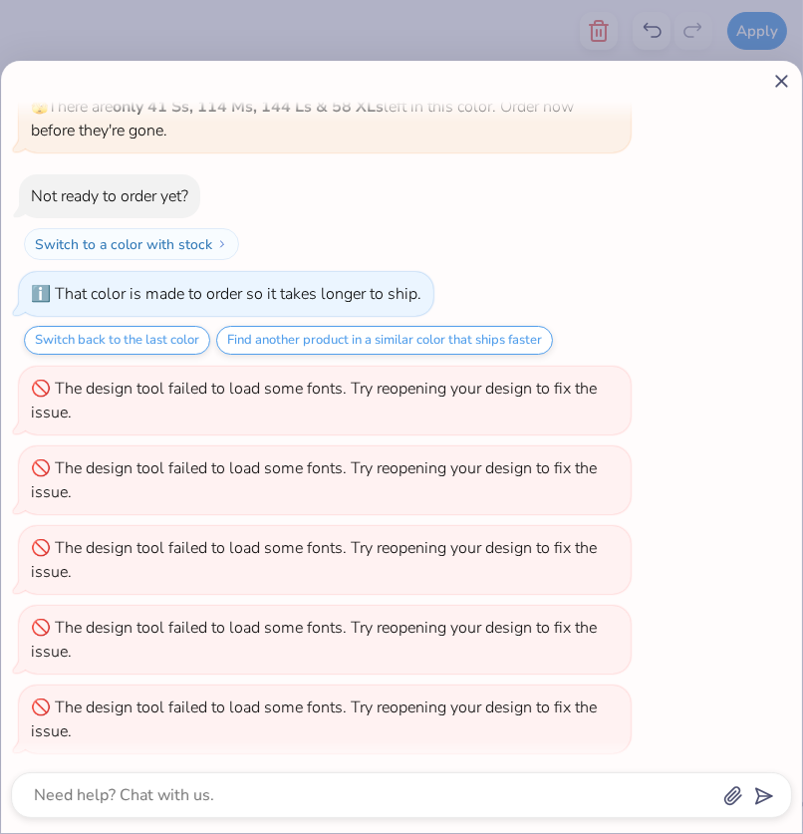
click at [777, 79] on icon at bounding box center [781, 81] width 21 height 21
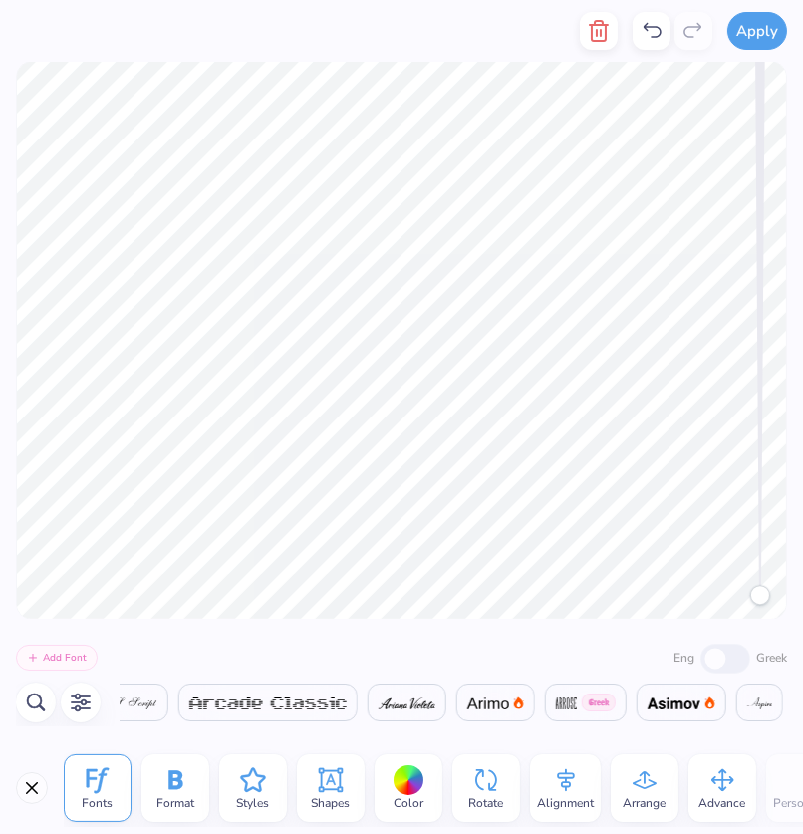
scroll to position [0, 3124]
click at [210, 703] on span "Beau" at bounding box center [193, 702] width 33 height 24
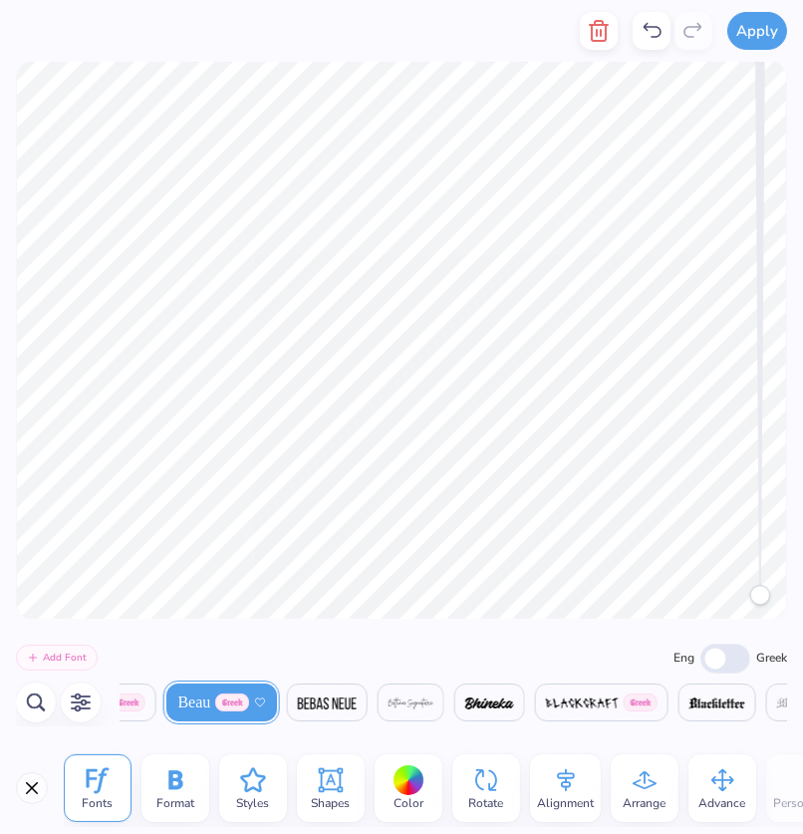
click at [173, 805] on span "Format" at bounding box center [175, 803] width 38 height 16
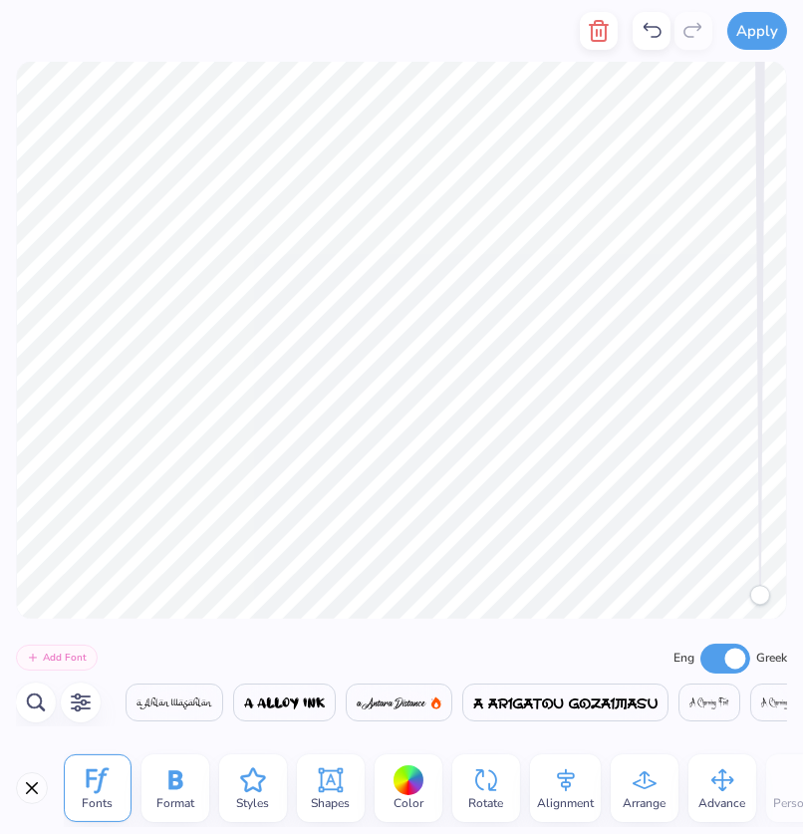
scroll to position [0, 648]
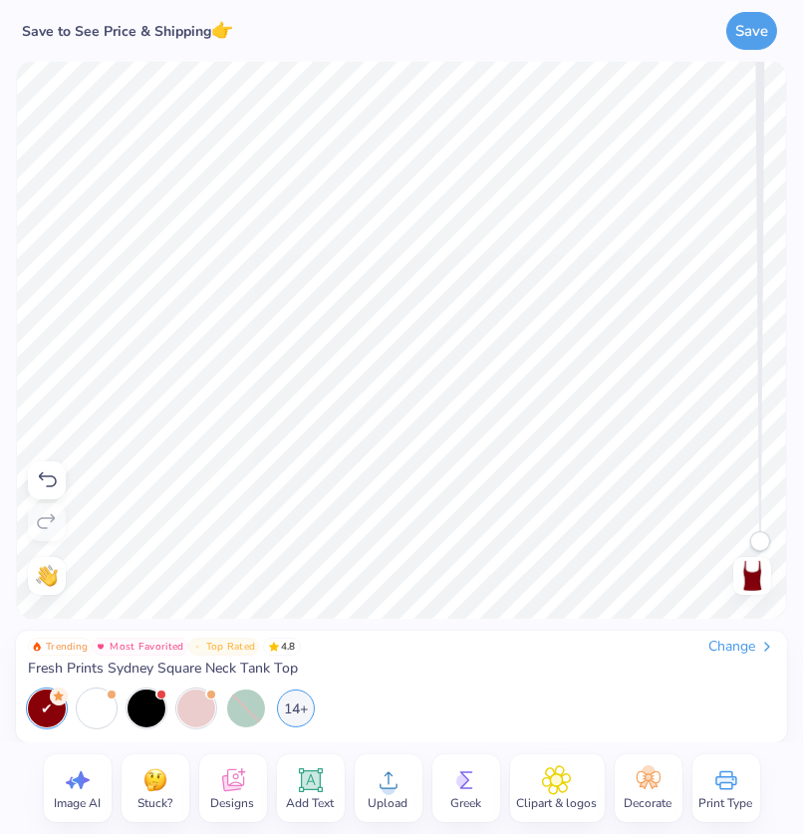
click at [52, 475] on icon at bounding box center [48, 479] width 18 height 15
click at [48, 487] on icon at bounding box center [47, 480] width 24 height 24
click at [52, 487] on icon at bounding box center [47, 480] width 24 height 24
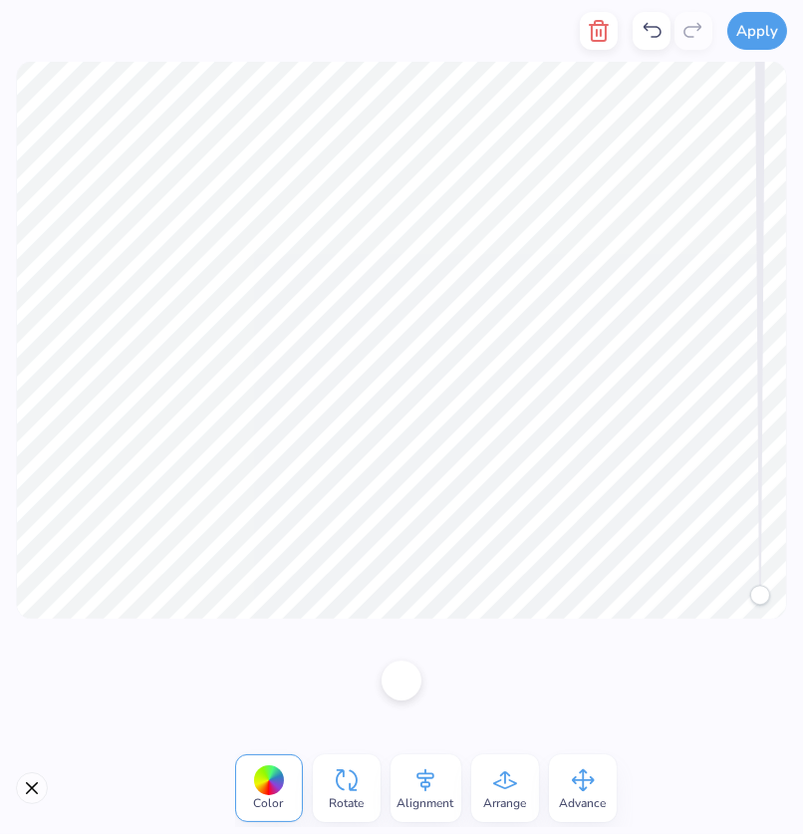
click at [32, 781] on button "Close" at bounding box center [32, 788] width 32 height 32
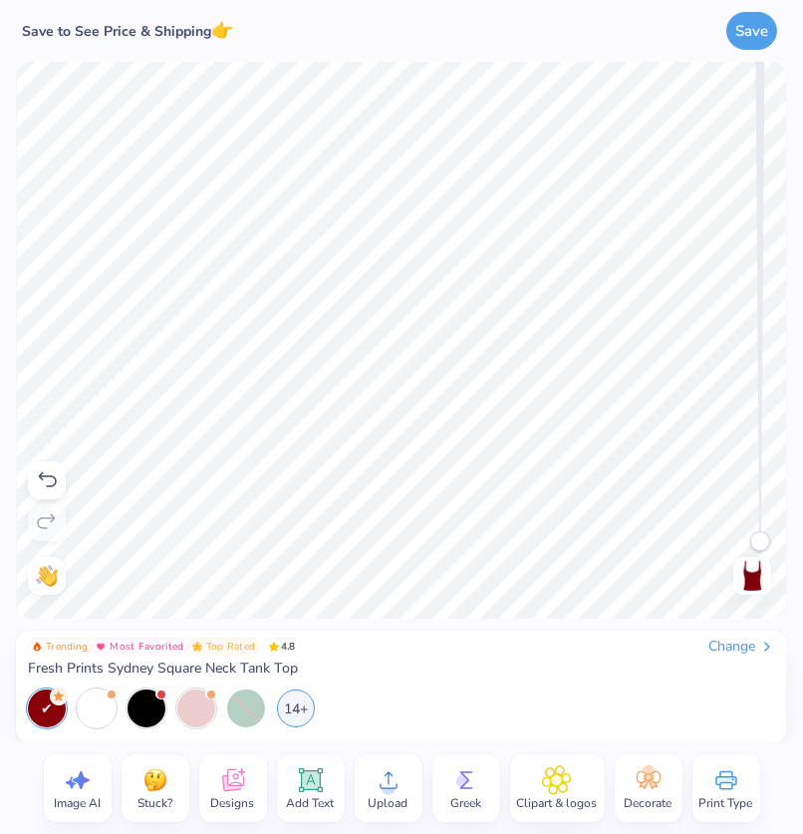
click at [53, 476] on icon at bounding box center [48, 479] width 18 height 15
click at [45, 474] on icon at bounding box center [47, 480] width 24 height 24
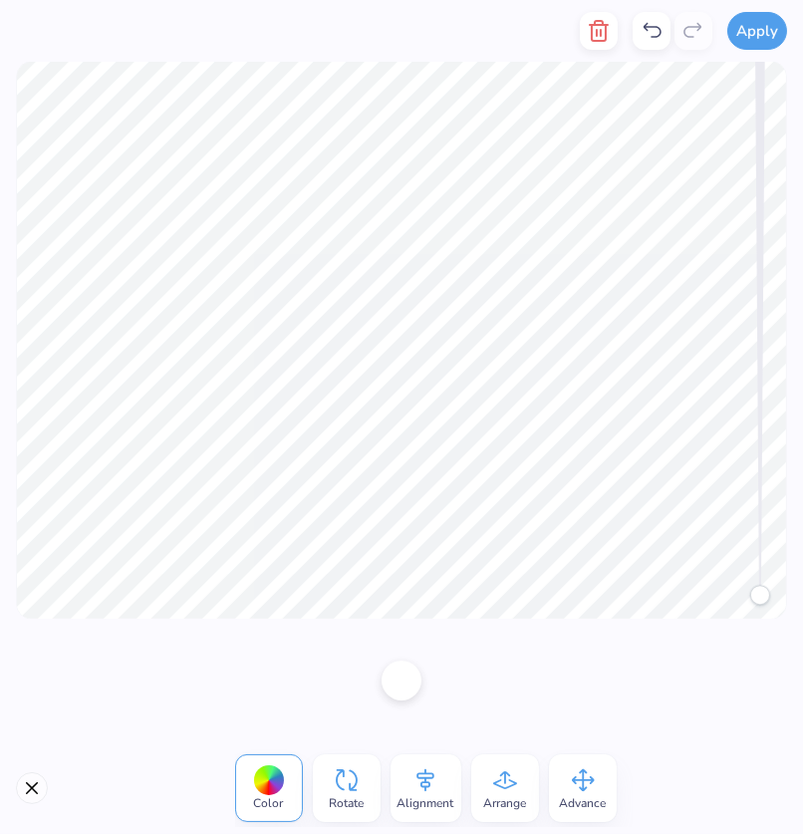
click at [39, 777] on button "Close" at bounding box center [32, 788] width 32 height 32
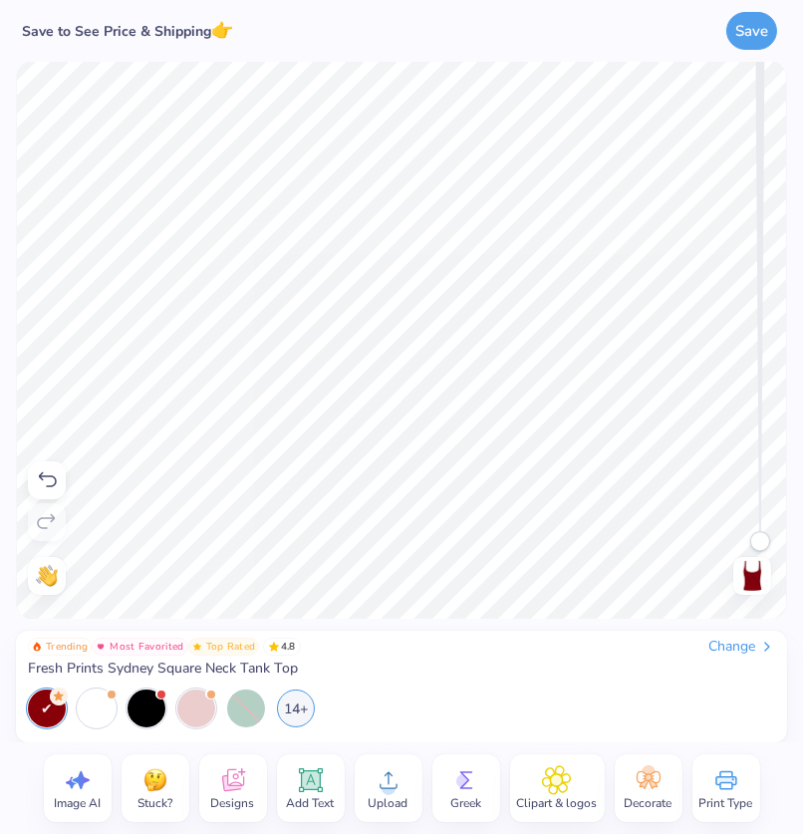
click at [40, 475] on icon at bounding box center [48, 479] width 18 height 15
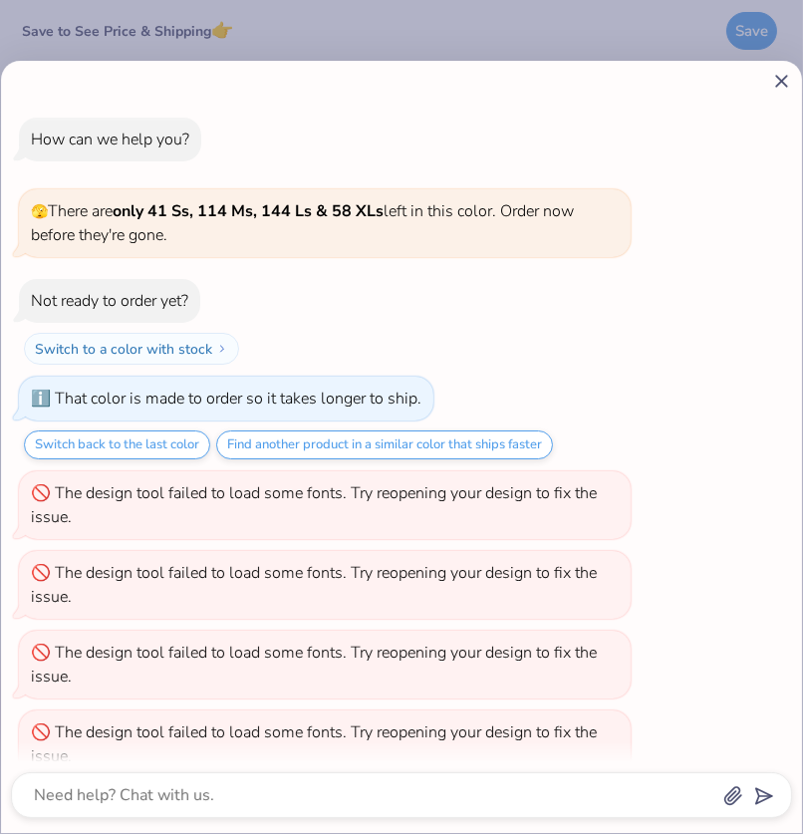
scroll to position [182, 0]
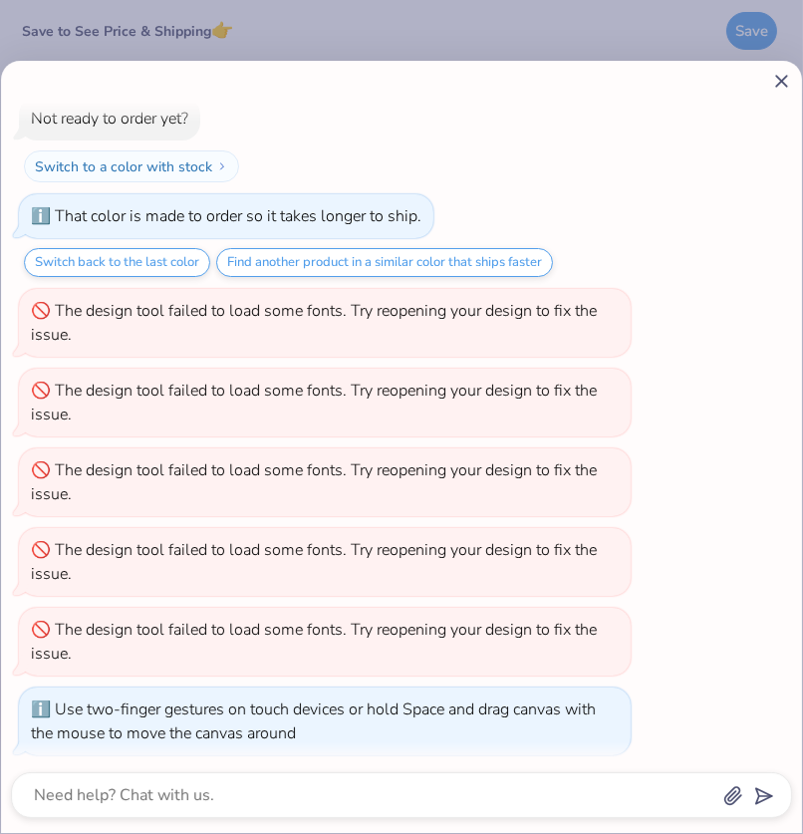
drag, startPoint x: 760, startPoint y: 531, endPoint x: 759, endPoint y: 513, distance: 18.0
click at [759, 513] on body "Save to See Price & Shipping 👉 Save Image AI Stuck? Designs Add Text Upload Gre…" at bounding box center [401, 417] width 803 height 834
click at [775, 72] on icon at bounding box center [781, 81] width 21 height 21
type textarea "x"
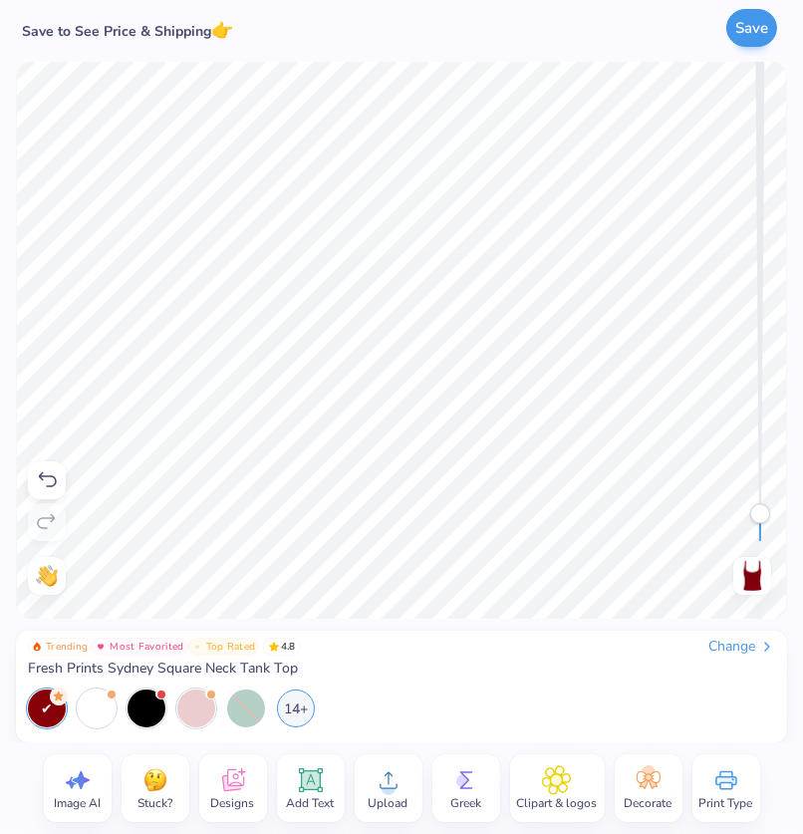
click at [748, 29] on button "Save" at bounding box center [751, 28] width 51 height 38
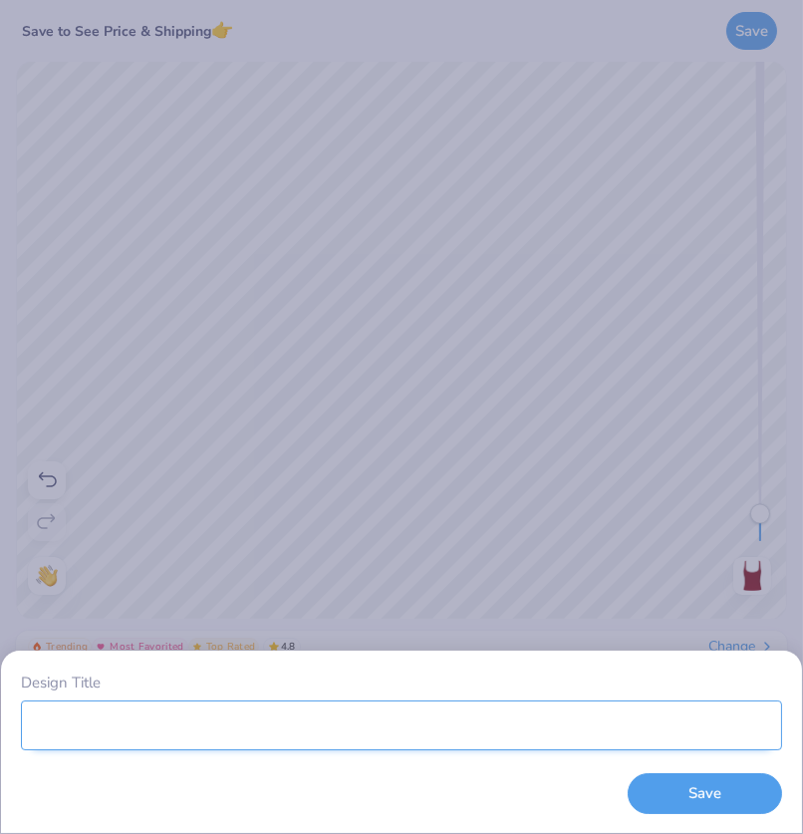
click at [151, 725] on input "Design Title" at bounding box center [401, 725] width 761 height 50
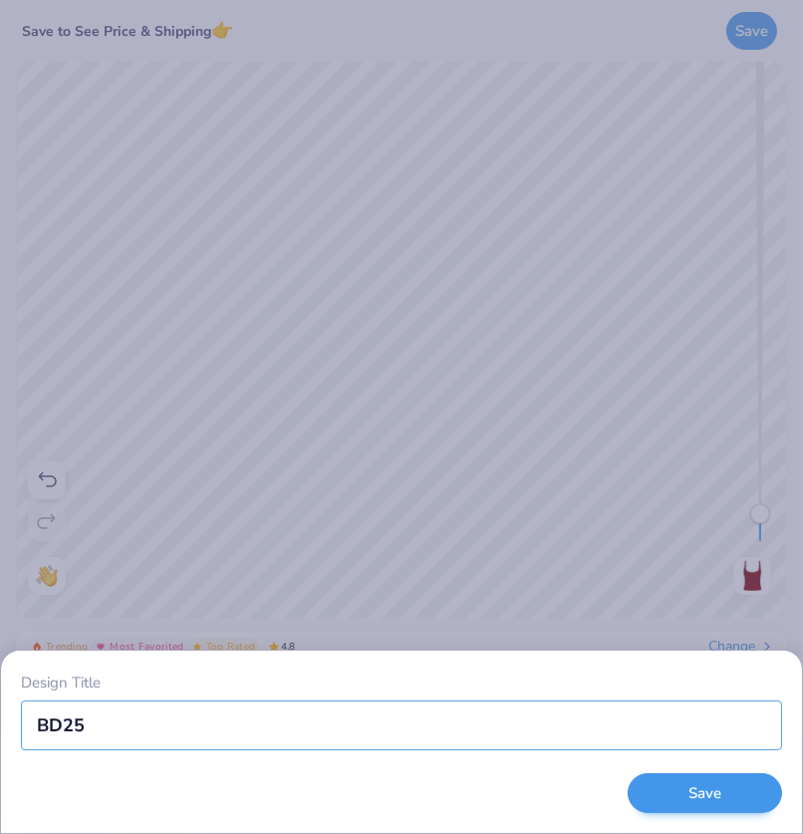
type input "BD25"
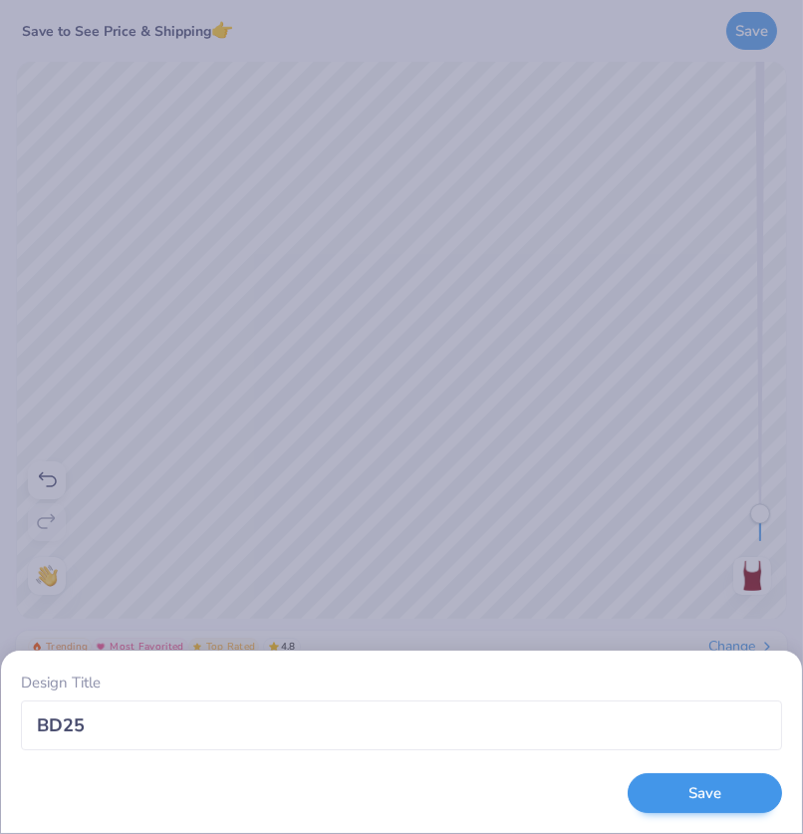
click at [737, 786] on button "Save" at bounding box center [705, 793] width 154 height 41
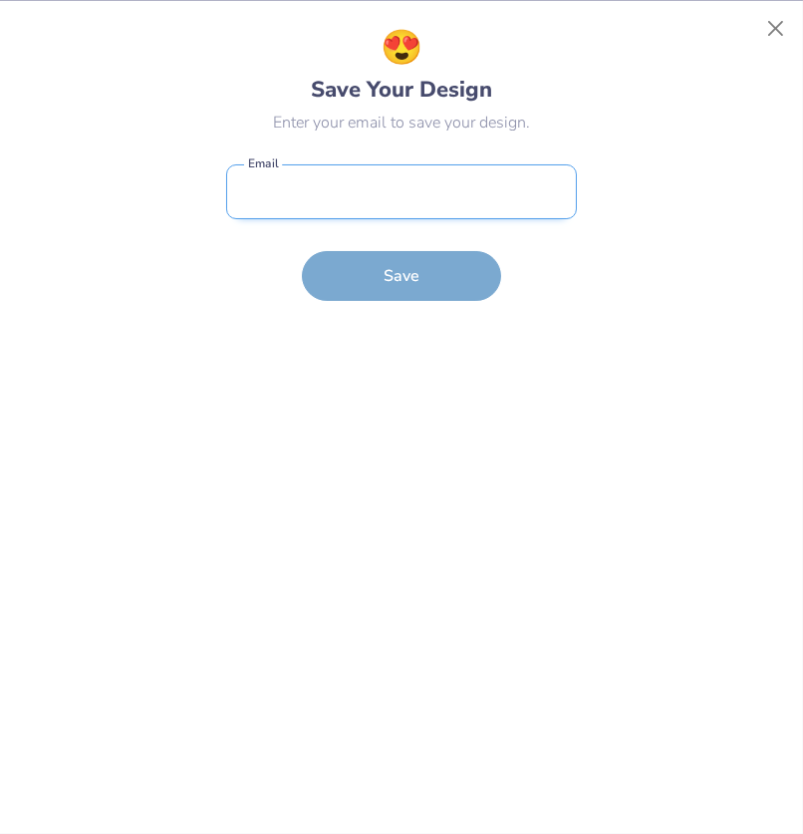
click at [472, 203] on input "email" at bounding box center [401, 191] width 351 height 55
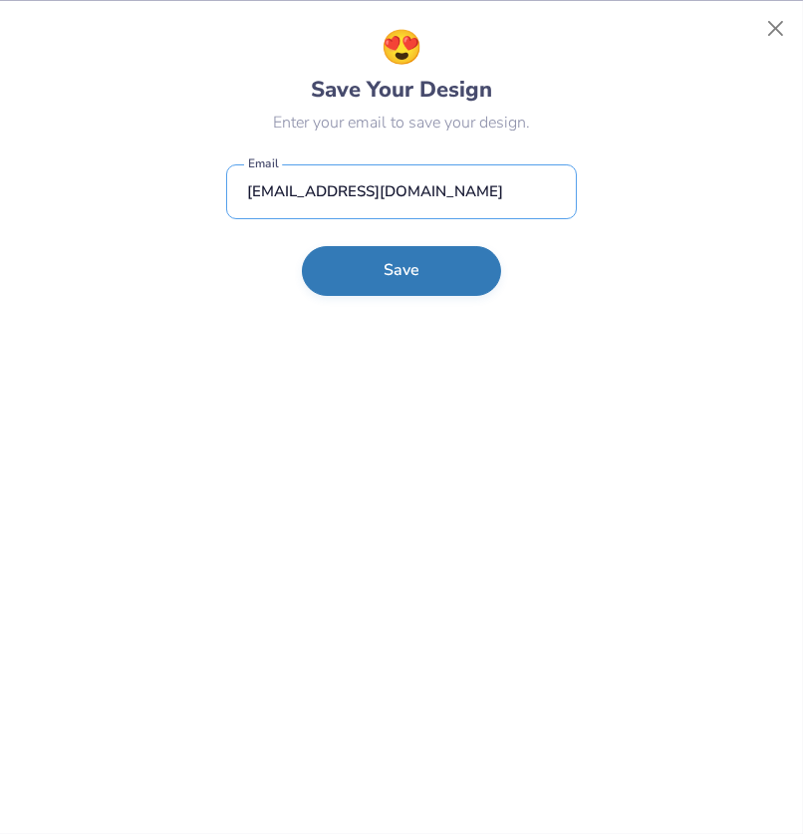
type input "[EMAIL_ADDRESS][DOMAIN_NAME]"
click at [450, 265] on button "Save" at bounding box center [401, 271] width 199 height 50
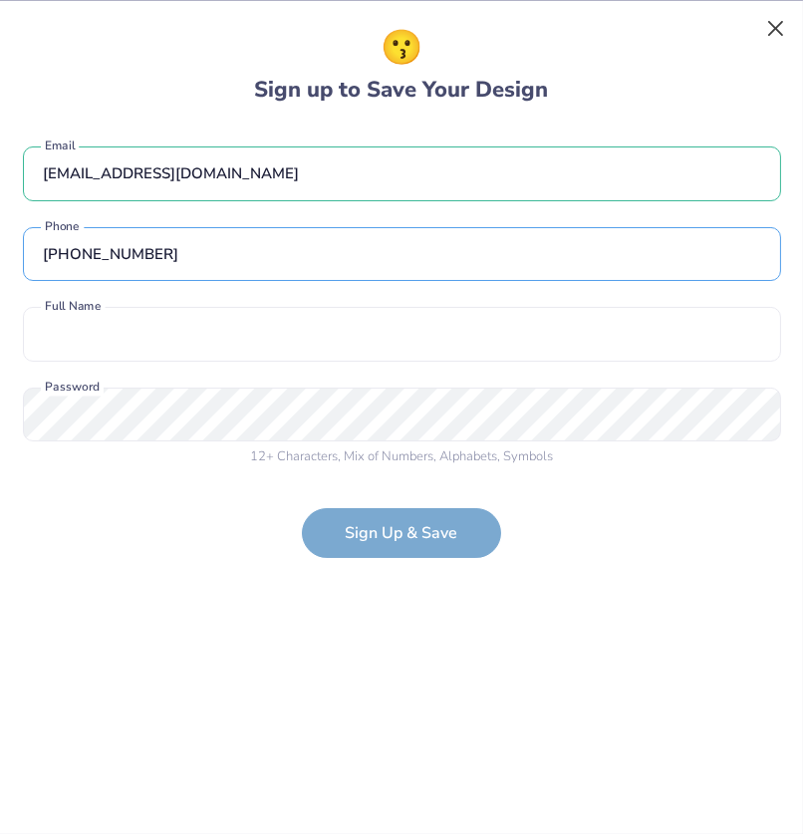
type input "[PHONE_NUMBER]"
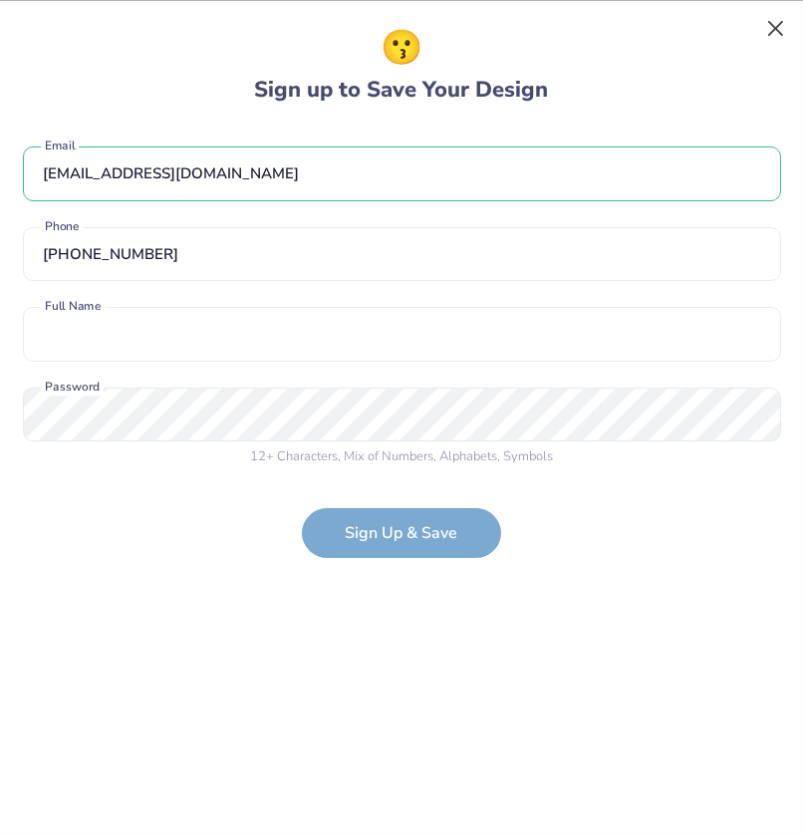
click at [770, 22] on button "Close" at bounding box center [776, 28] width 38 height 38
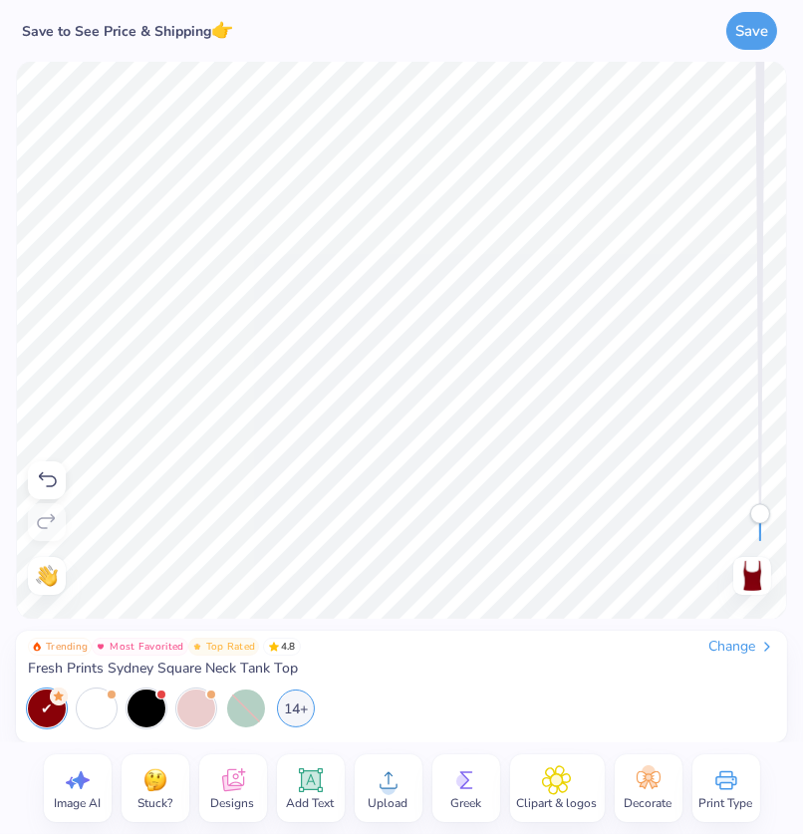
click at [354, 715] on div "14+" at bounding box center [401, 708] width 747 height 38
